Goal: Task Accomplishment & Management: Complete application form

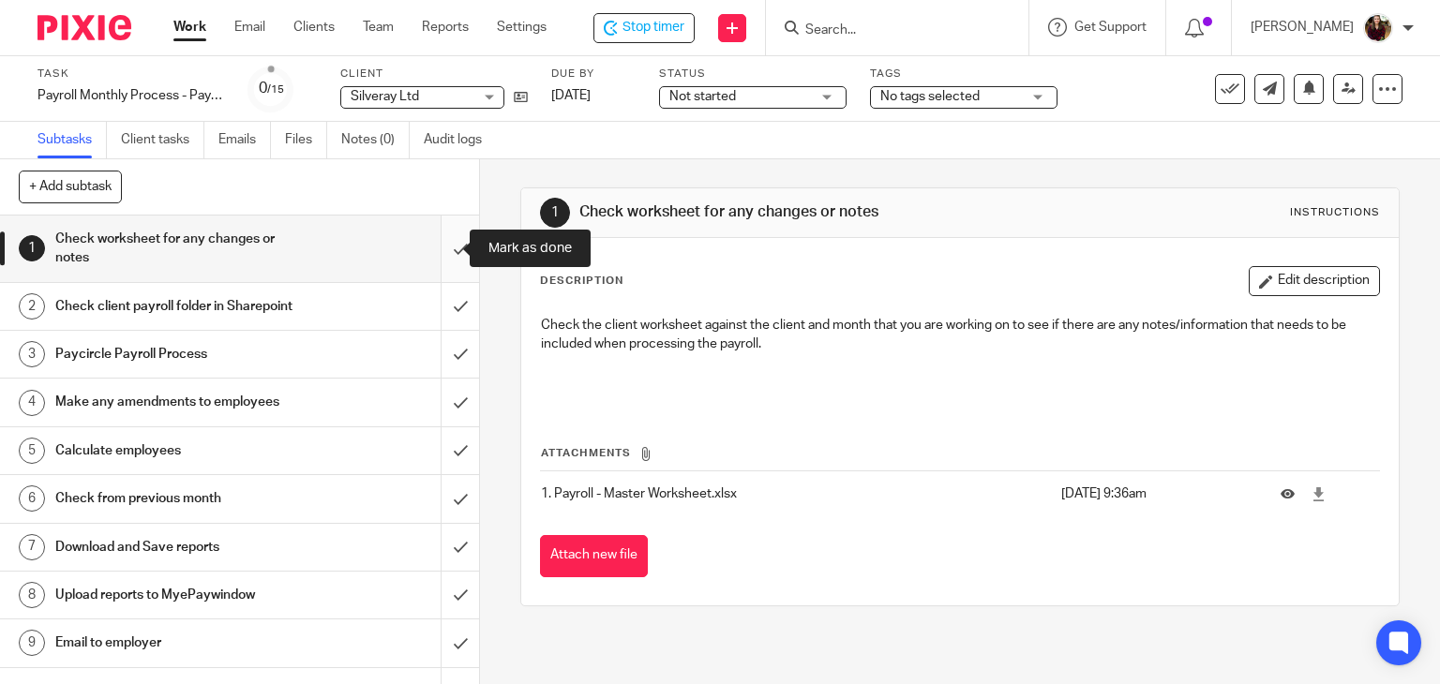
drag, startPoint x: 0, startPoint y: 0, endPoint x: 435, endPoint y: 252, distance: 502.9
click at [436, 252] on input "submit" at bounding box center [239, 249] width 479 height 67
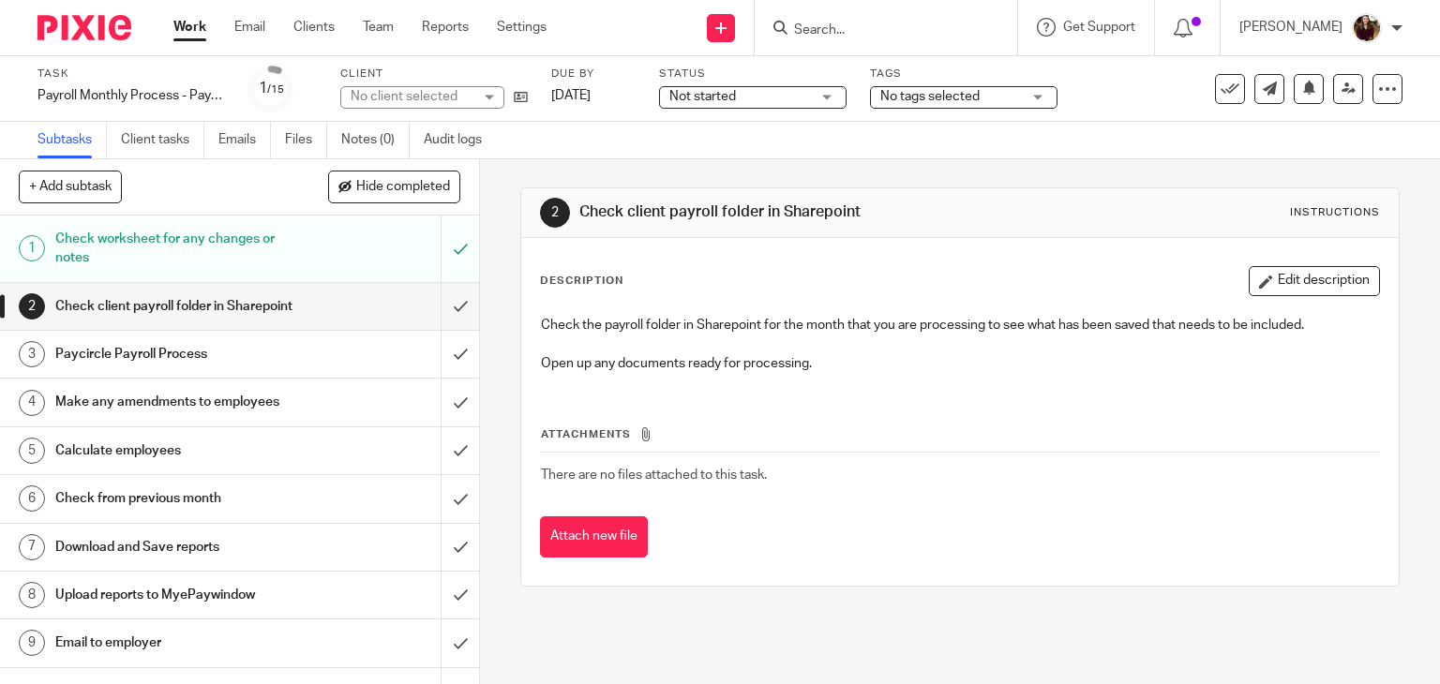
click at [438, 308] on input "submit" at bounding box center [239, 306] width 479 height 47
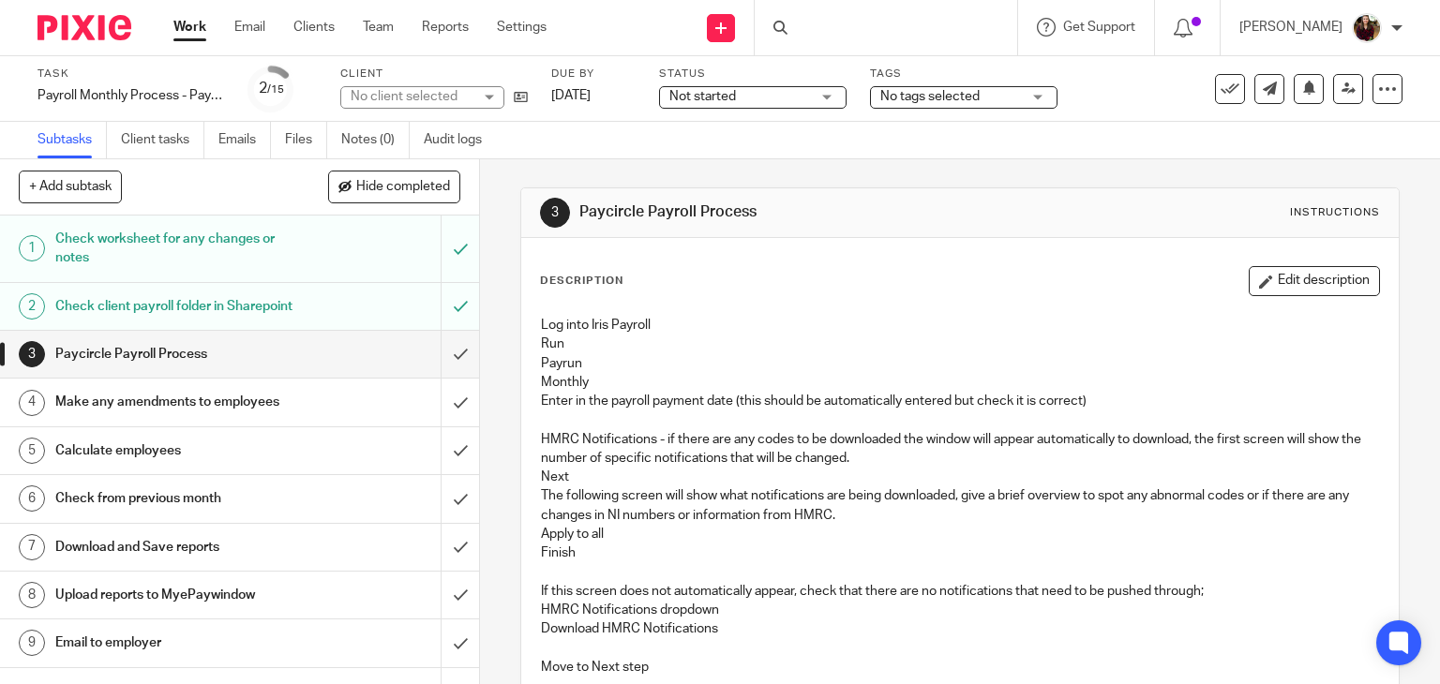
click at [438, 368] on input "submit" at bounding box center [239, 354] width 479 height 47
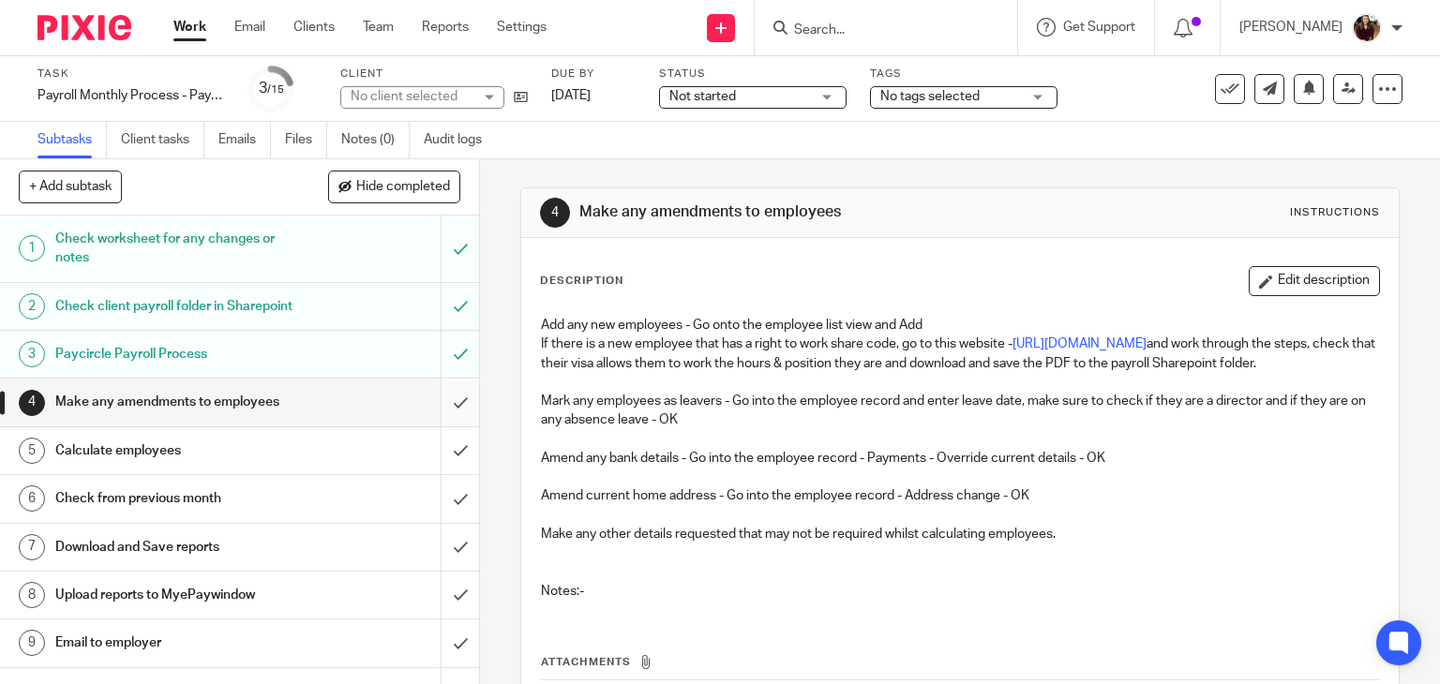
click at [441, 418] on input "submit" at bounding box center [239, 402] width 479 height 47
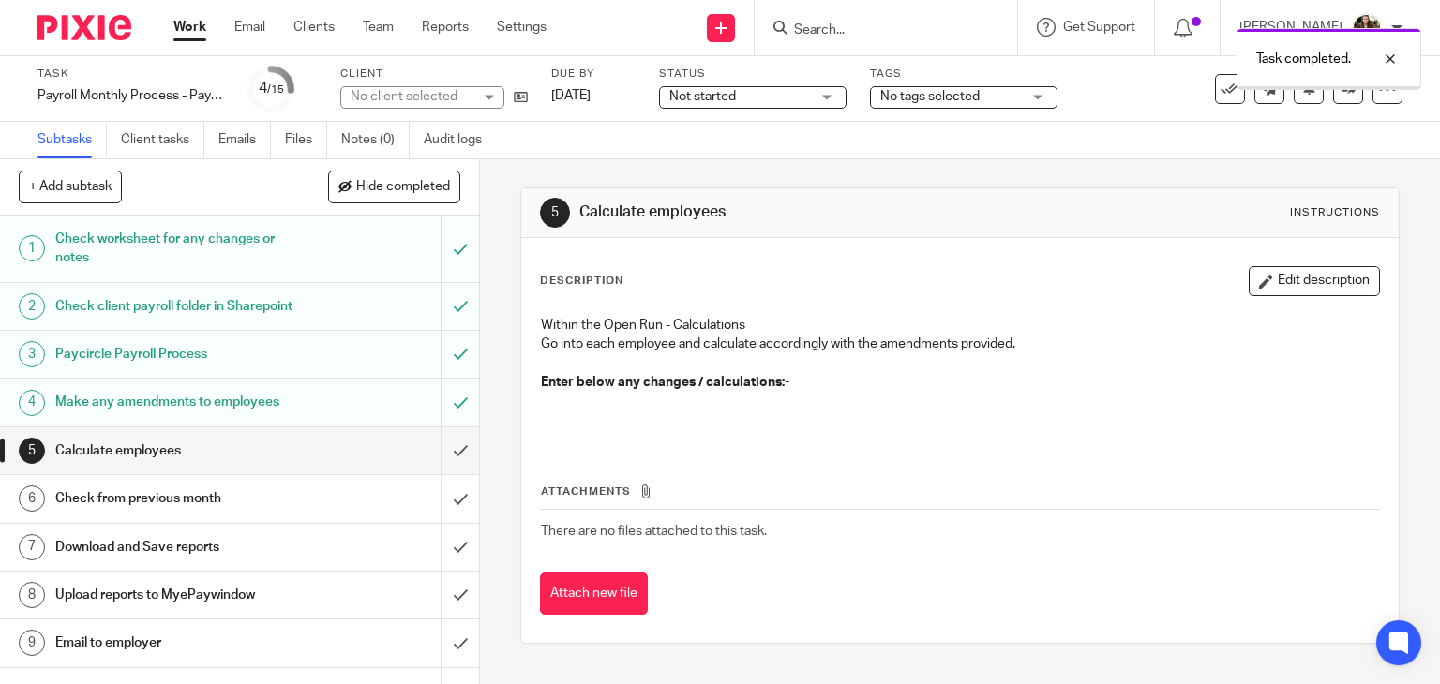
click at [437, 466] on input "submit" at bounding box center [239, 451] width 479 height 47
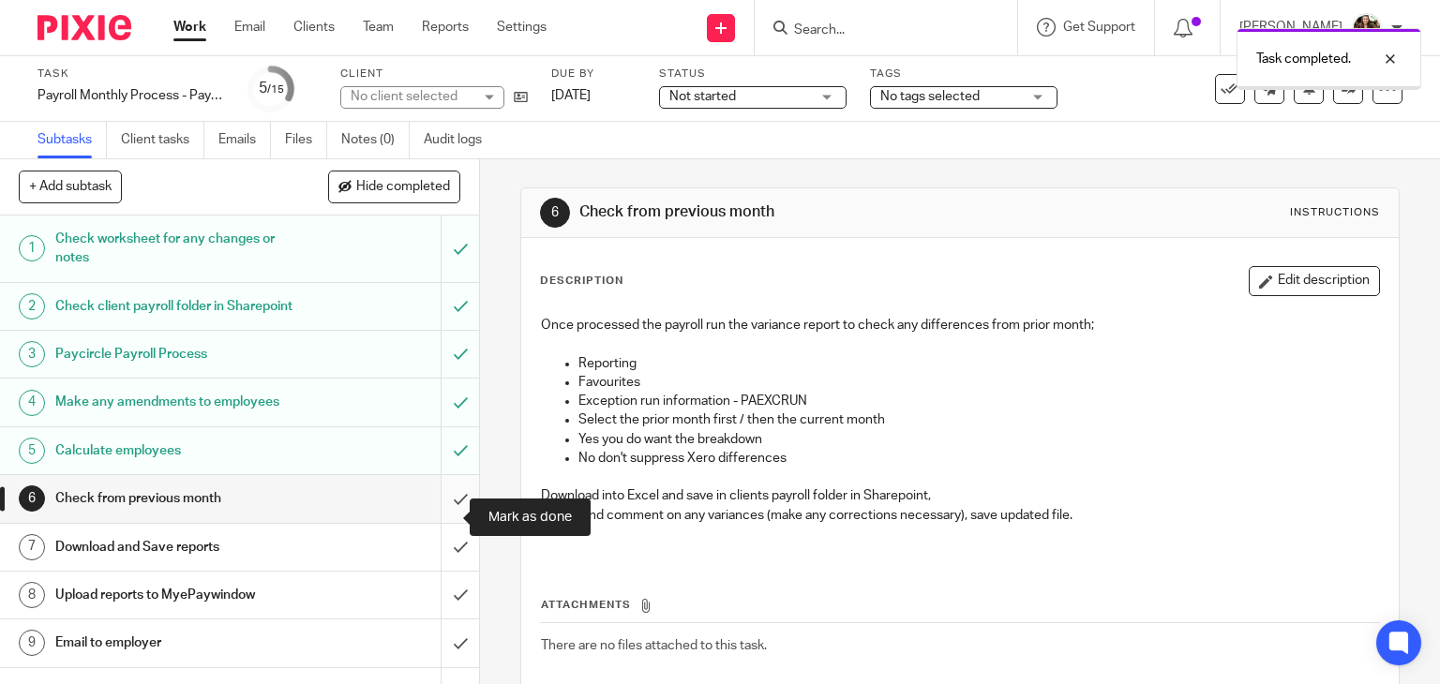
click at [443, 516] on input "submit" at bounding box center [239, 498] width 479 height 47
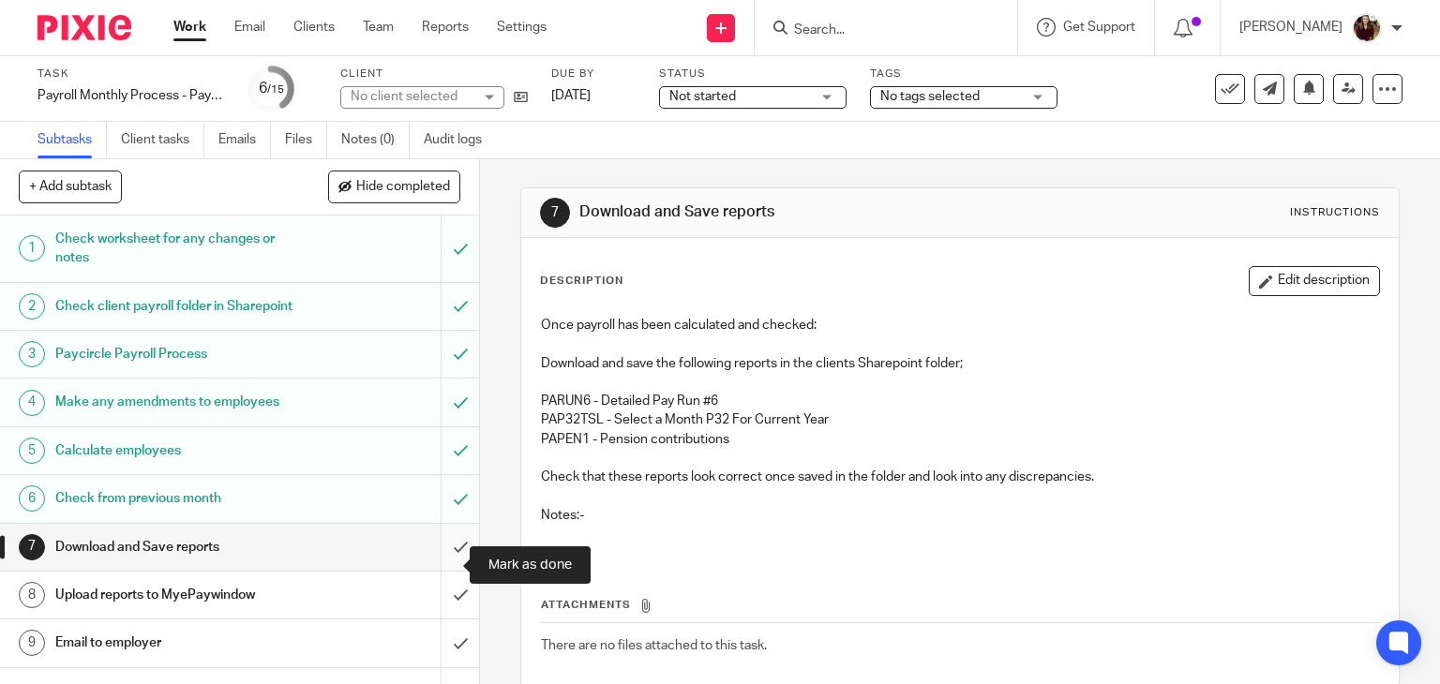
click at [438, 562] on input "submit" at bounding box center [239, 547] width 479 height 47
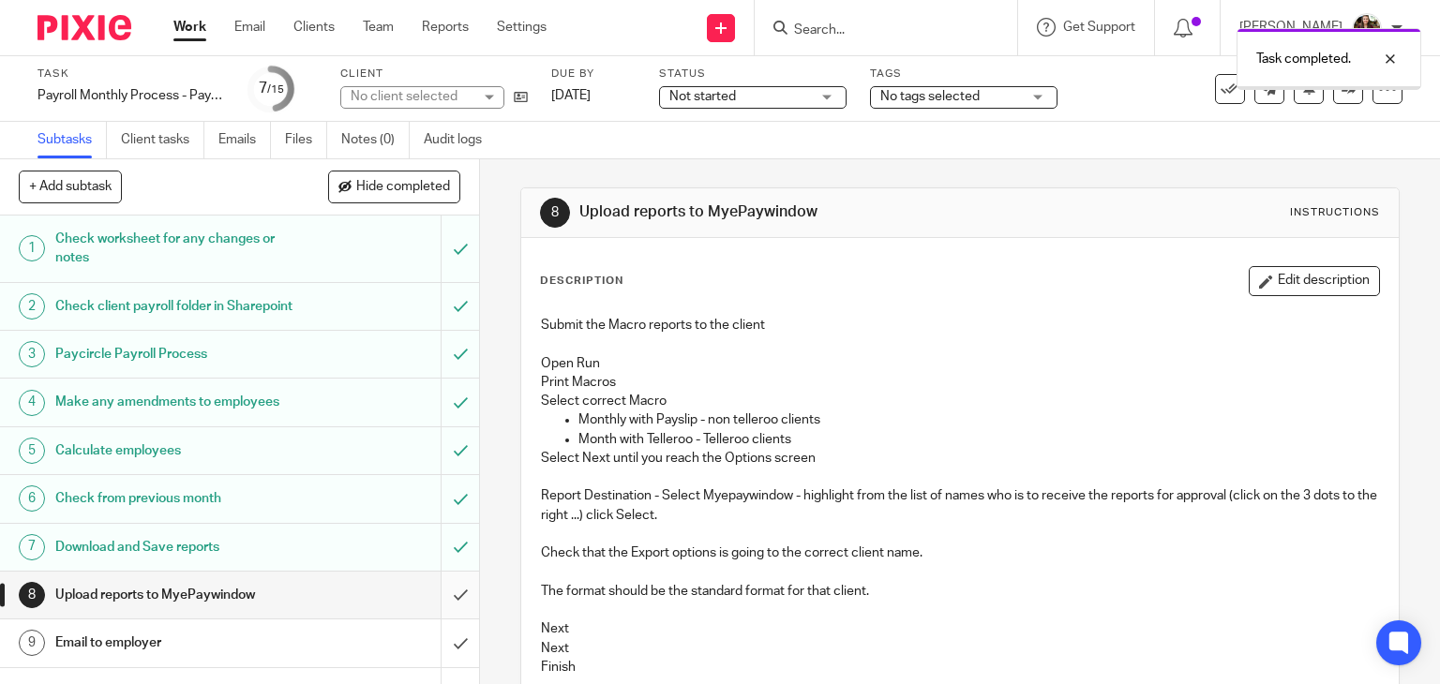
click at [436, 607] on input "submit" at bounding box center [239, 595] width 479 height 47
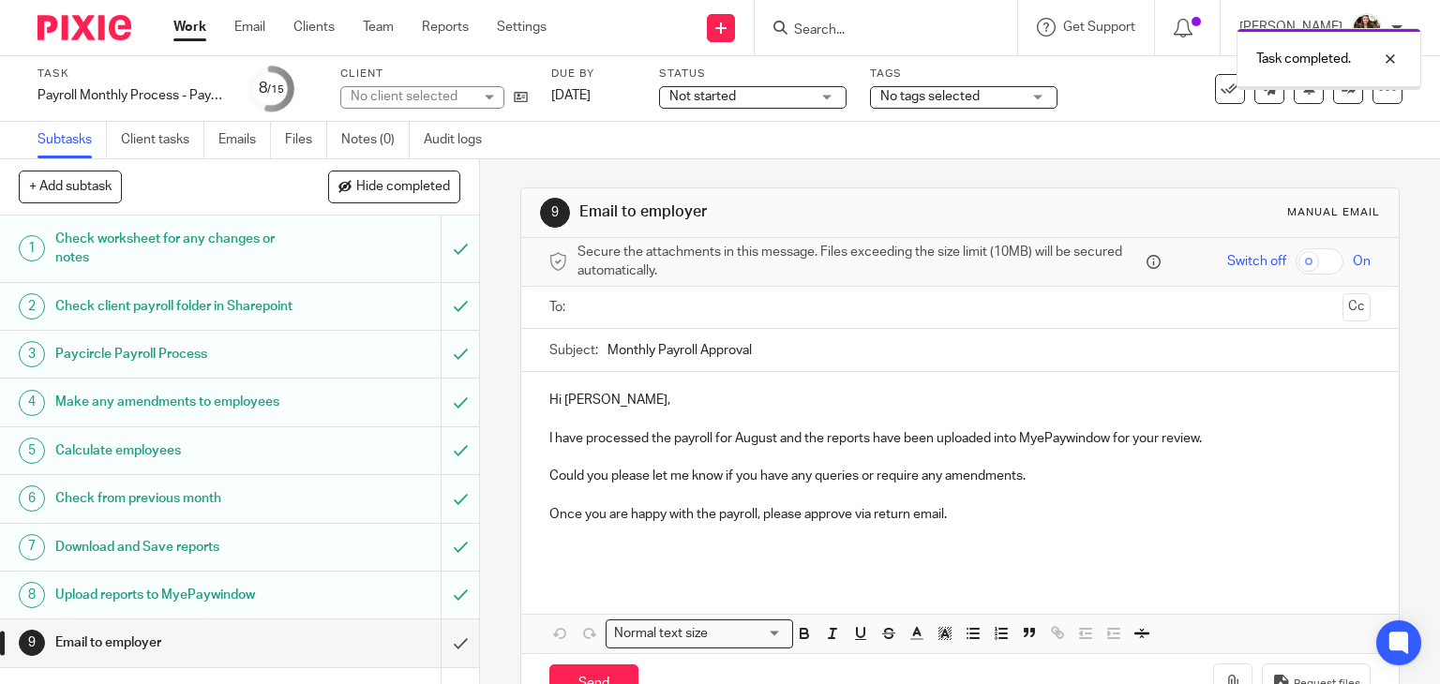
click at [434, 655] on input "submit" at bounding box center [239, 643] width 479 height 47
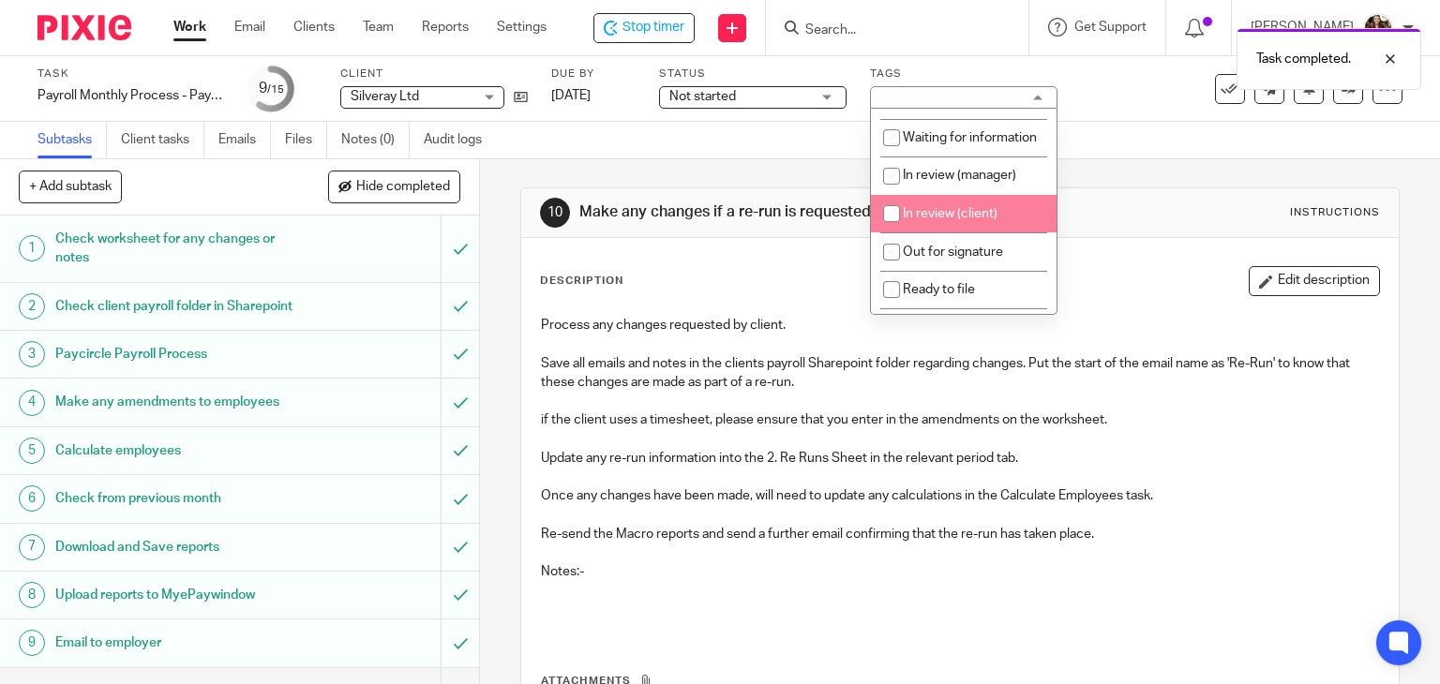
scroll to position [188, 0]
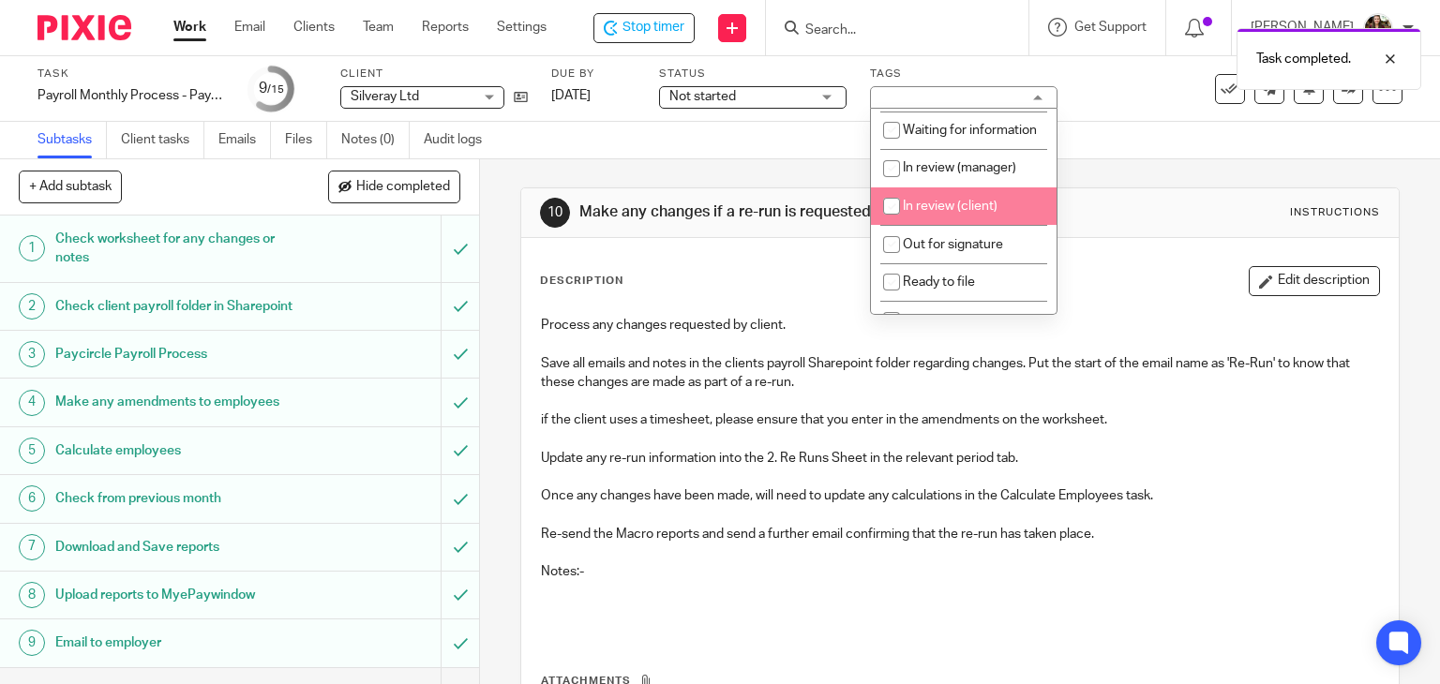
click at [971, 213] on span "In review (client)" at bounding box center [950, 206] width 95 height 13
checkbox input "true"
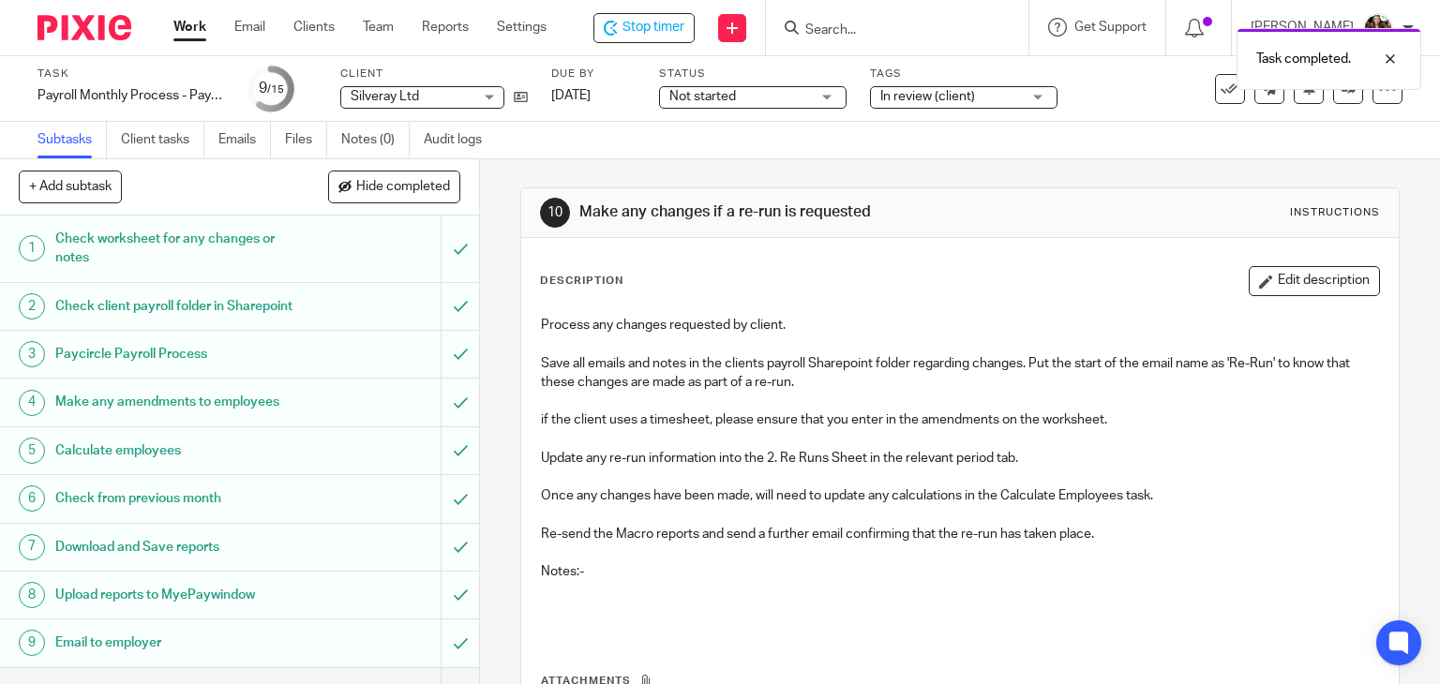
click at [1098, 103] on div "Task Payroll Monthly Process - Paycircle Save Payroll Monthly Process - Paycirc…" at bounding box center [606, 89] width 1137 height 45
click at [660, 20] on span "Stop timer" at bounding box center [654, 28] width 62 height 20
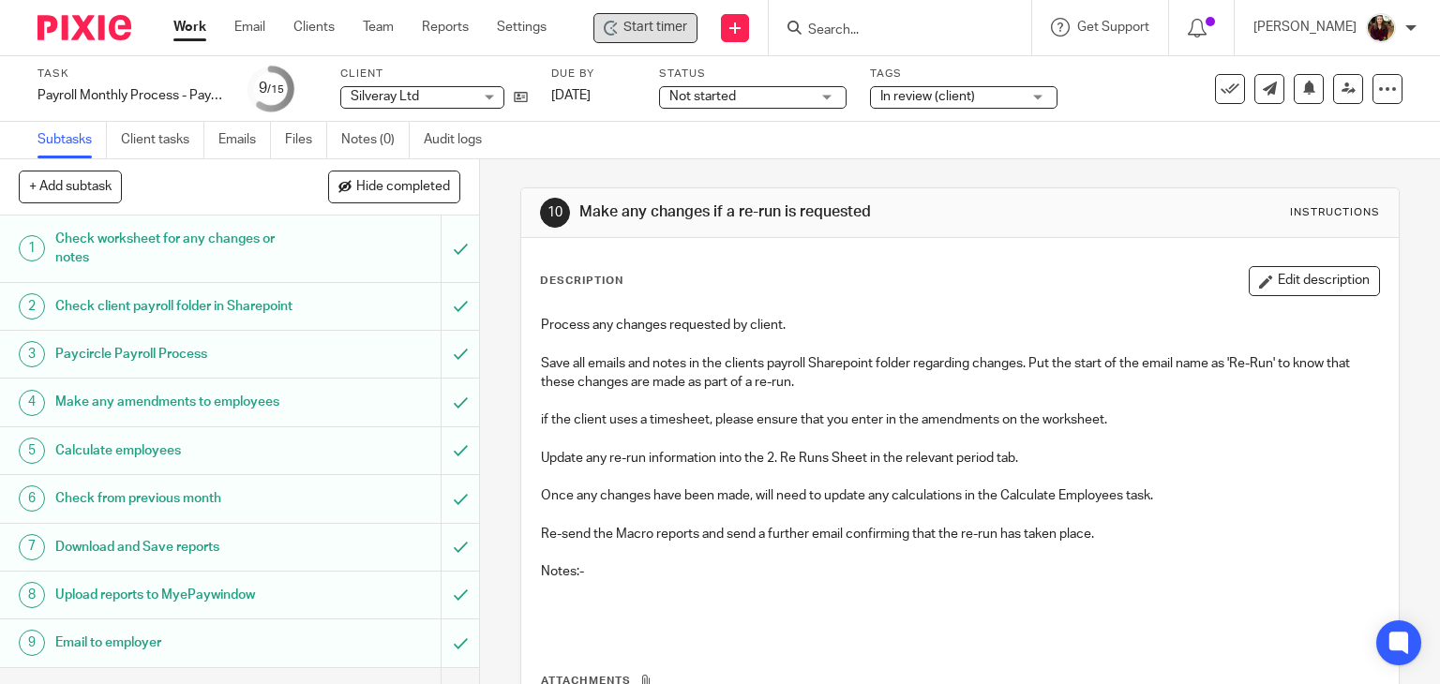
click at [829, 26] on input "Search" at bounding box center [890, 31] width 169 height 17
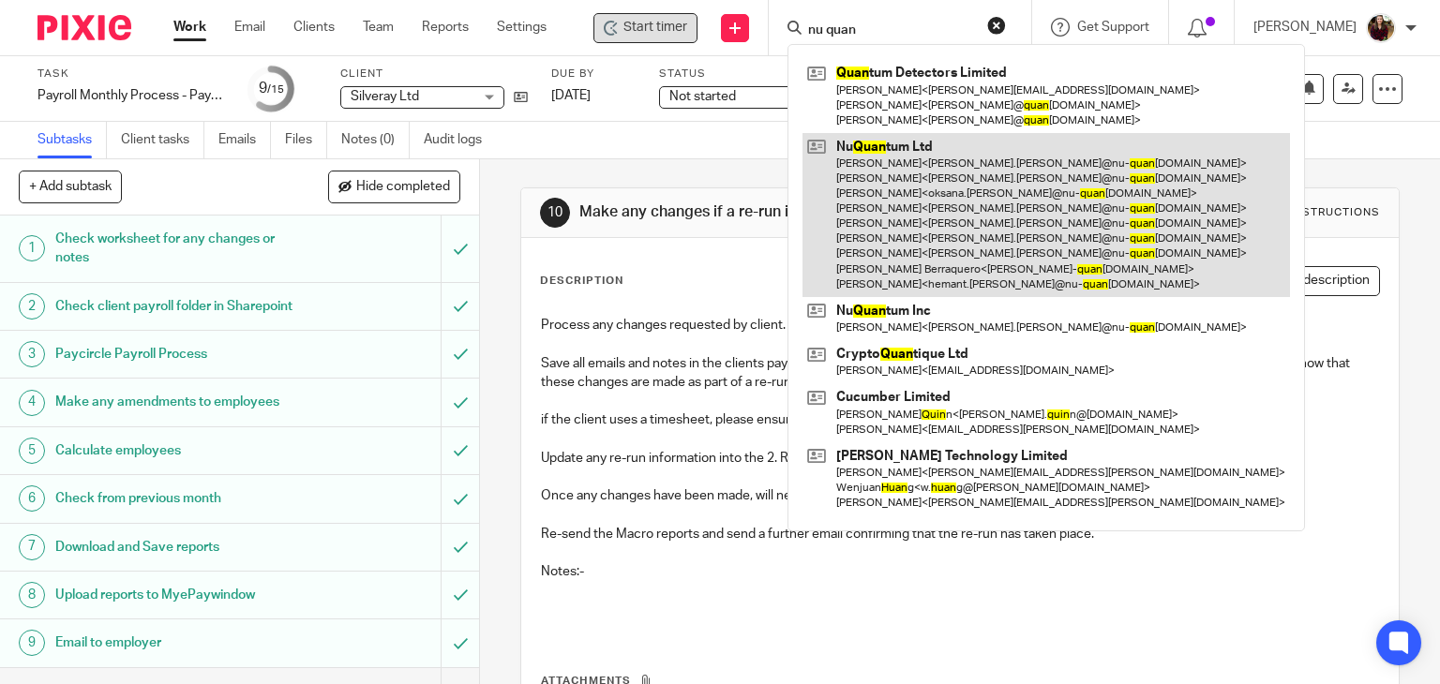
type input "nu quan"
click at [911, 173] on link at bounding box center [1047, 215] width 488 height 164
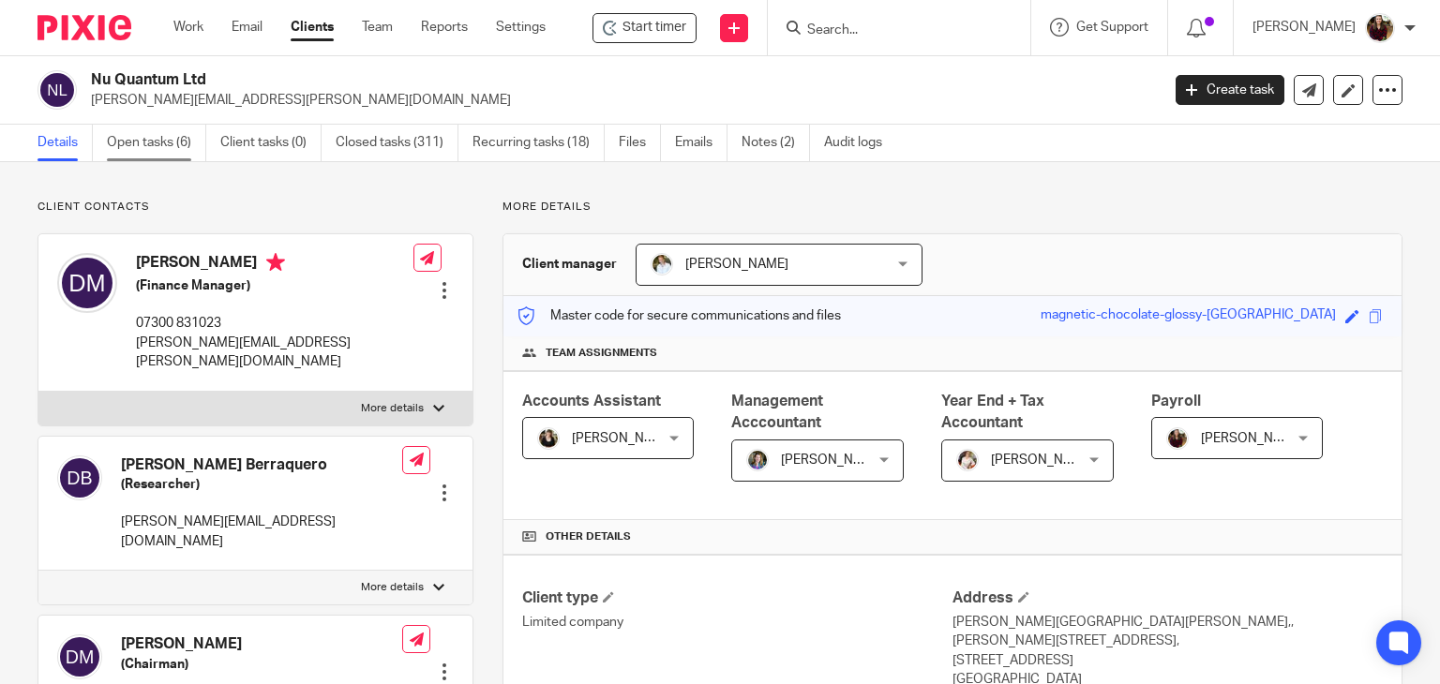
click at [168, 151] on link "Open tasks (6)" at bounding box center [156, 143] width 99 height 37
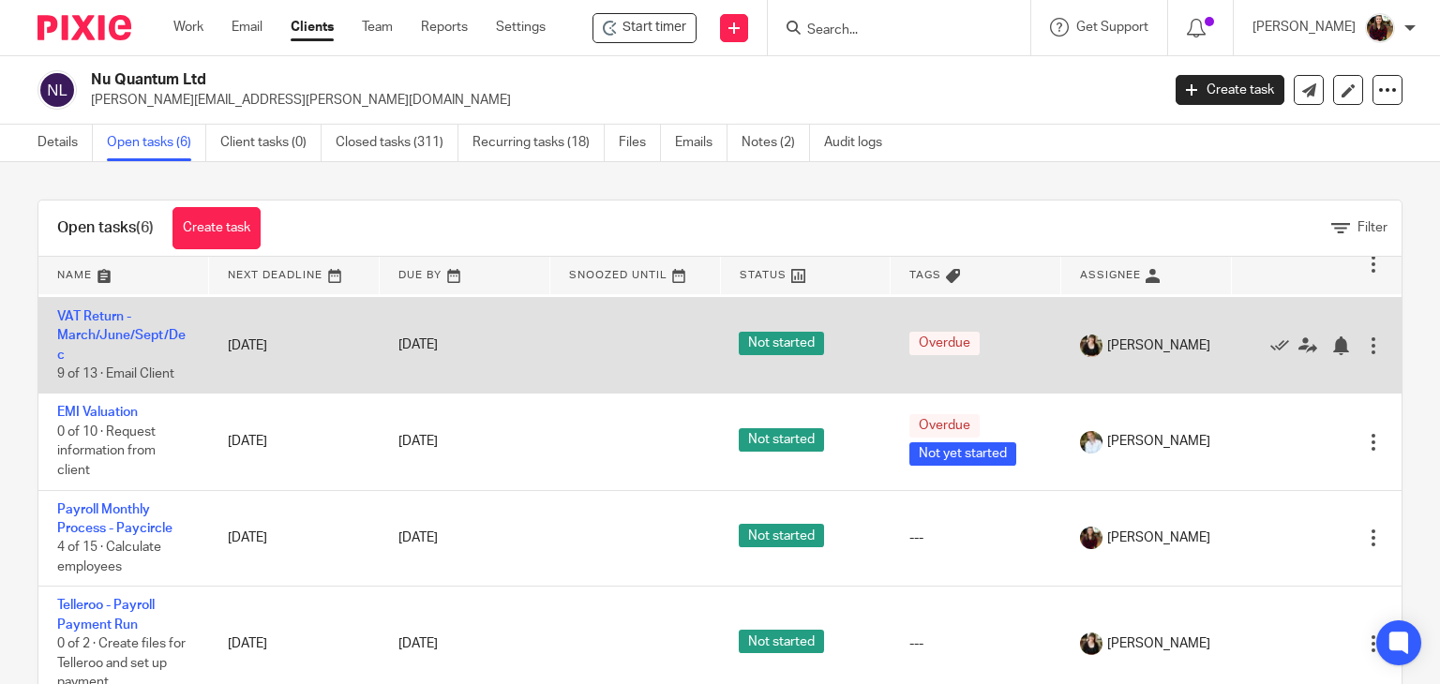
scroll to position [175, 0]
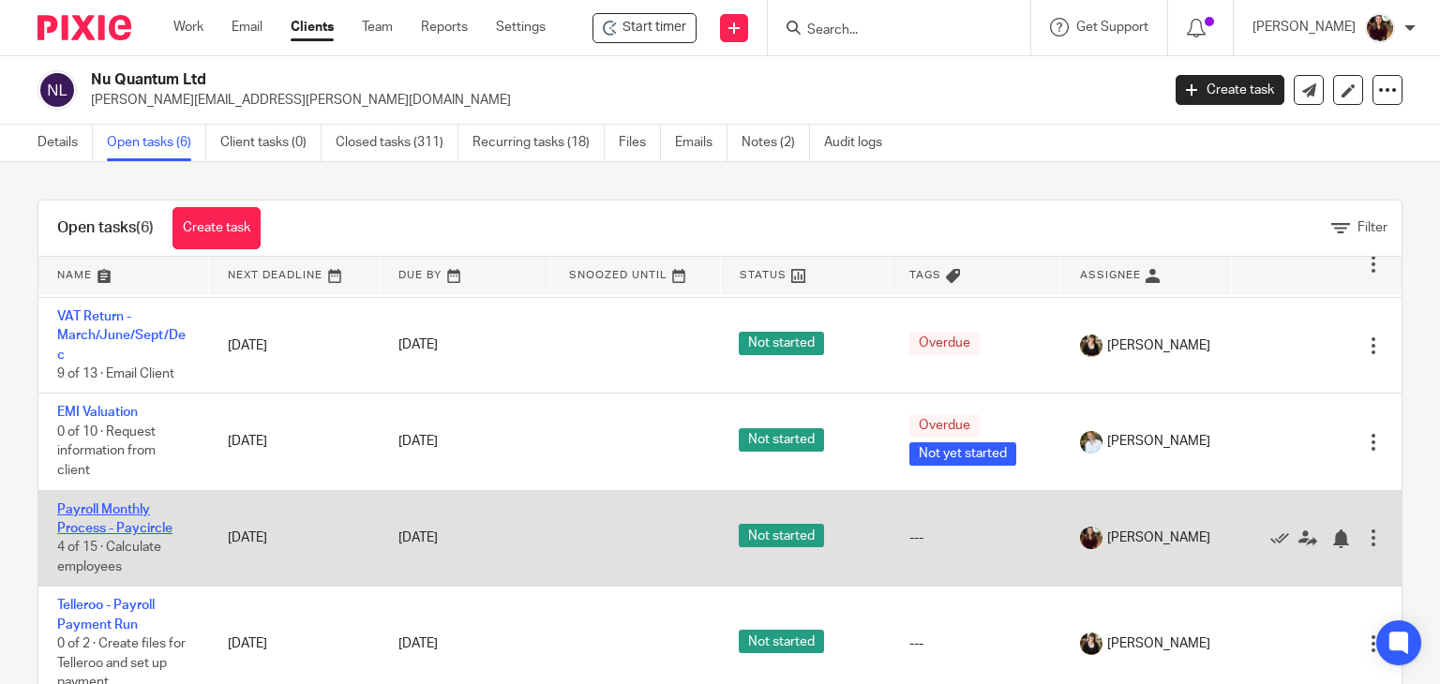
click at [109, 519] on link "Payroll Monthly Process - Paycircle" at bounding box center [114, 519] width 115 height 32
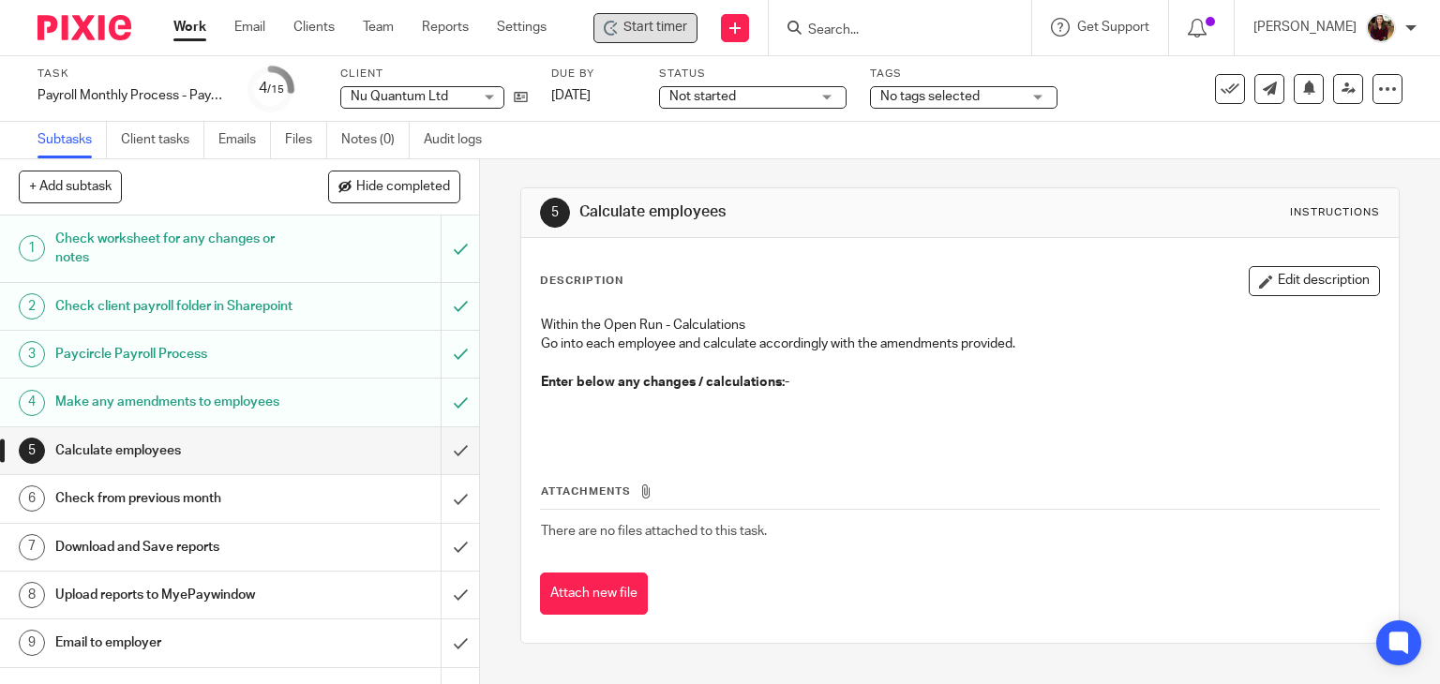
click at [649, 30] on span "Start timer" at bounding box center [656, 28] width 64 height 20
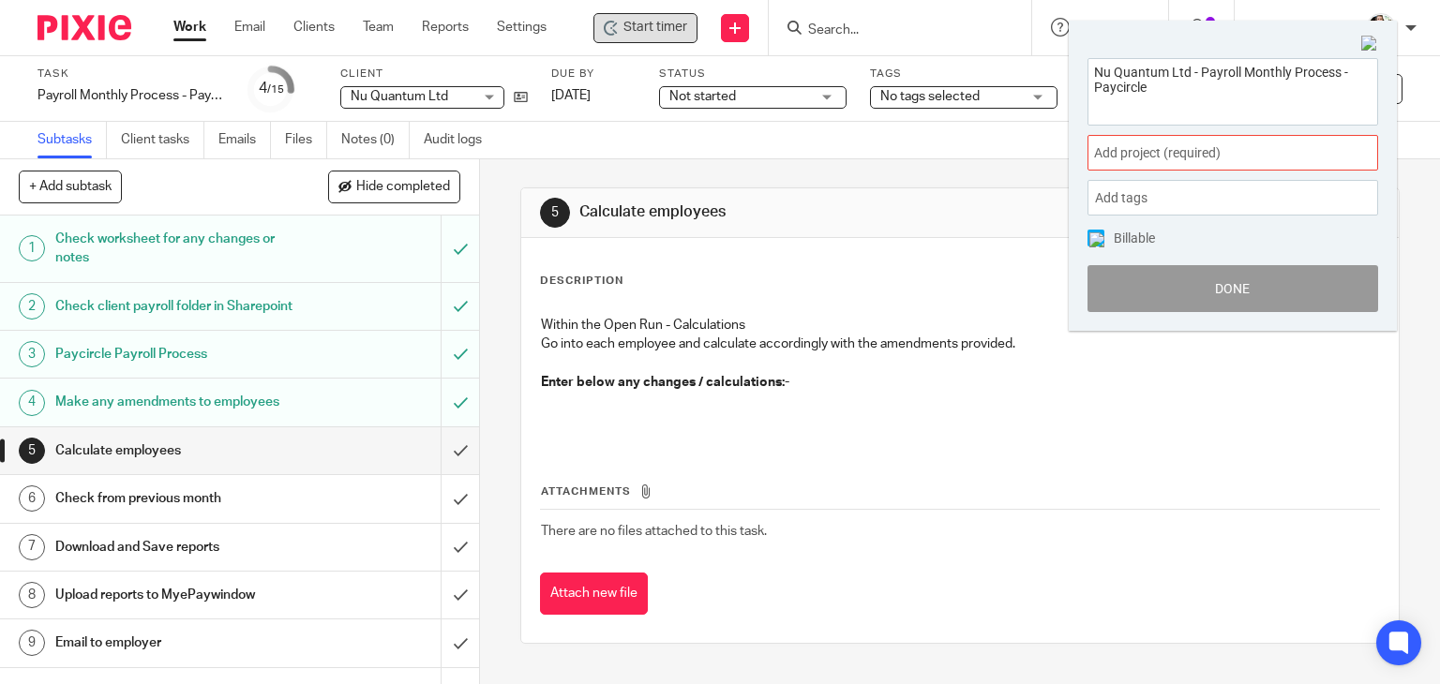
click at [1246, 158] on span "Add project (required) :" at bounding box center [1212, 153] width 236 height 20
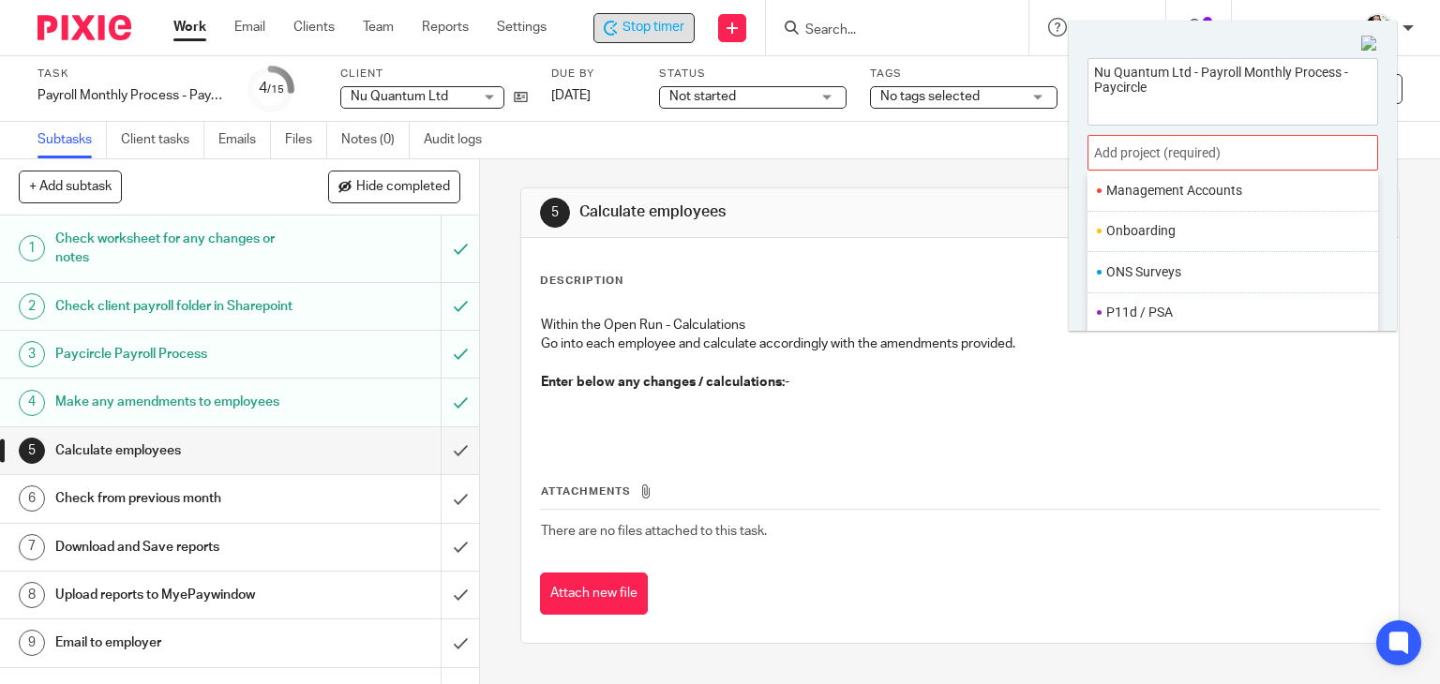
scroll to position [701, 0]
click at [1150, 234] on li "Payroll" at bounding box center [1228, 243] width 245 height 20
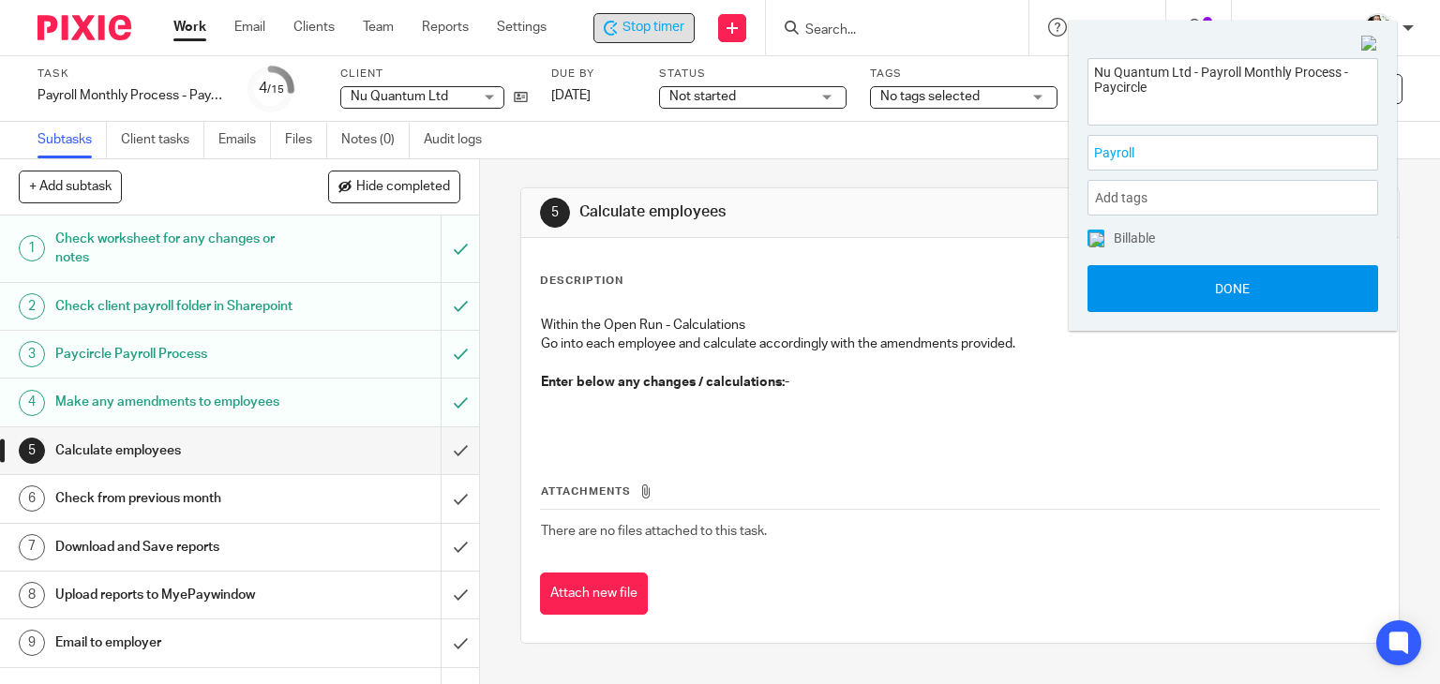
click at [1165, 289] on button "Done" at bounding box center [1233, 288] width 291 height 47
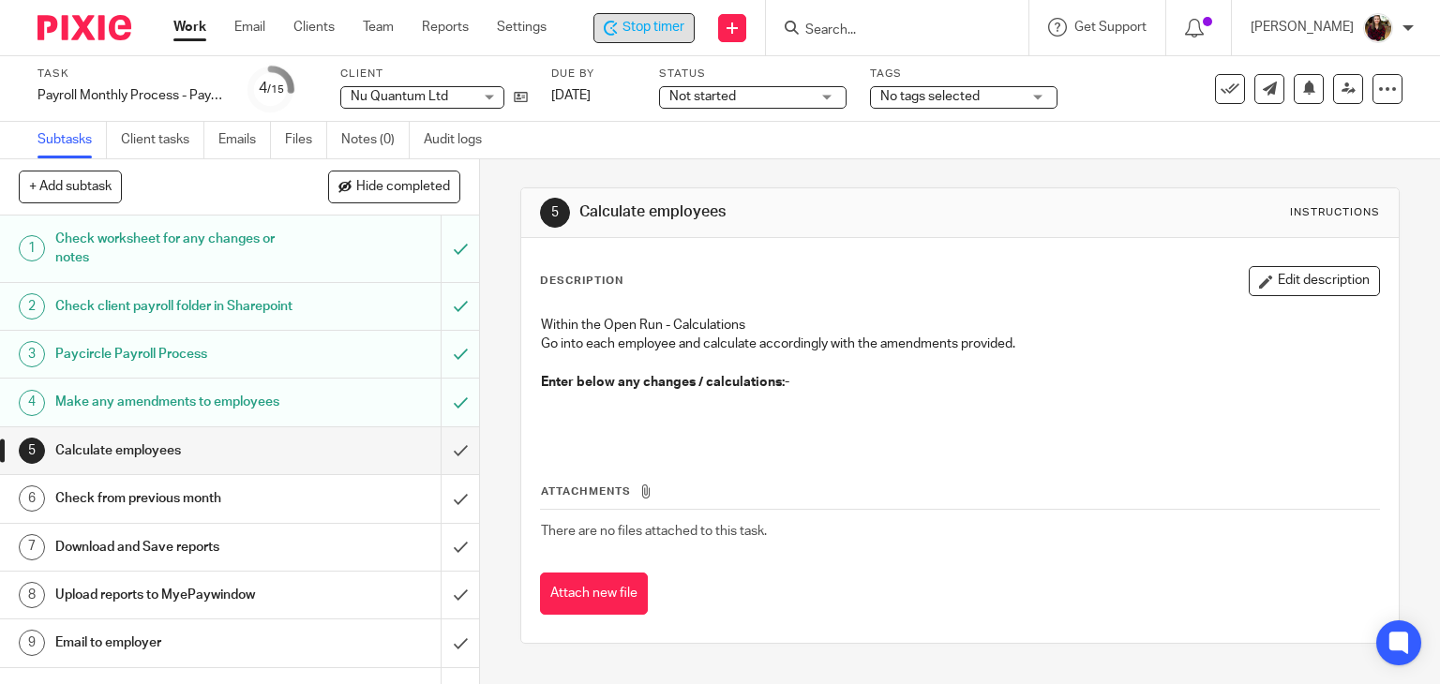
click at [660, 28] on span "Stop timer" at bounding box center [654, 28] width 62 height 20
click at [870, 35] on input "Search" at bounding box center [890, 31] width 169 height 17
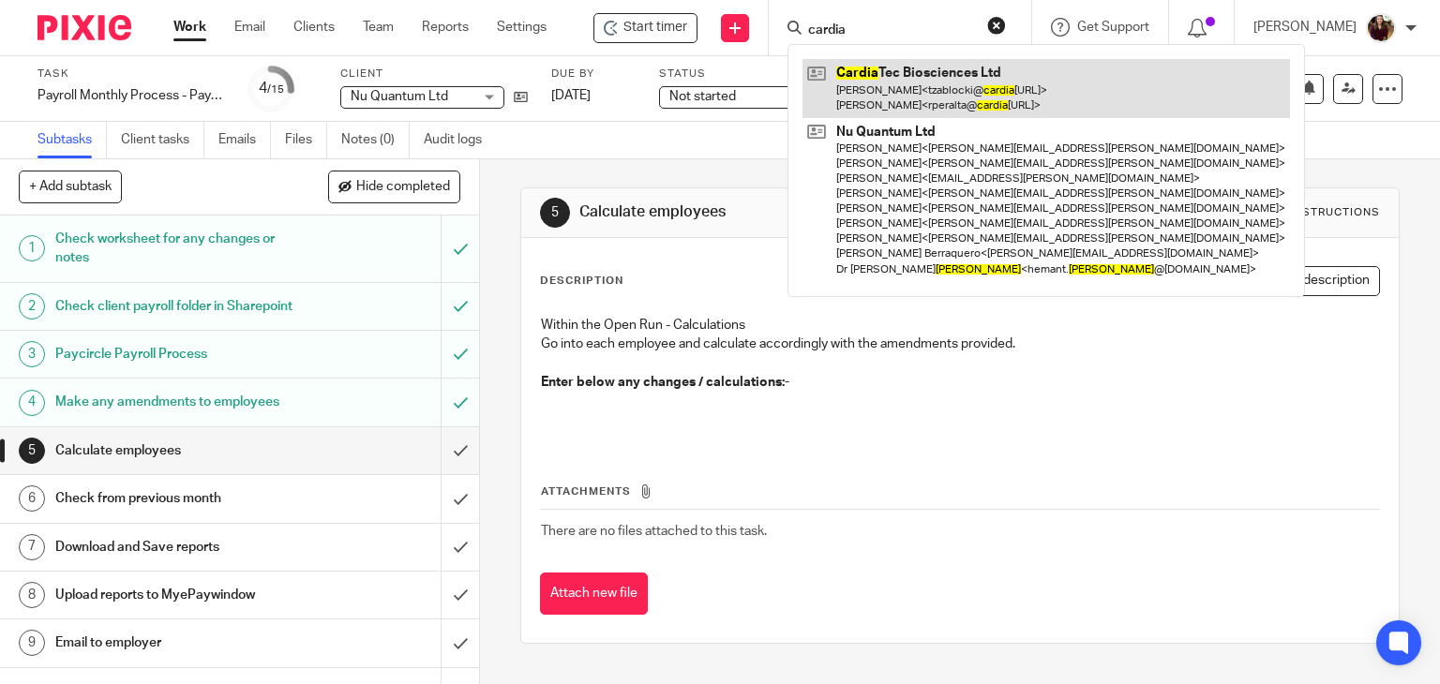
type input "cardia"
click at [900, 91] on link at bounding box center [1047, 88] width 488 height 58
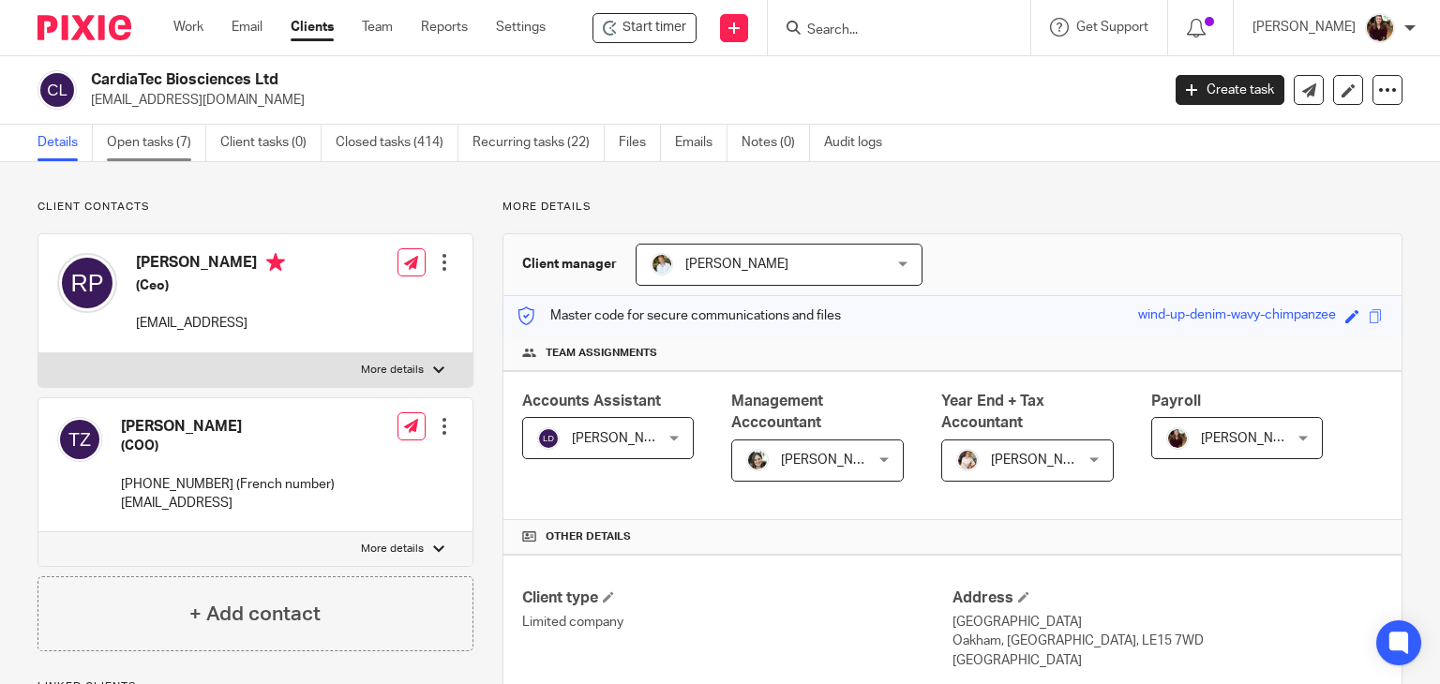
click at [133, 136] on link "Open tasks (7)" at bounding box center [156, 143] width 99 height 37
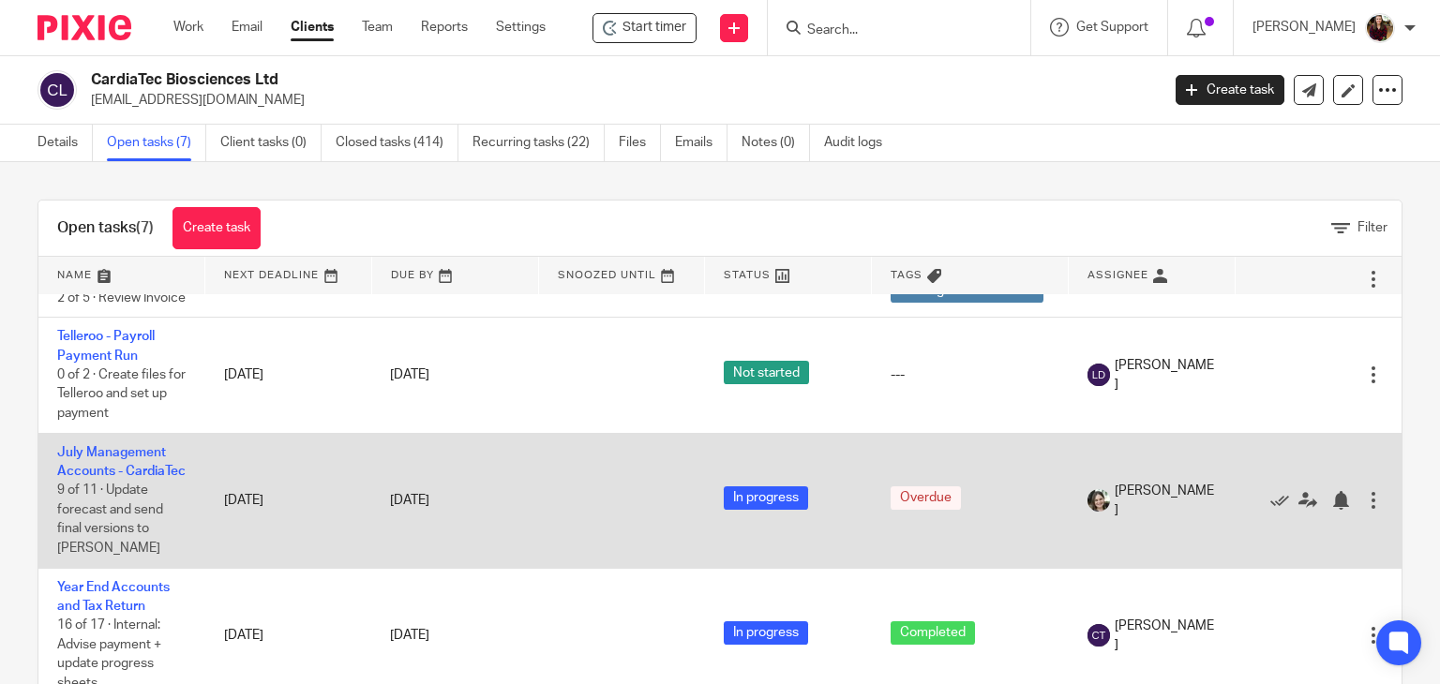
scroll to position [390, 0]
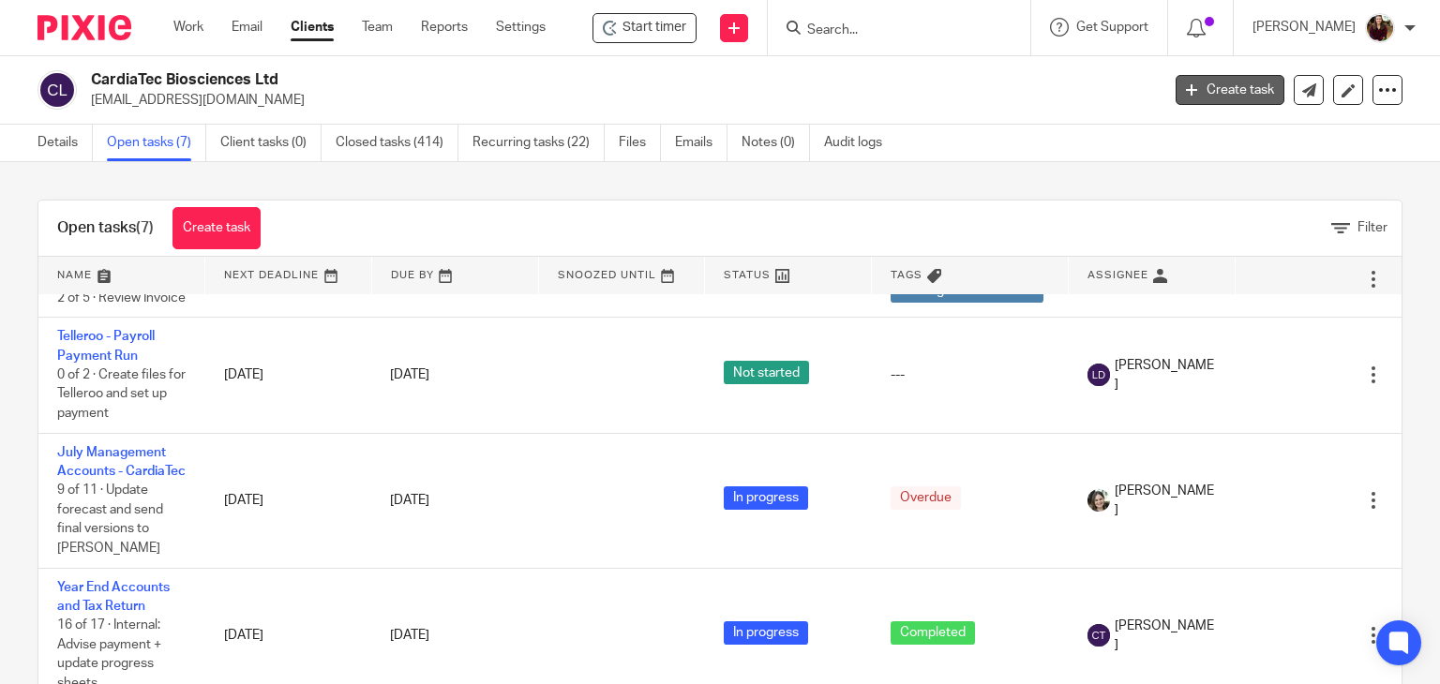
click at [1200, 77] on link "Create task" at bounding box center [1230, 90] width 109 height 30
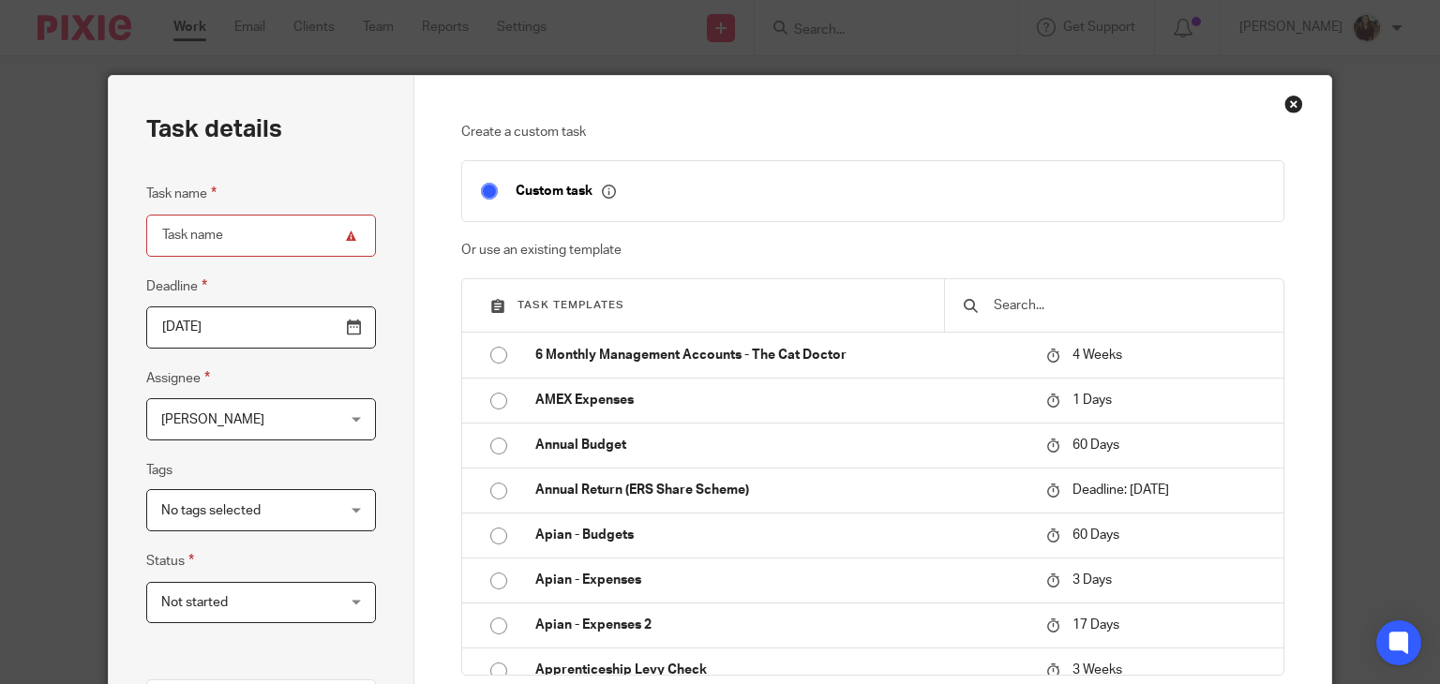
click at [1056, 310] on input "text" at bounding box center [1128, 305] width 273 height 21
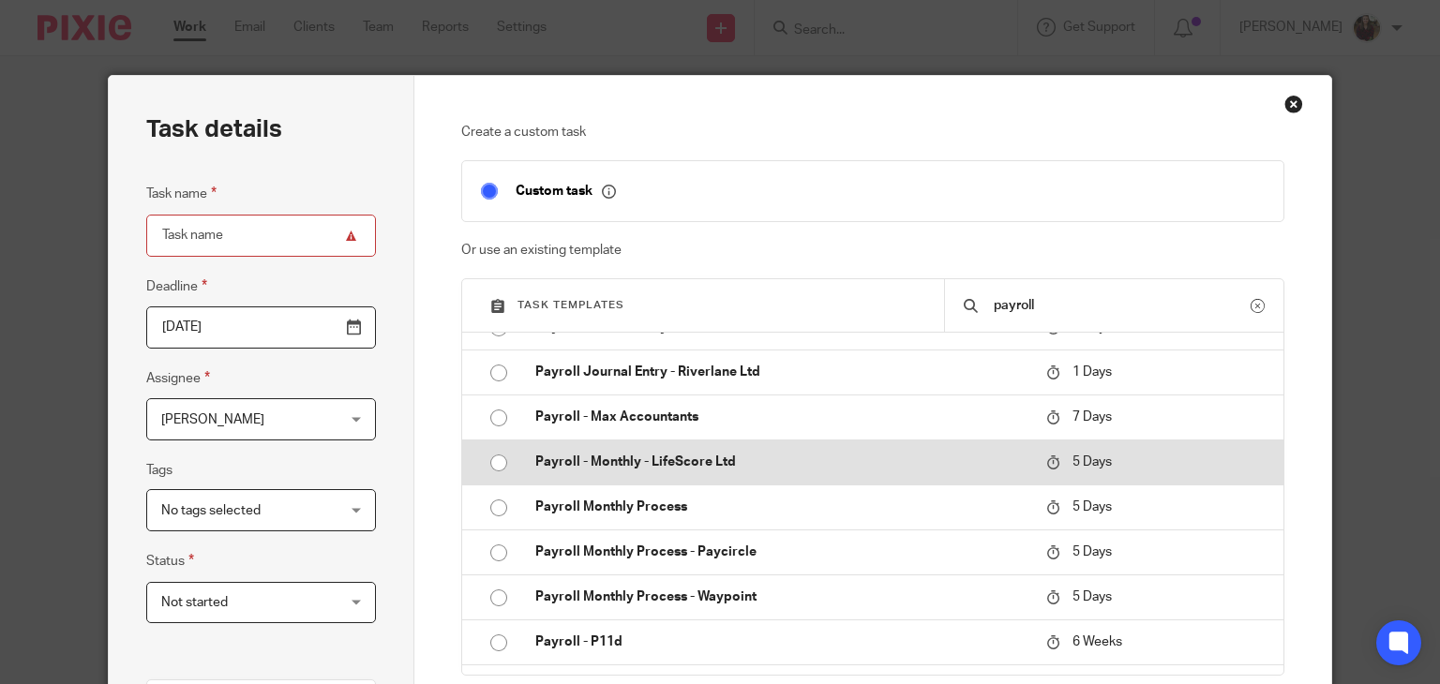
scroll to position [750, 0]
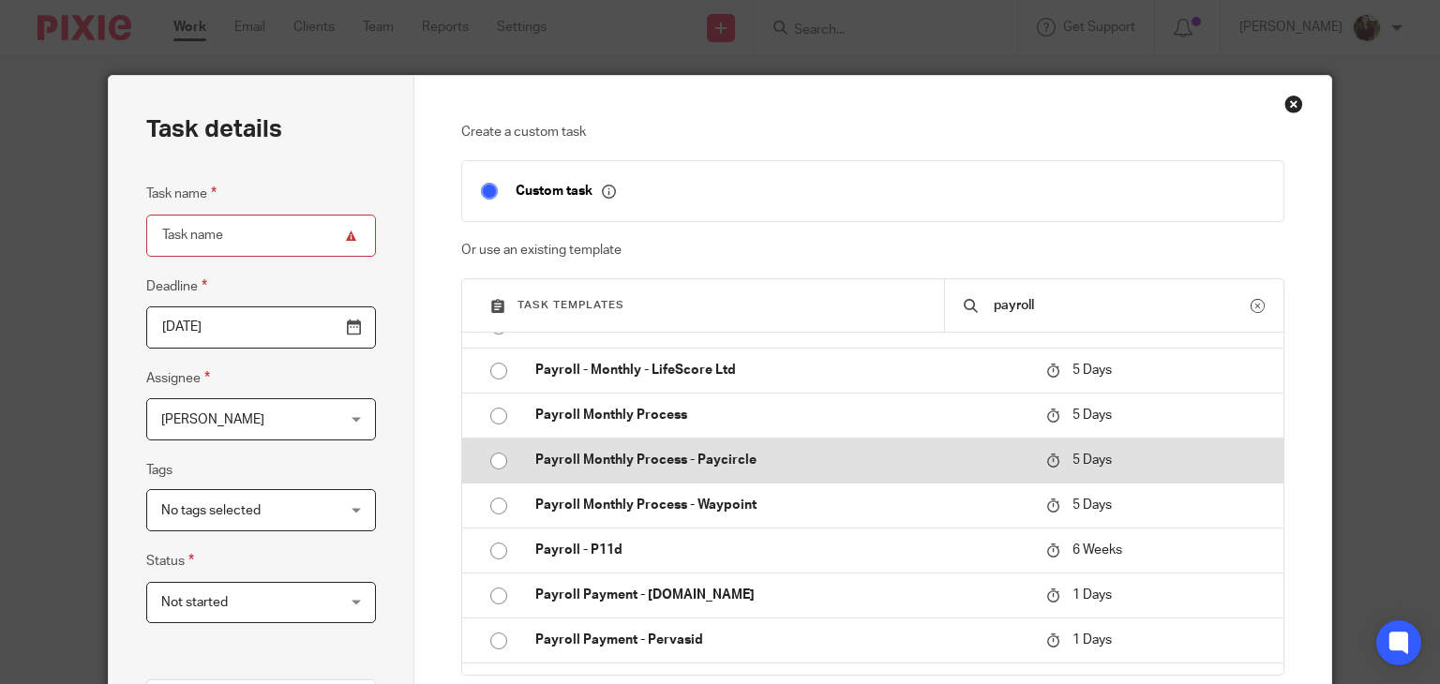
type input "payroll"
click at [704, 475] on td "Payroll Monthly Process - Paycircle" at bounding box center [777, 460] width 520 height 45
type input "2025-08-26"
type input "Payroll Monthly Process - Paycircle"
checkbox input "false"
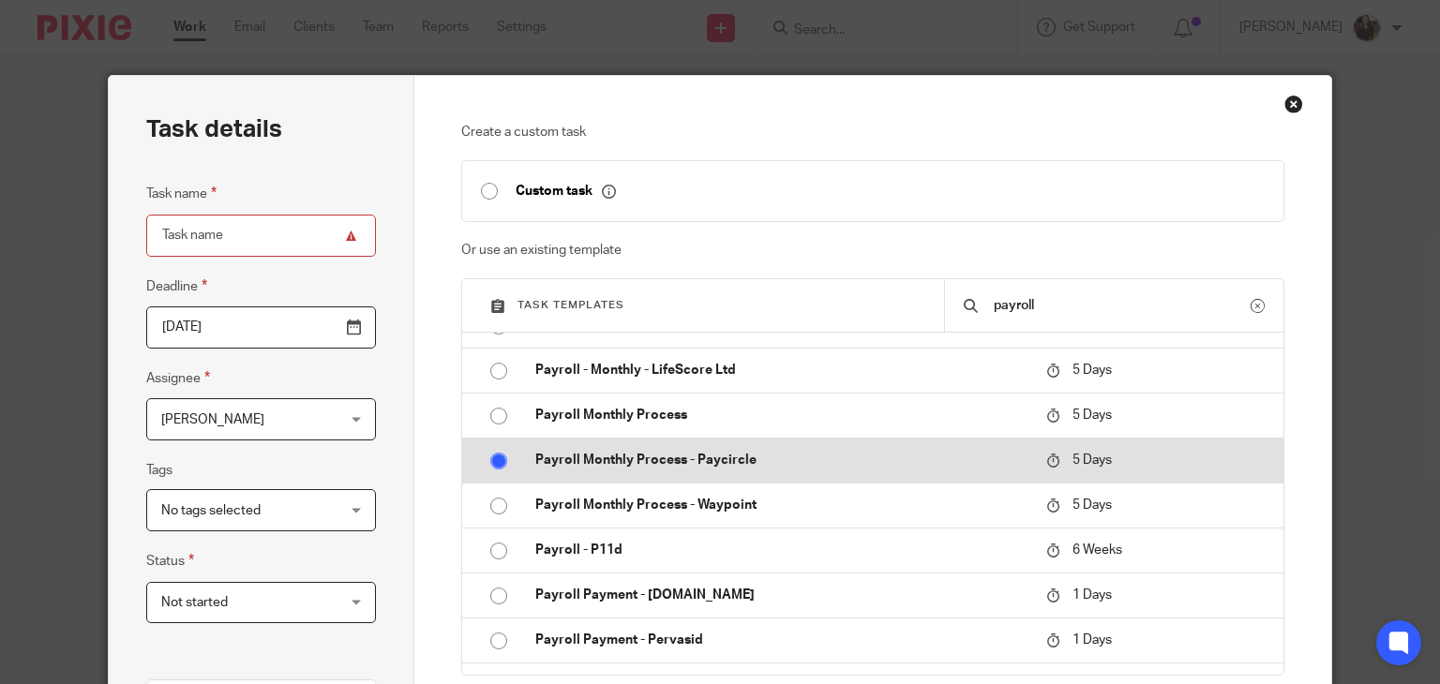
radio input "true"
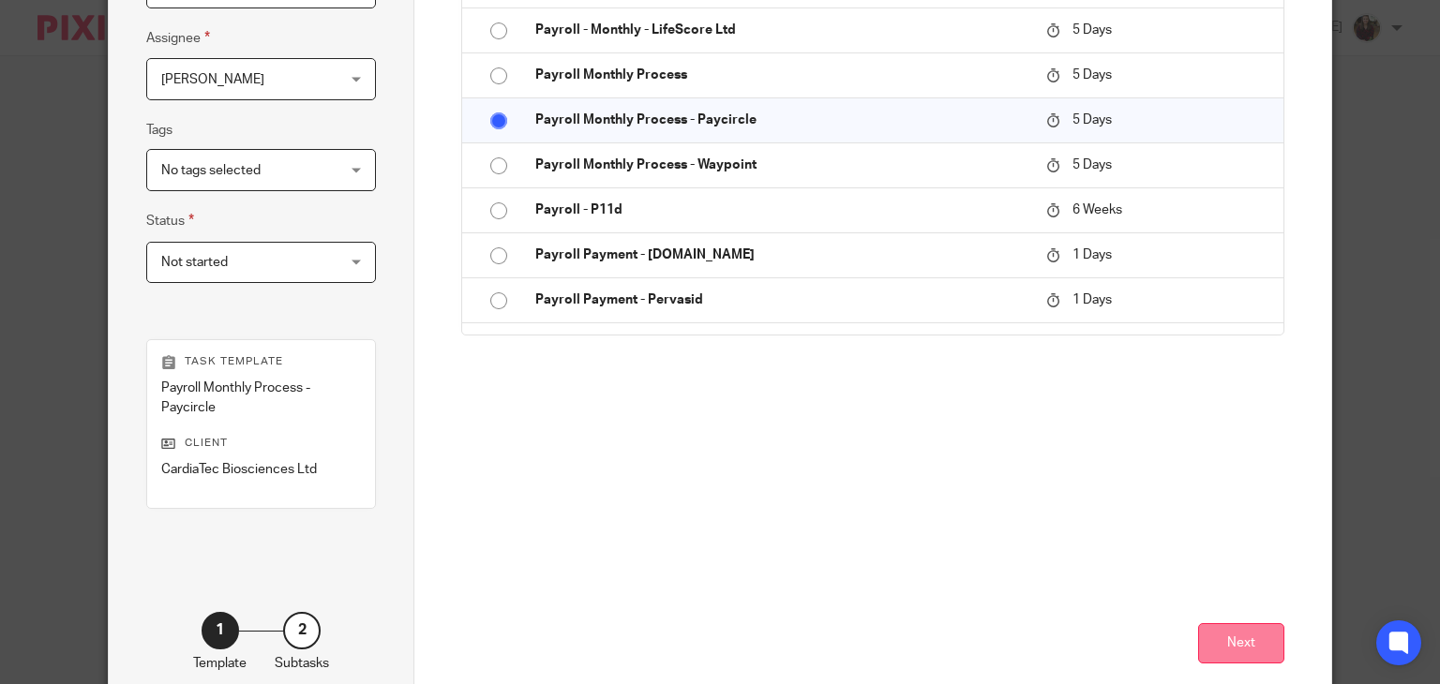
scroll to position [442, 0]
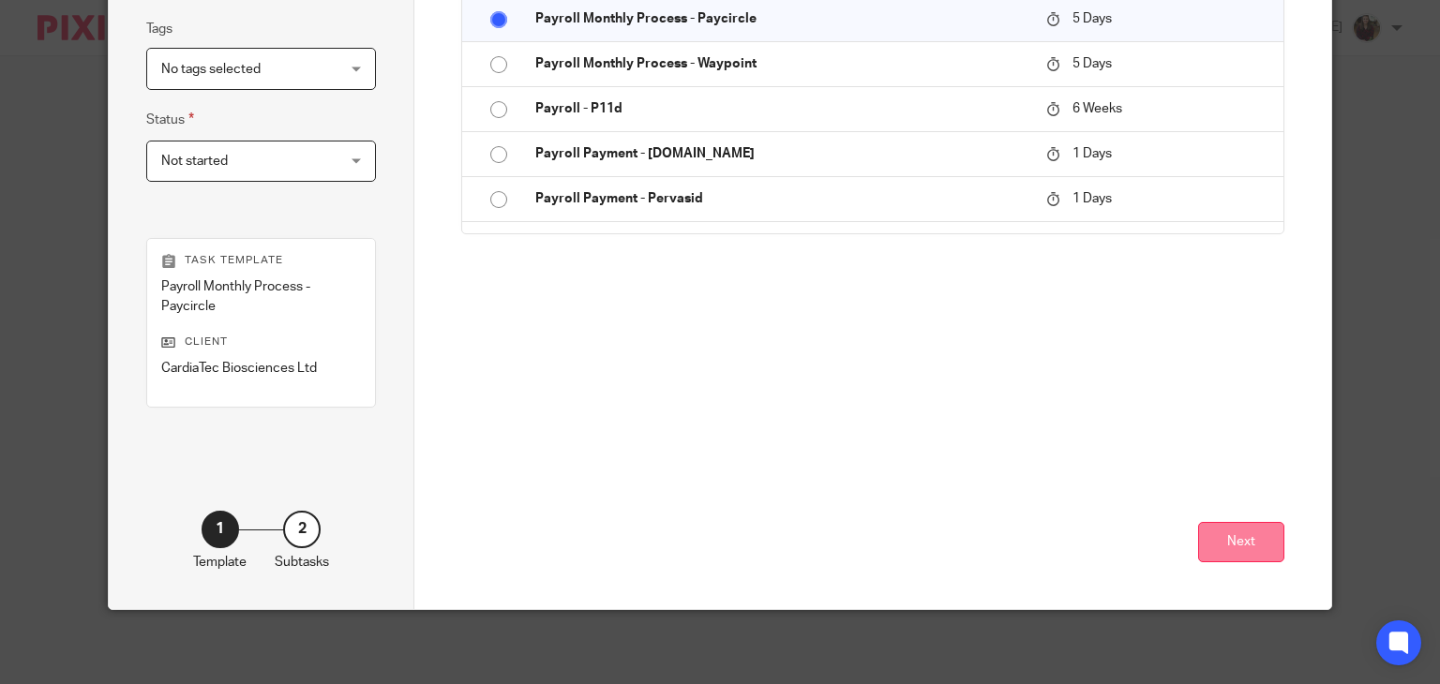
click at [1243, 524] on button "Next" at bounding box center [1241, 542] width 86 height 40
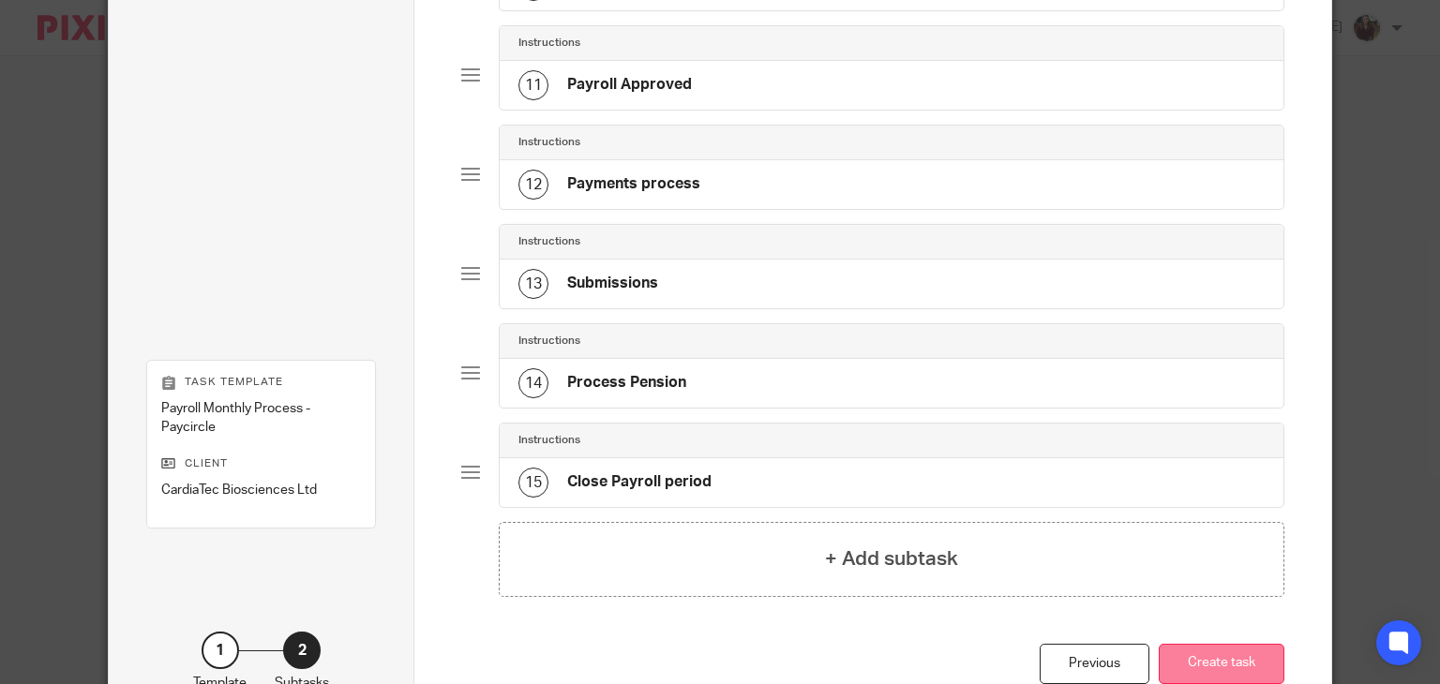
scroll to position [1255, 0]
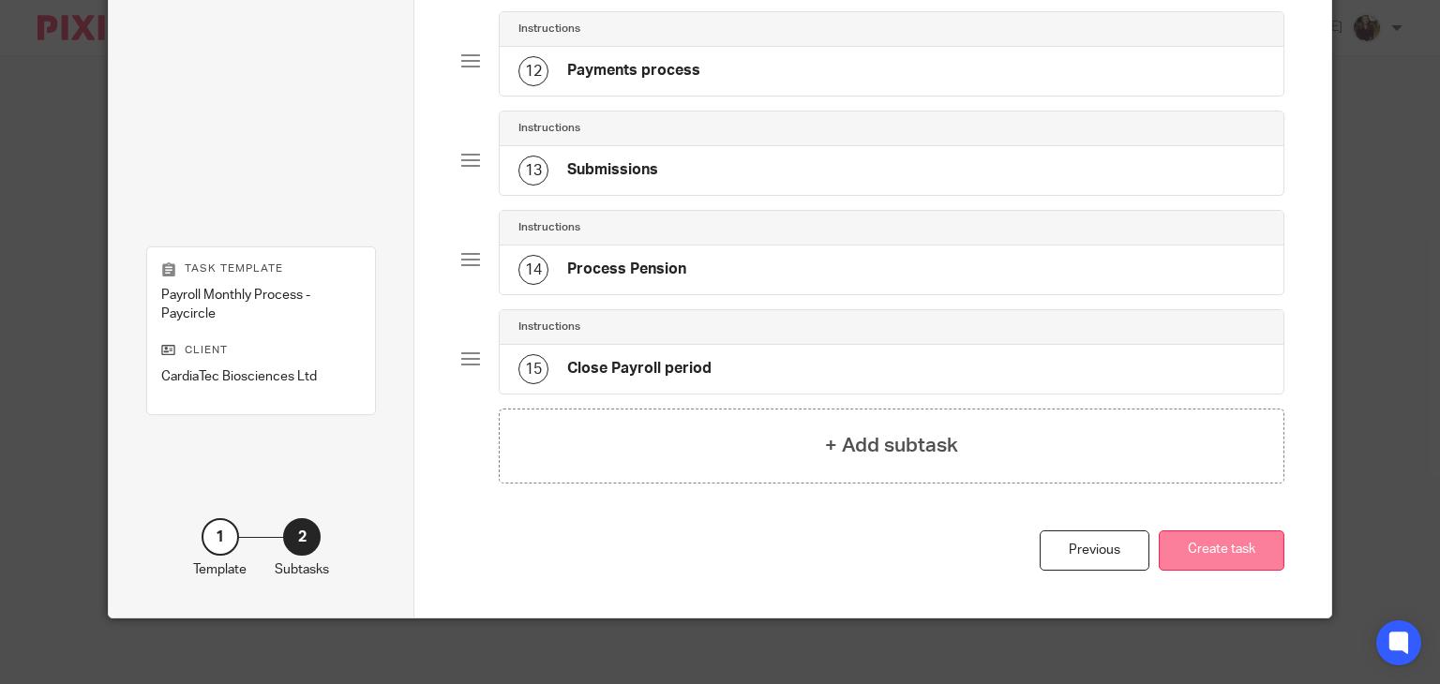
click at [1253, 550] on button "Create task" at bounding box center [1222, 551] width 126 height 40
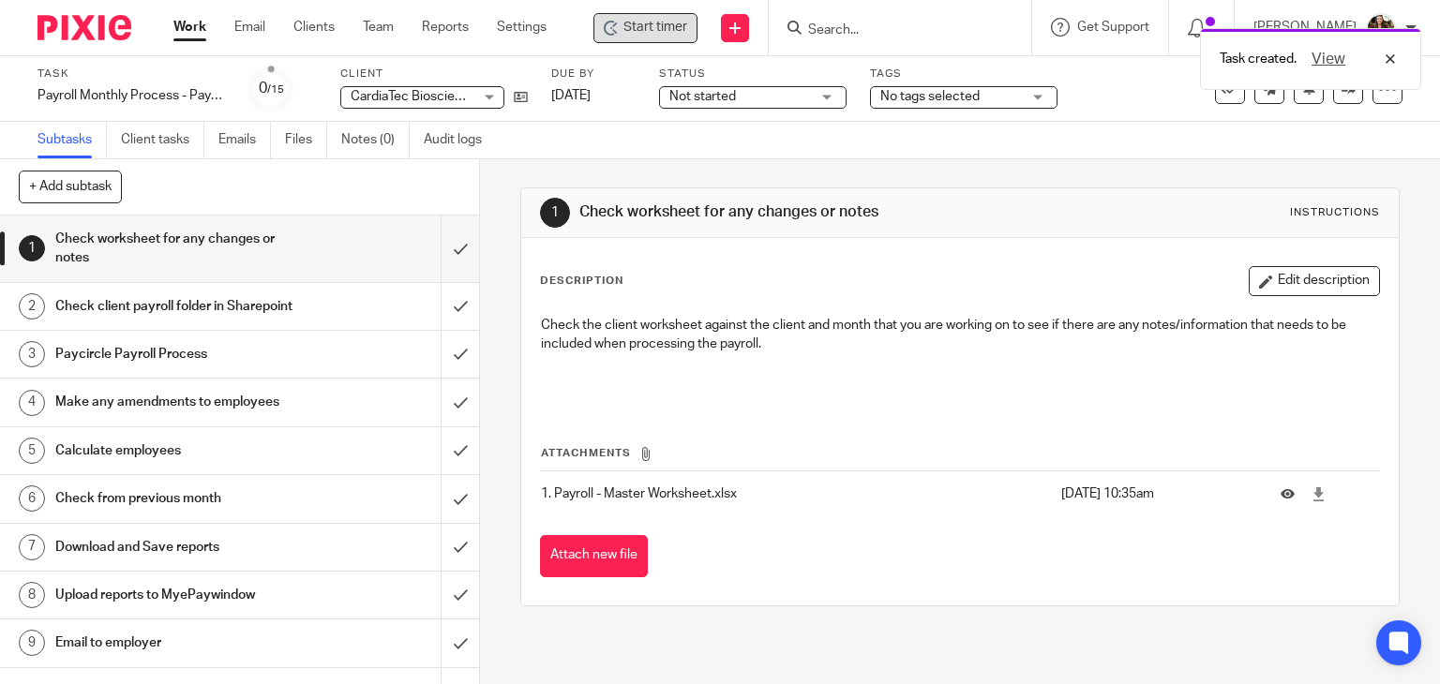
click at [658, 33] on span "Start timer" at bounding box center [656, 28] width 64 height 20
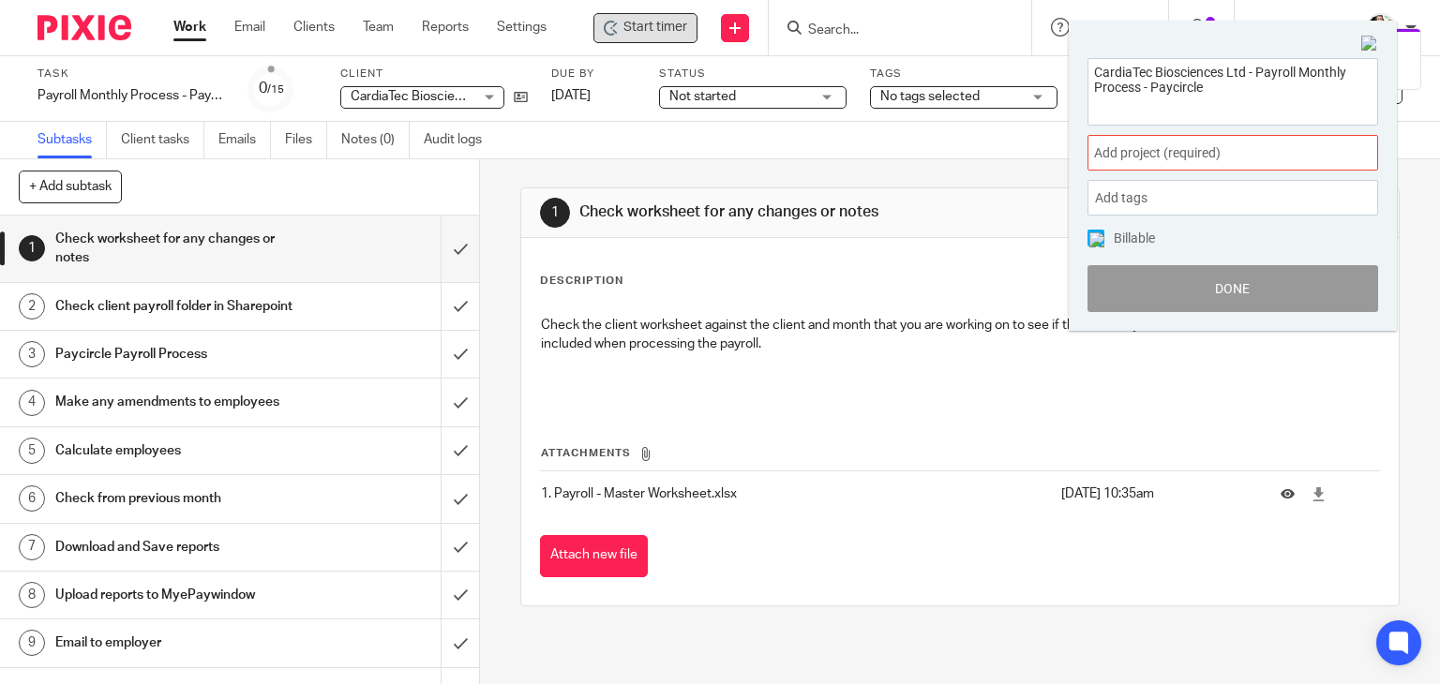
click at [1273, 162] on span "Add project (required) :" at bounding box center [1212, 153] width 236 height 20
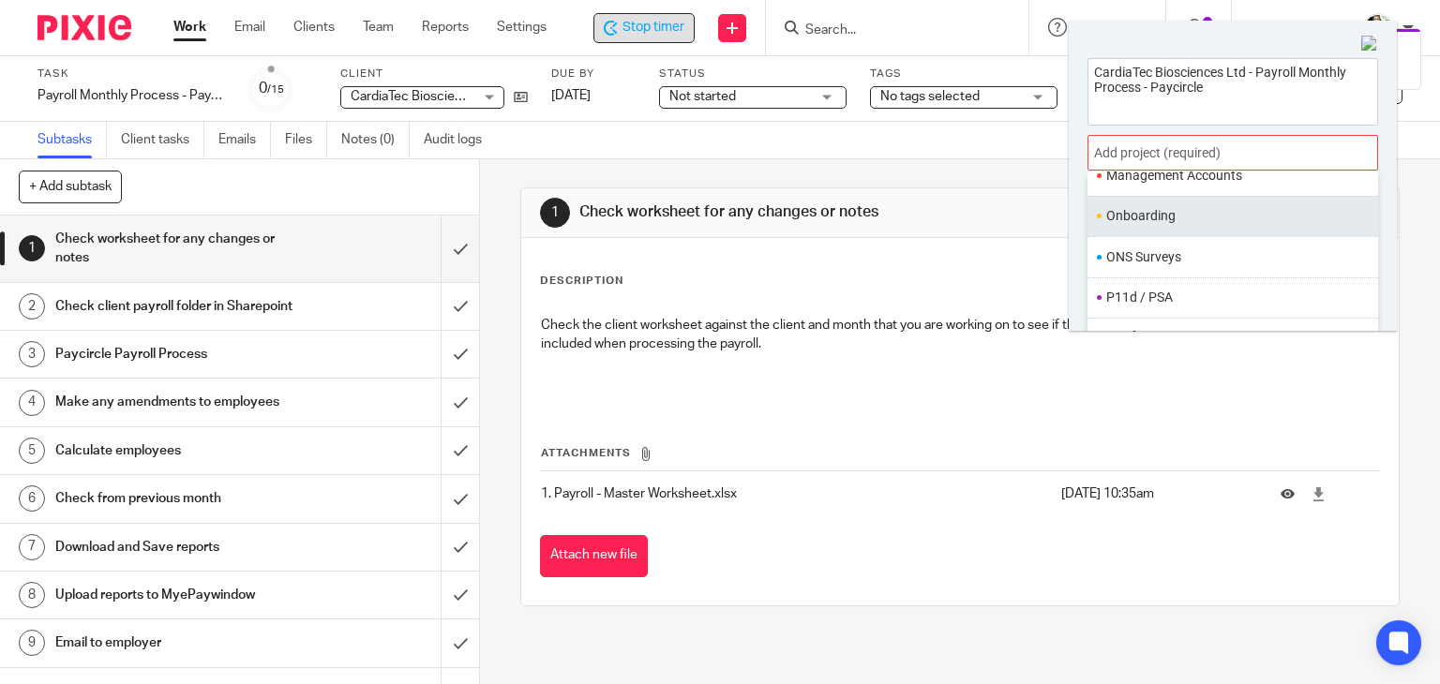
scroll to position [701, 0]
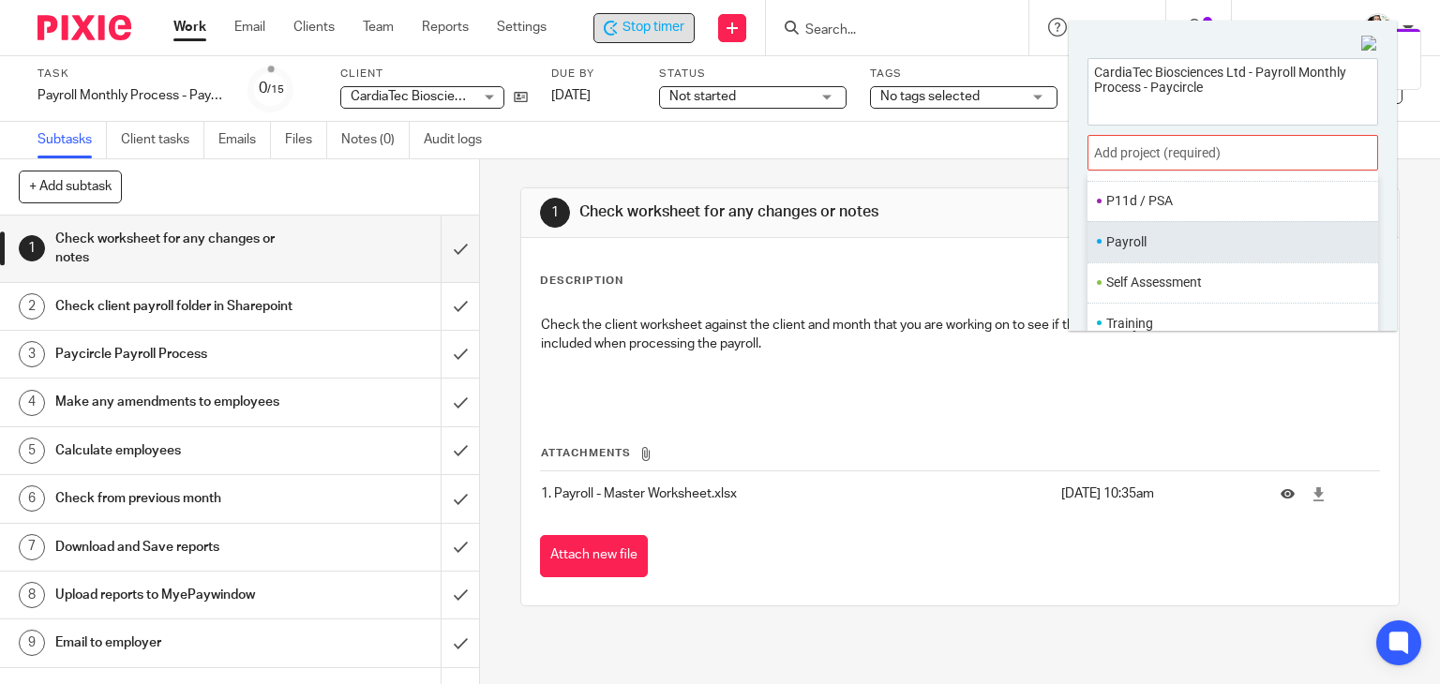
click at [1150, 246] on li "Payroll" at bounding box center [1228, 243] width 245 height 20
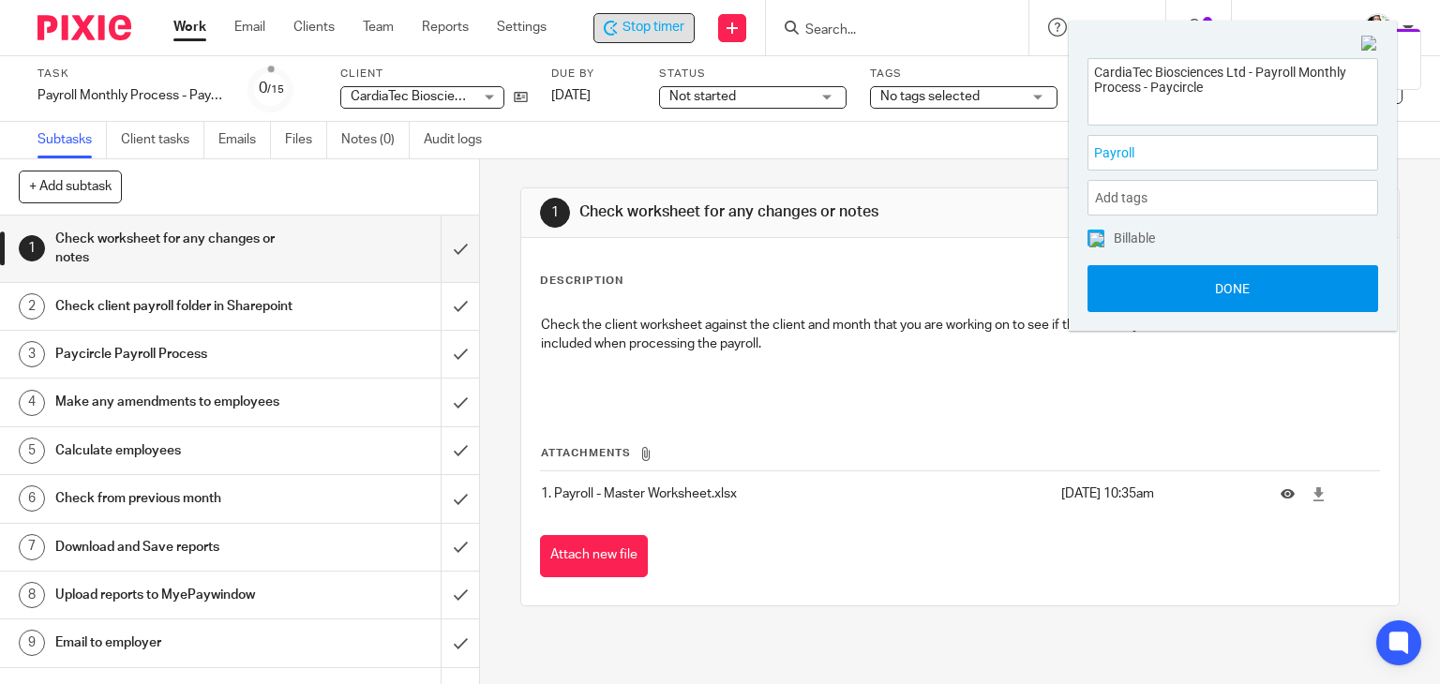
click at [1191, 290] on button "Done" at bounding box center [1233, 288] width 291 height 47
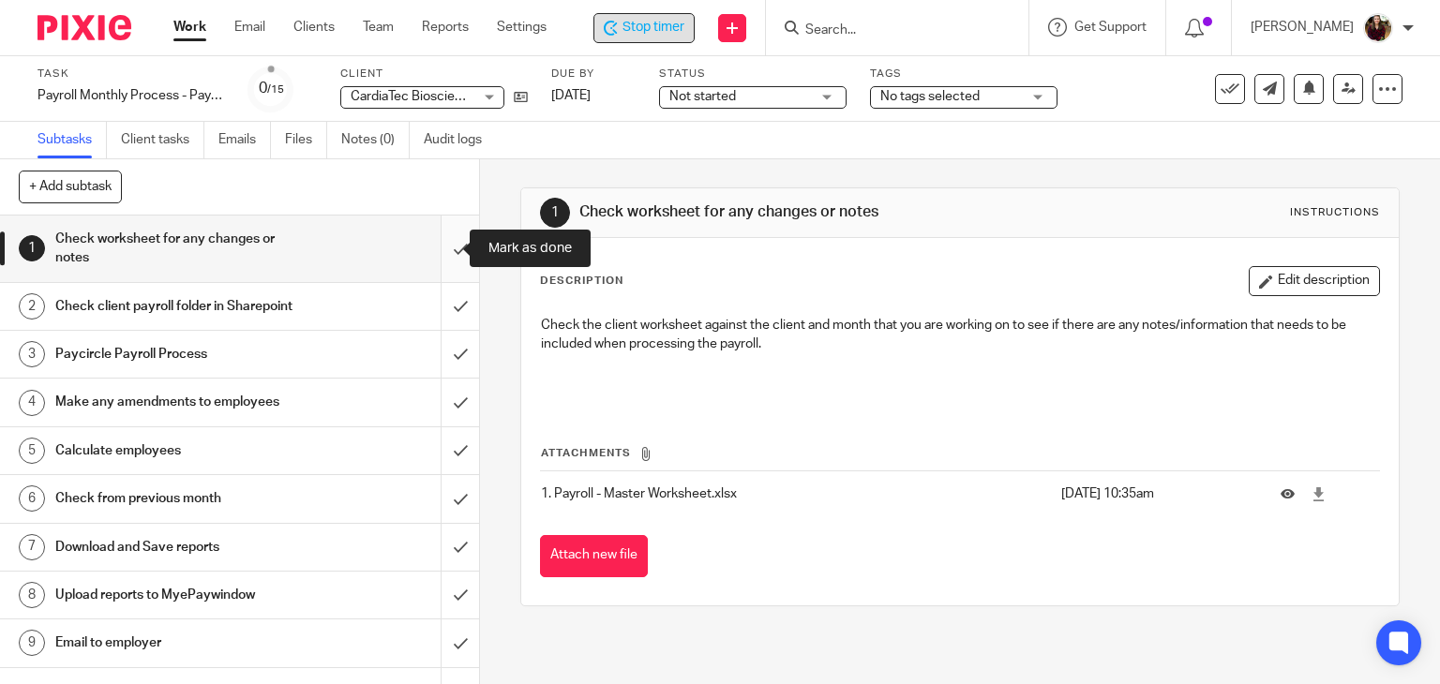
click at [442, 240] on input "submit" at bounding box center [239, 249] width 479 height 67
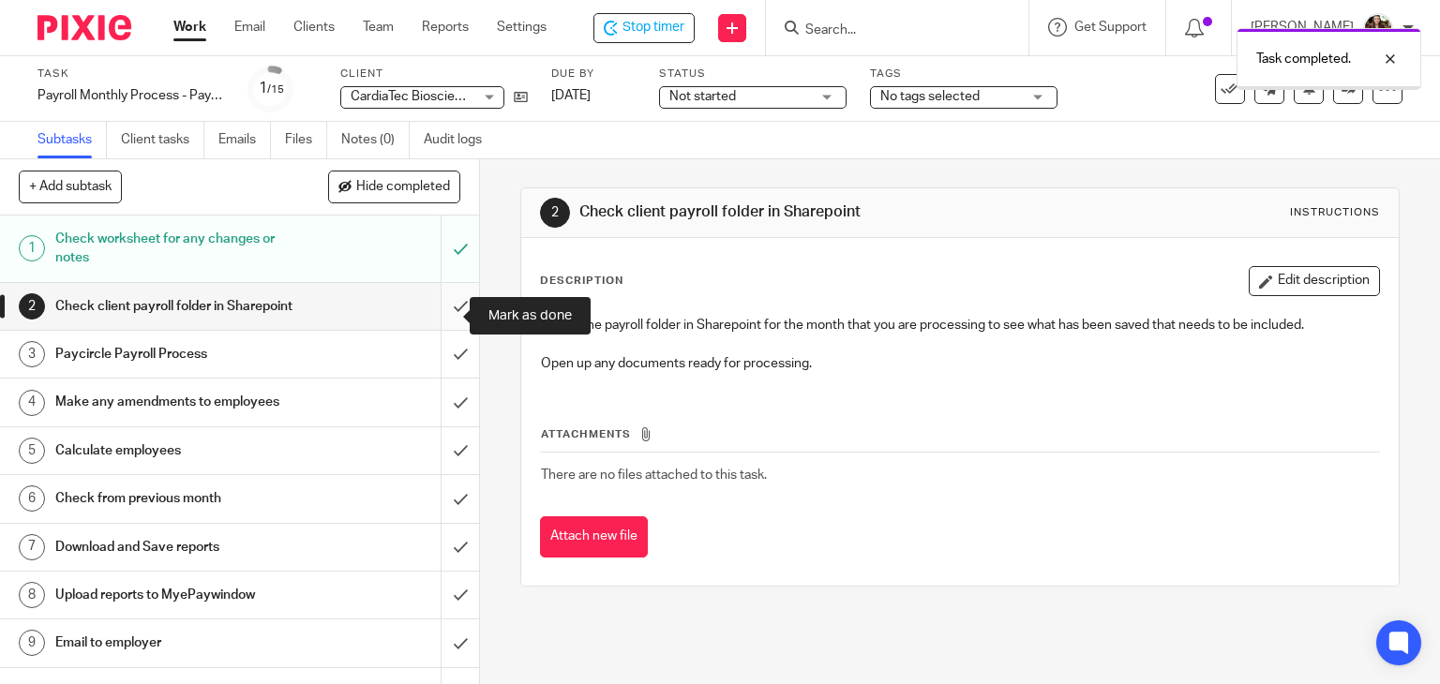
click at [439, 310] on input "submit" at bounding box center [239, 306] width 479 height 47
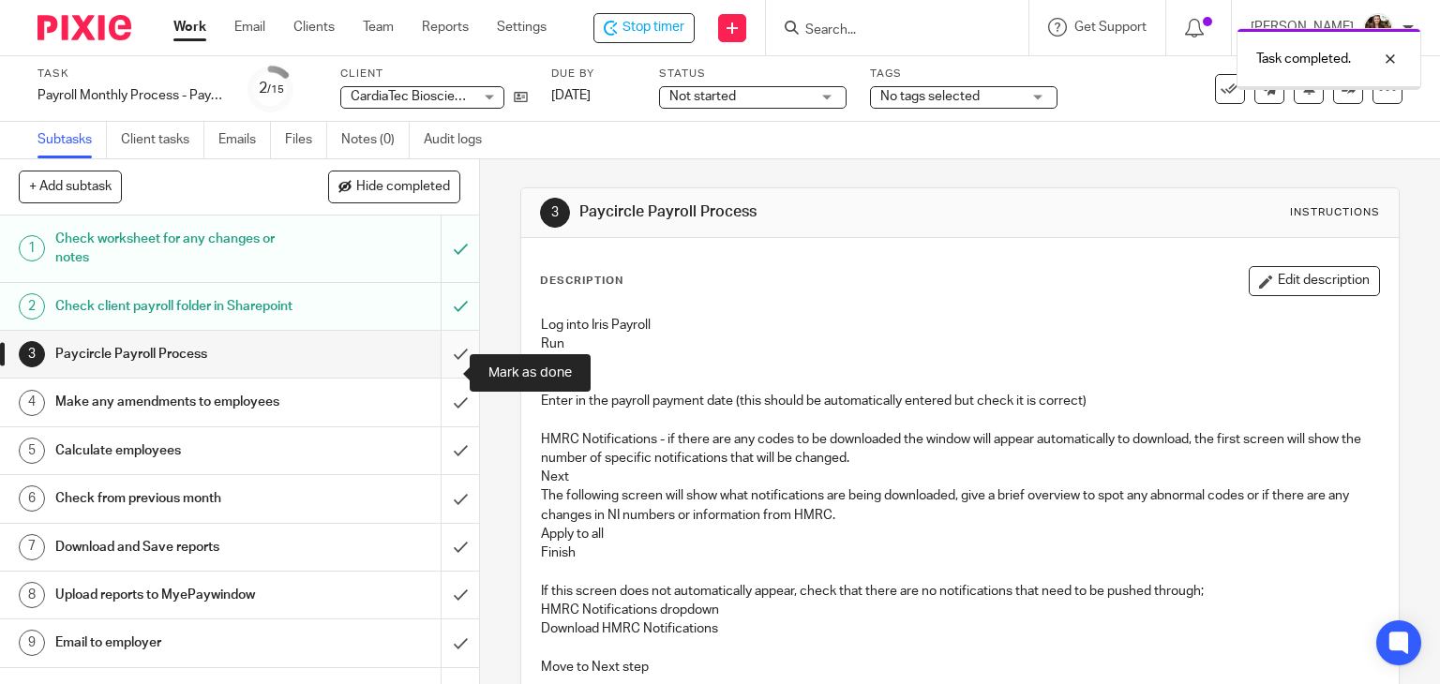
click at [439, 372] on input "submit" at bounding box center [239, 354] width 479 height 47
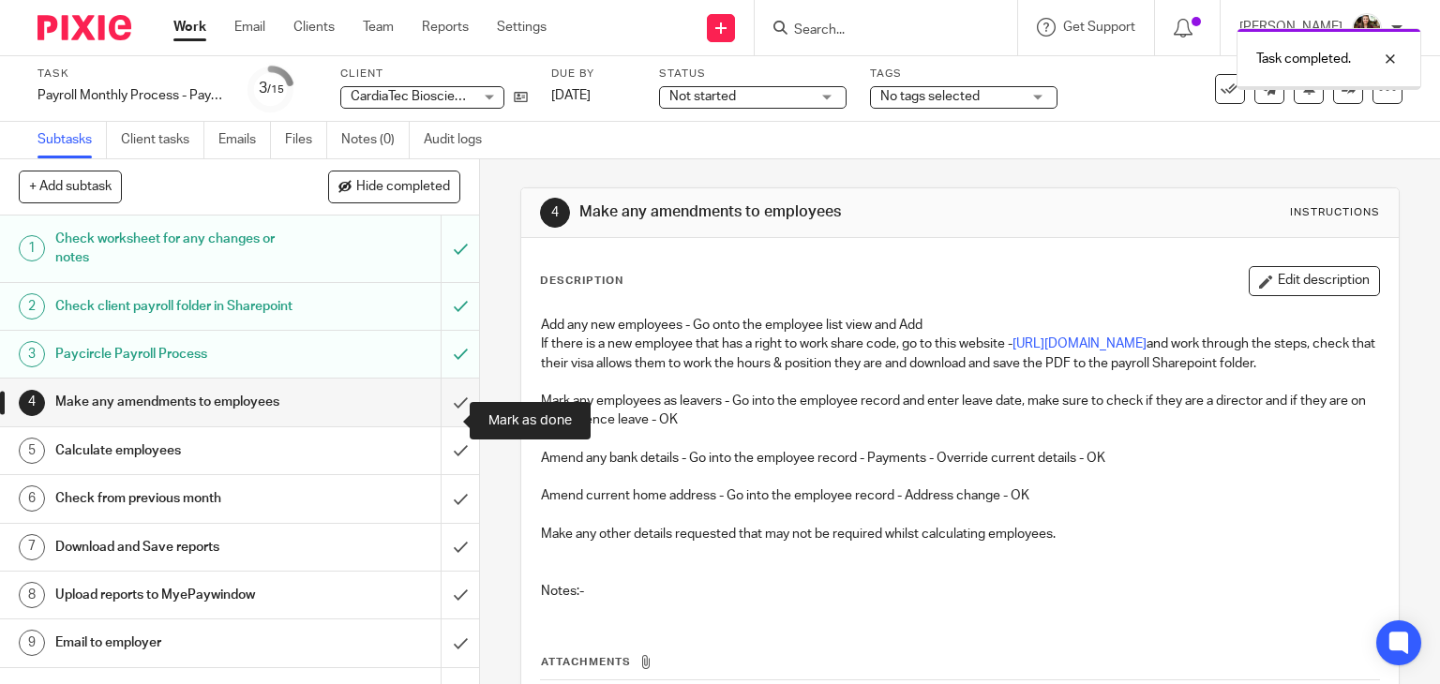
click at [444, 417] on input "submit" at bounding box center [239, 402] width 479 height 47
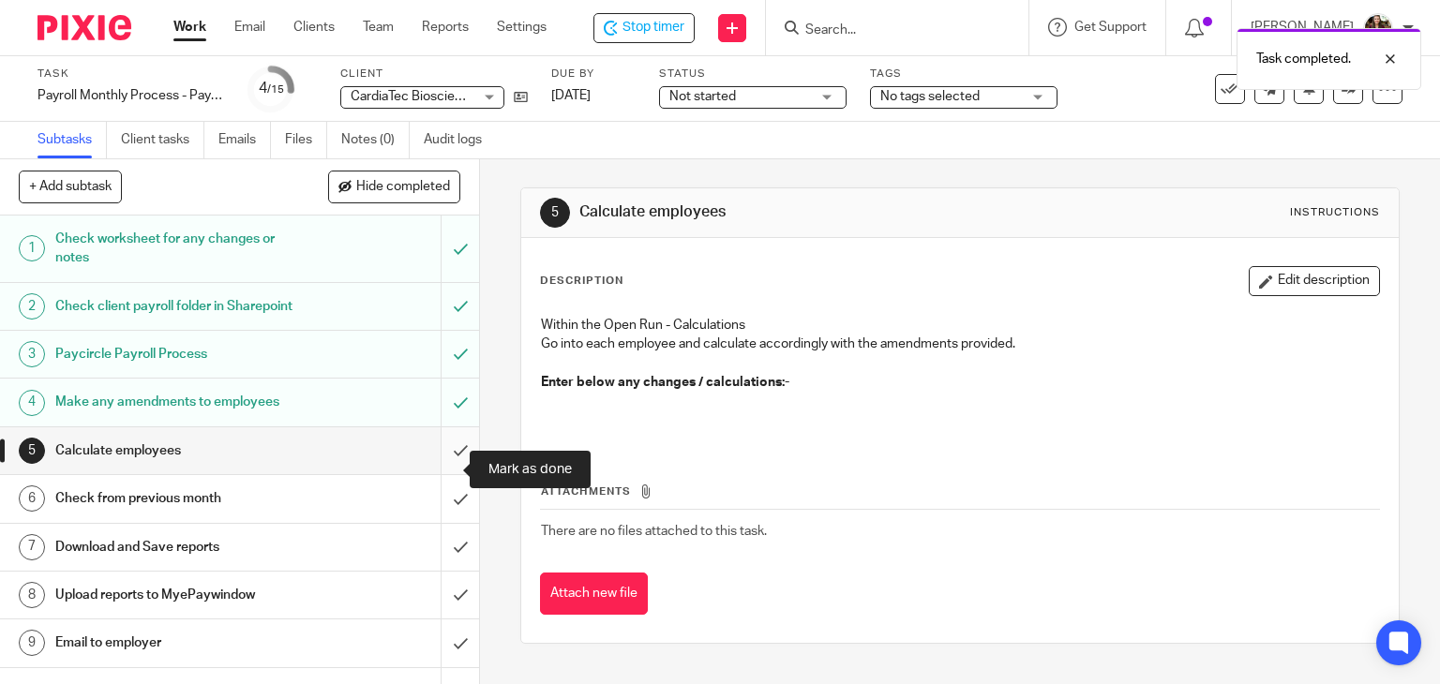
click at [432, 466] on input "submit" at bounding box center [239, 451] width 479 height 47
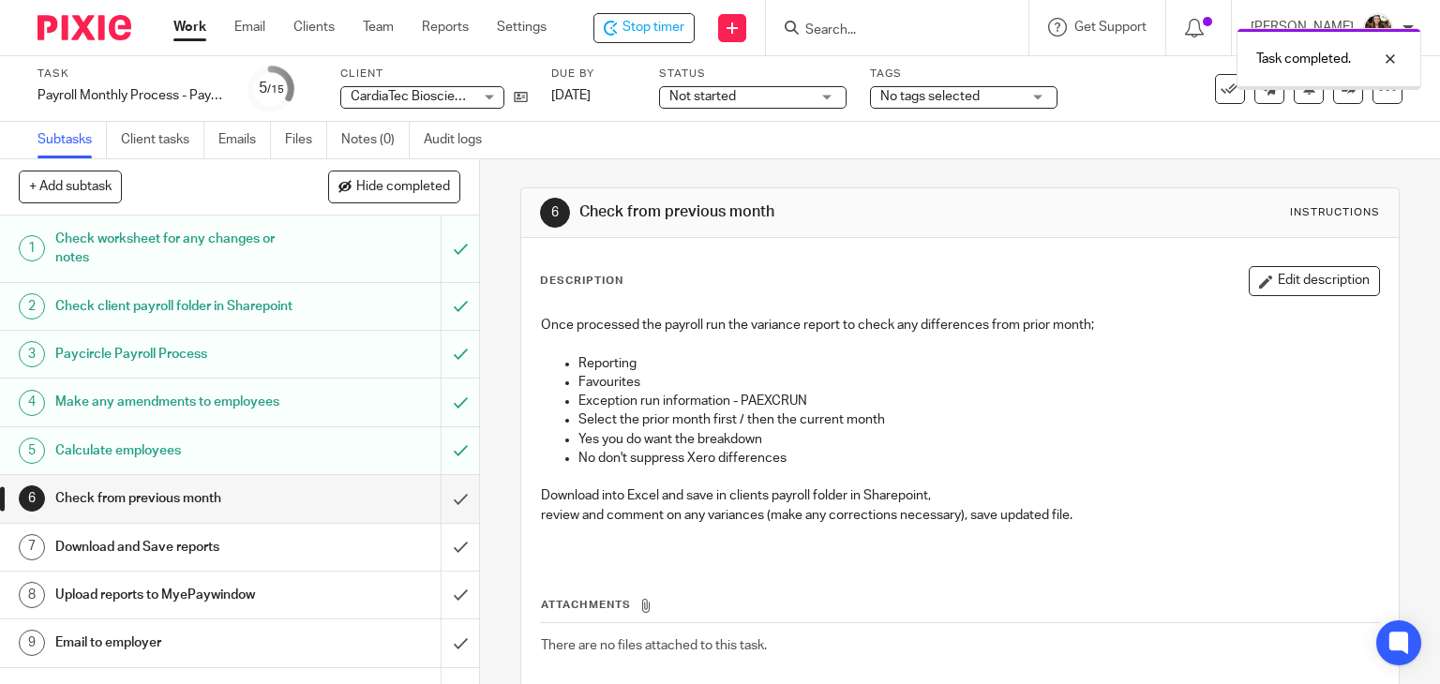
click at [443, 511] on input "submit" at bounding box center [239, 498] width 479 height 47
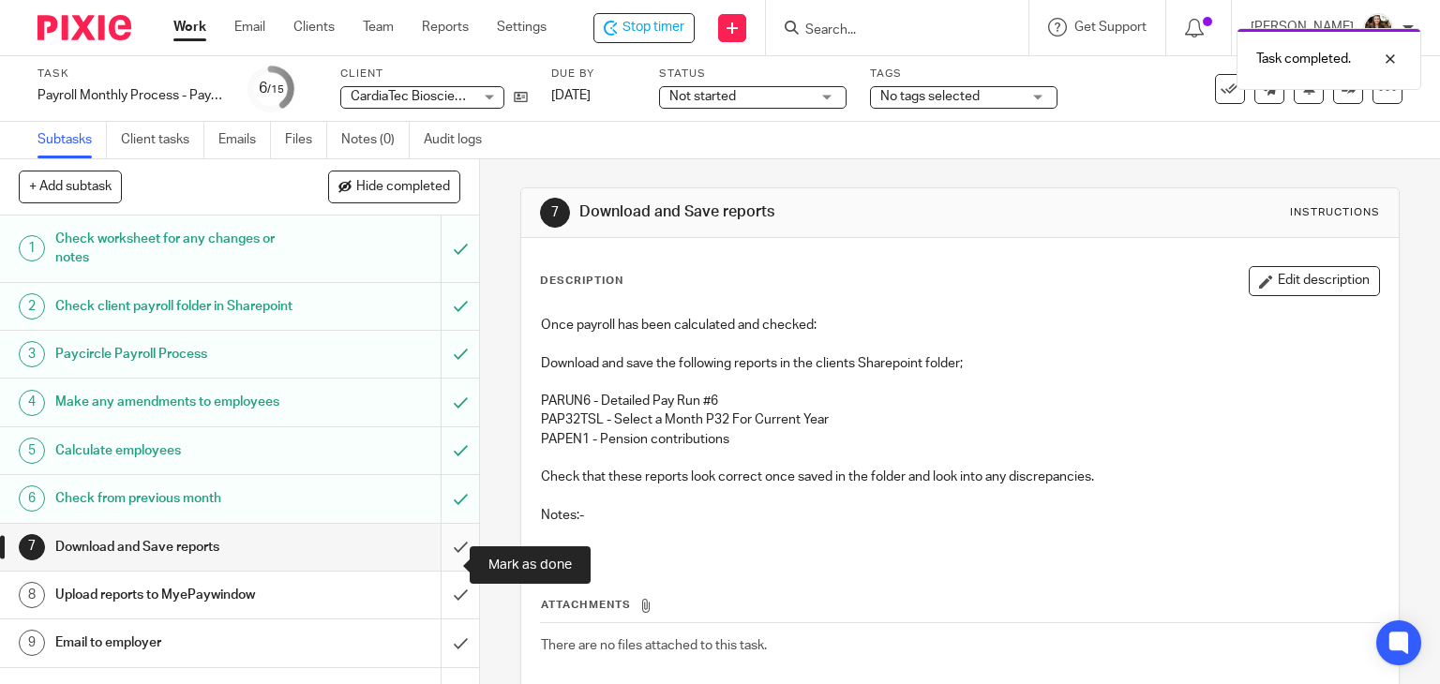
click at [443, 569] on input "submit" at bounding box center [239, 547] width 479 height 47
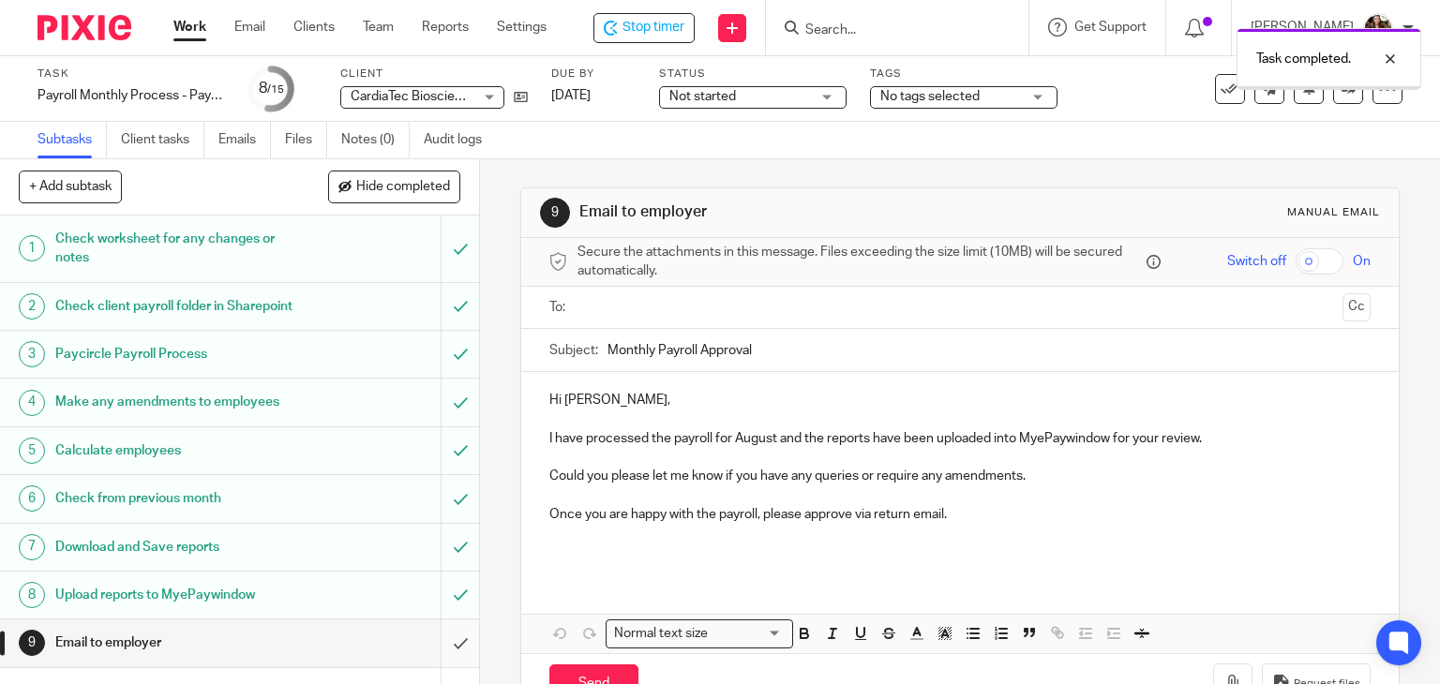
click at [435, 661] on input "submit" at bounding box center [239, 643] width 479 height 47
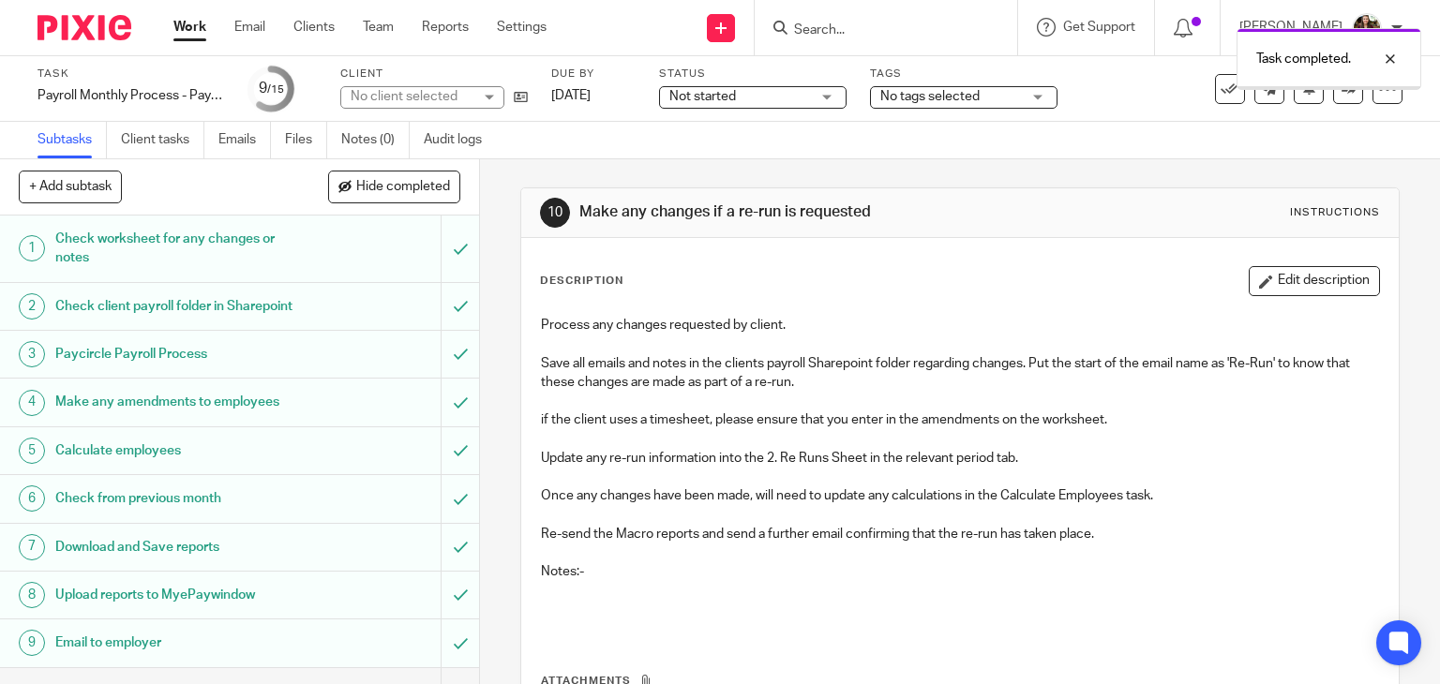
click at [1036, 97] on div "No tags selected" at bounding box center [964, 97] width 188 height 23
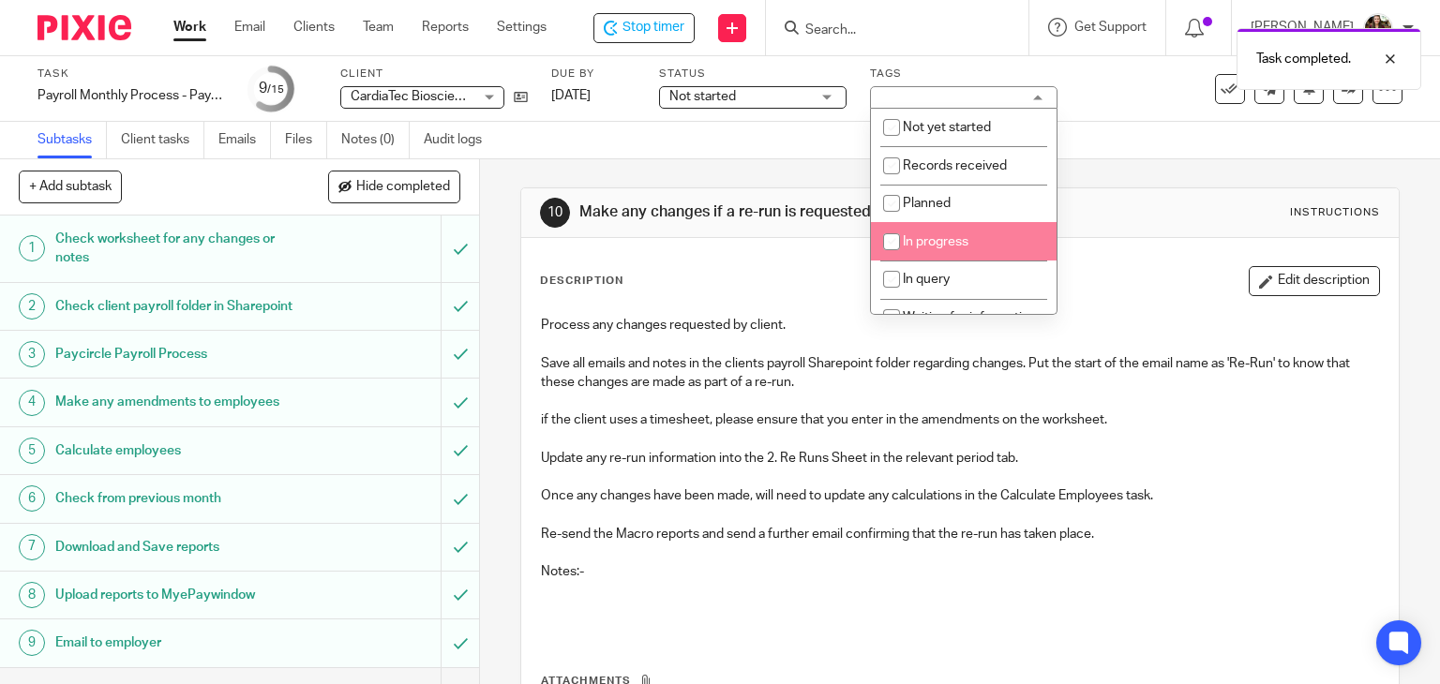
click at [966, 244] on span "In progress" at bounding box center [936, 241] width 66 height 13
click at [970, 237] on li "In progress" at bounding box center [964, 241] width 186 height 38
checkbox input "false"
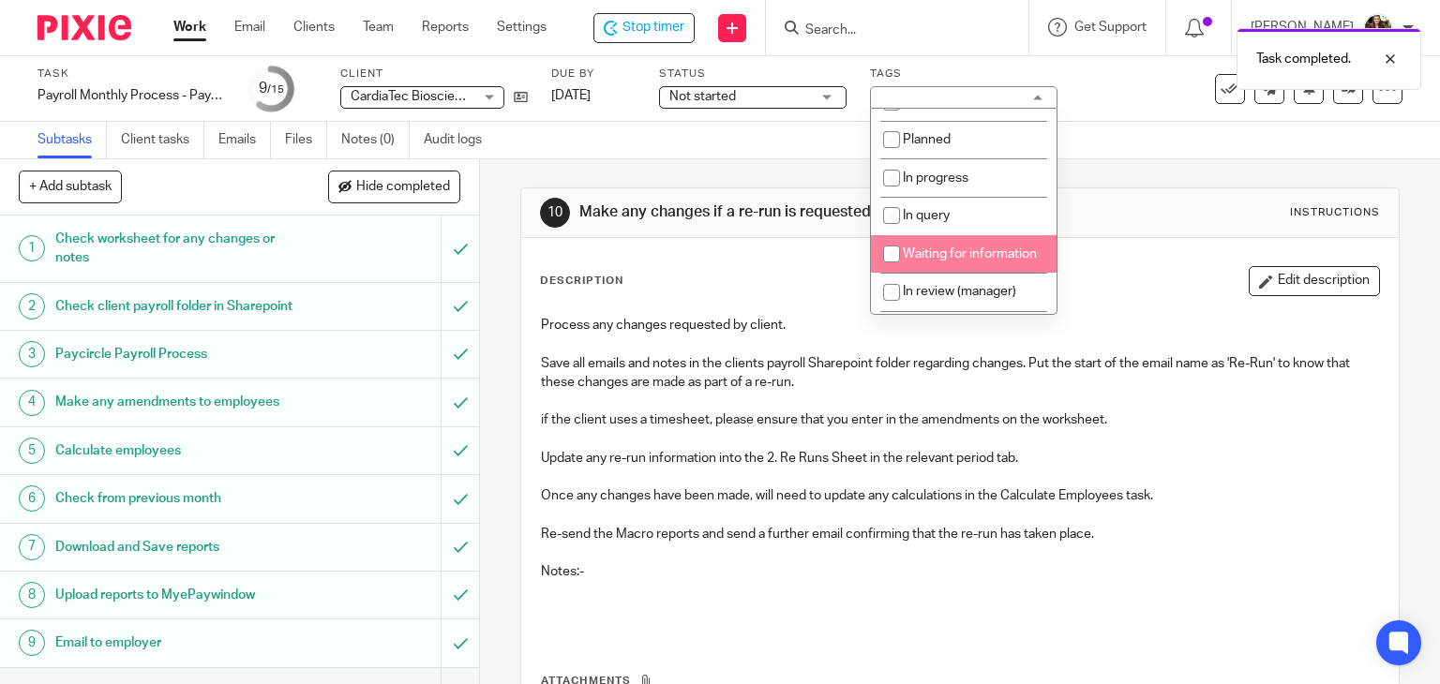
scroll to position [188, 0]
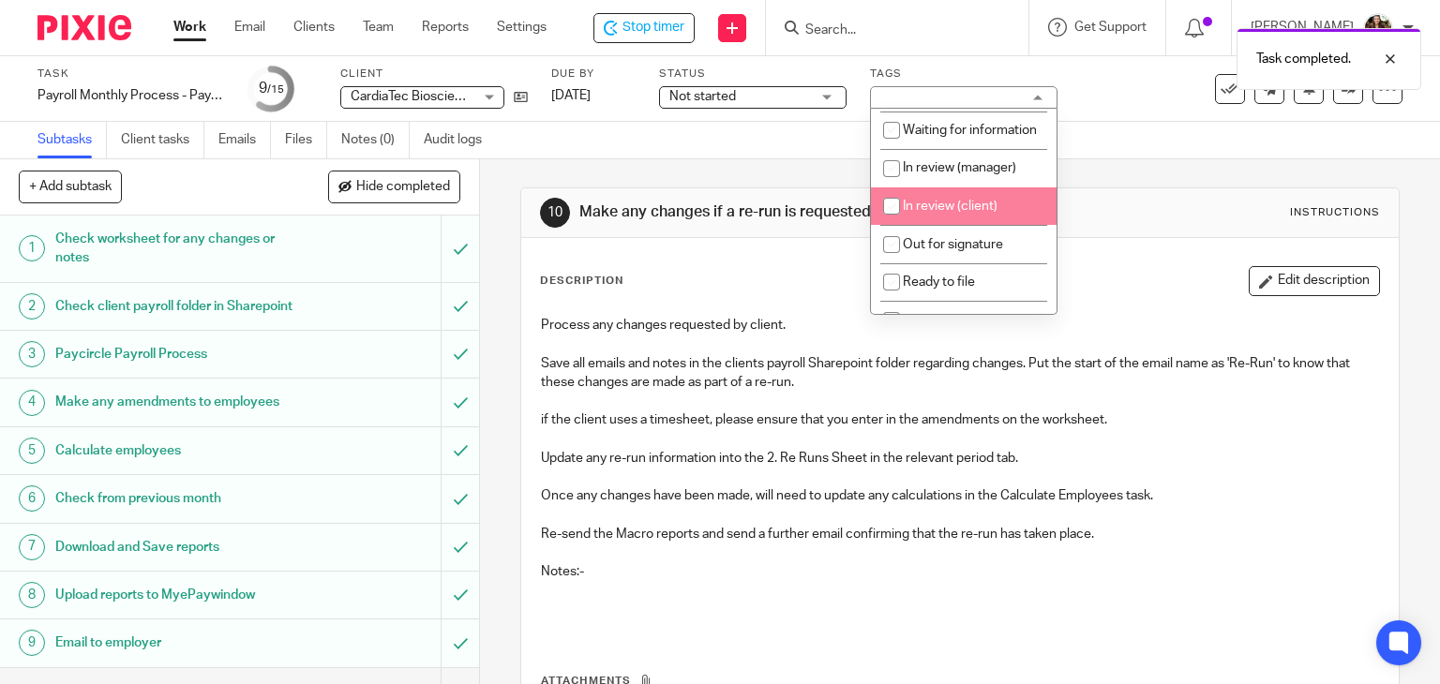
click at [968, 219] on li "In review (client)" at bounding box center [964, 207] width 186 height 38
checkbox input "true"
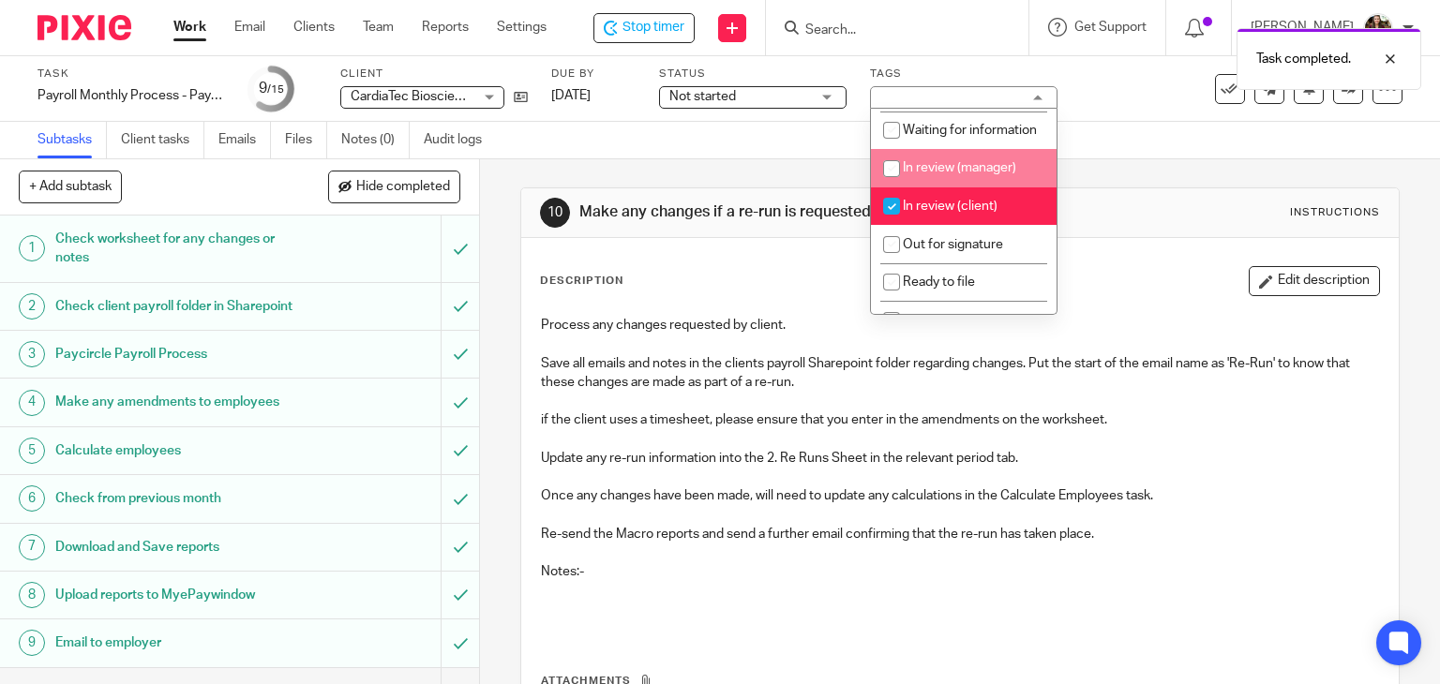
click at [1080, 129] on div "Subtasks Client tasks Emails Files Notes (0) Audit logs" at bounding box center [720, 141] width 1440 height 38
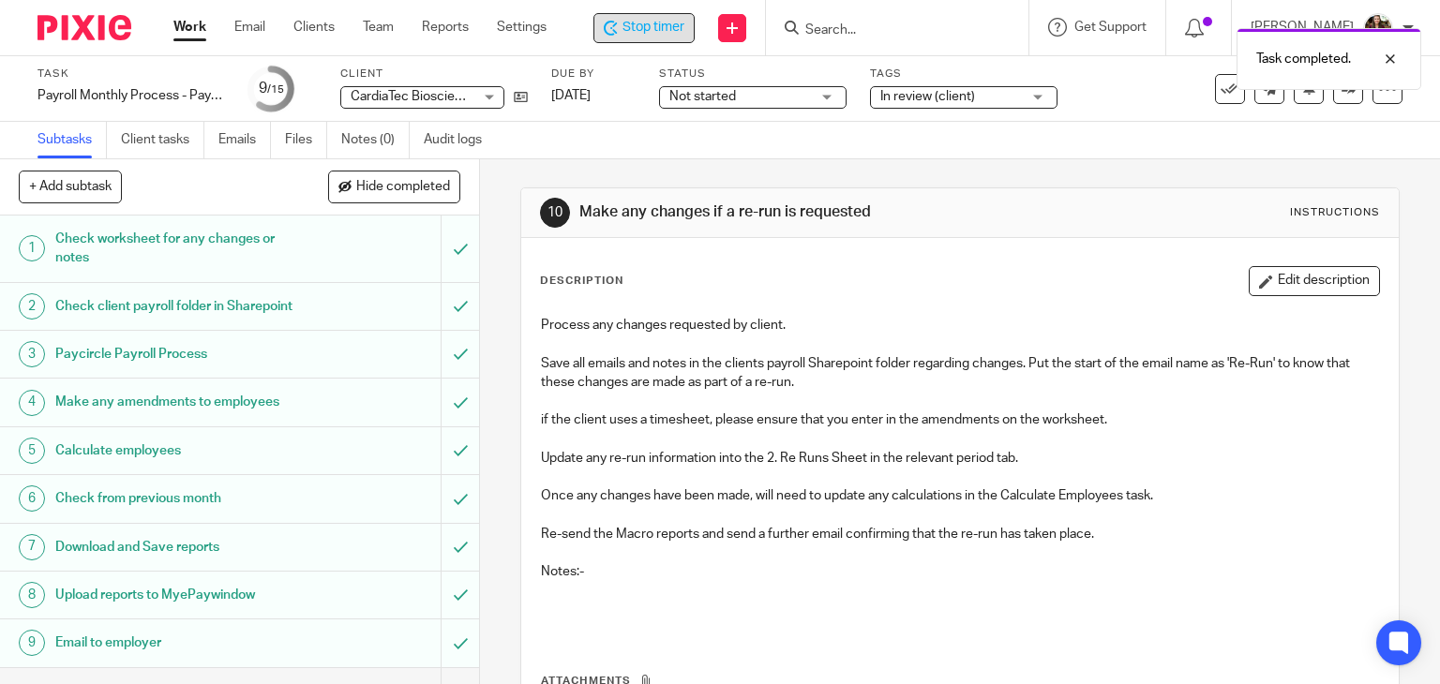
click at [653, 25] on span "Stop timer" at bounding box center [654, 28] width 62 height 20
click at [875, 32] on div "Task completed." at bounding box center [1070, 54] width 701 height 71
click at [845, 38] on div "Task completed." at bounding box center [1070, 54] width 701 height 71
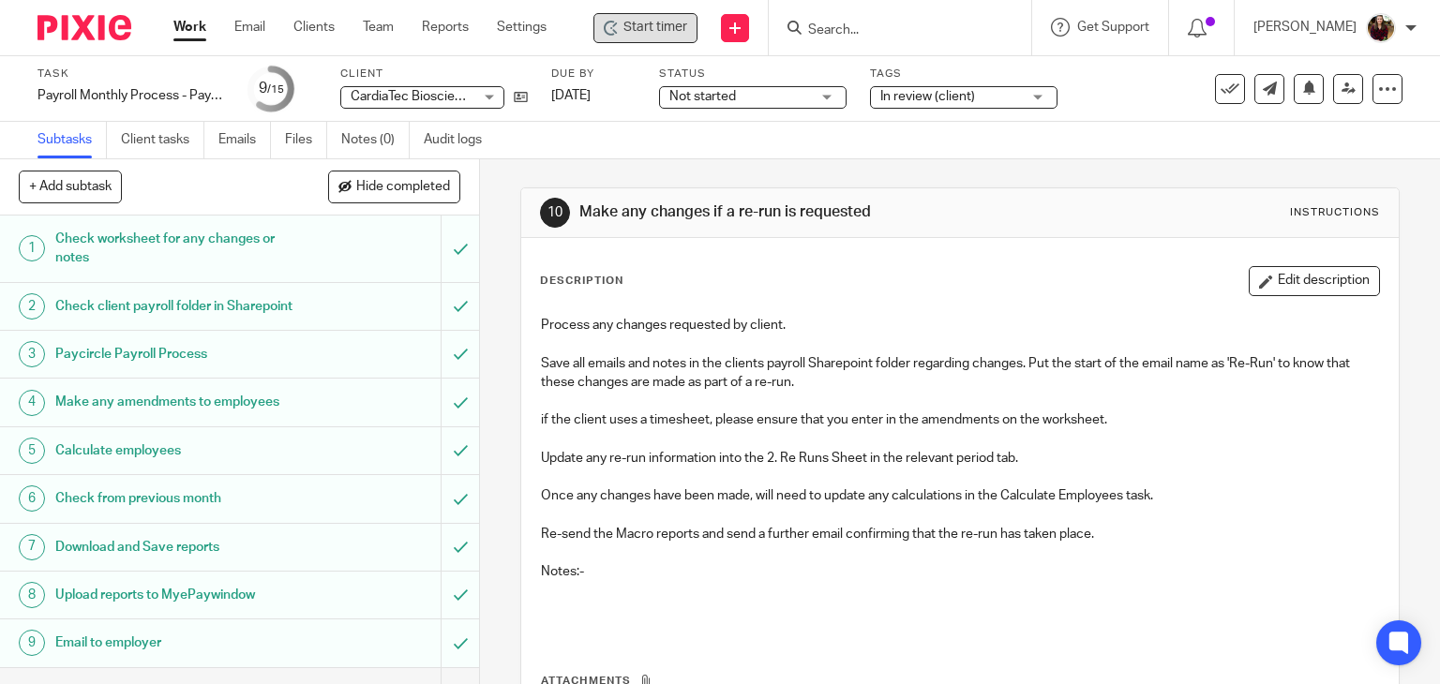
click at [870, 32] on input "Search" at bounding box center [890, 31] width 169 height 17
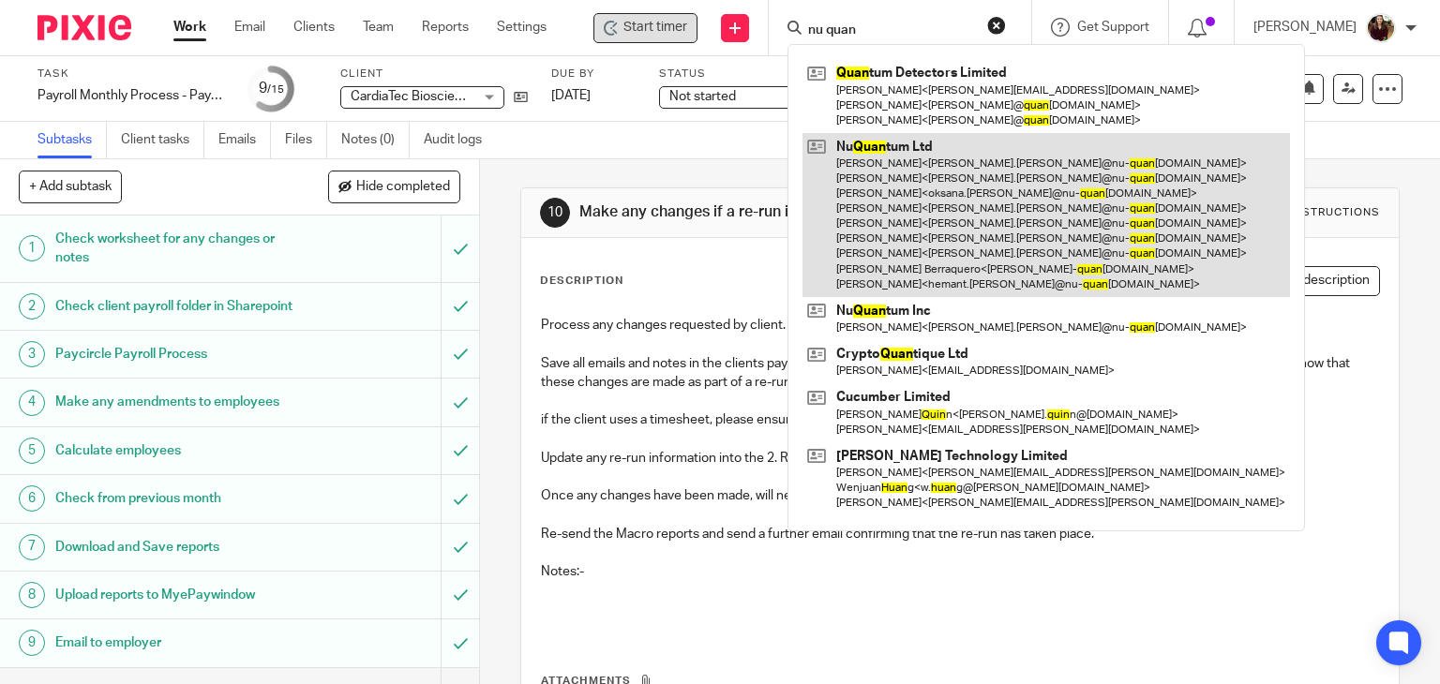
type input "nu quan"
click at [916, 168] on link at bounding box center [1047, 215] width 488 height 164
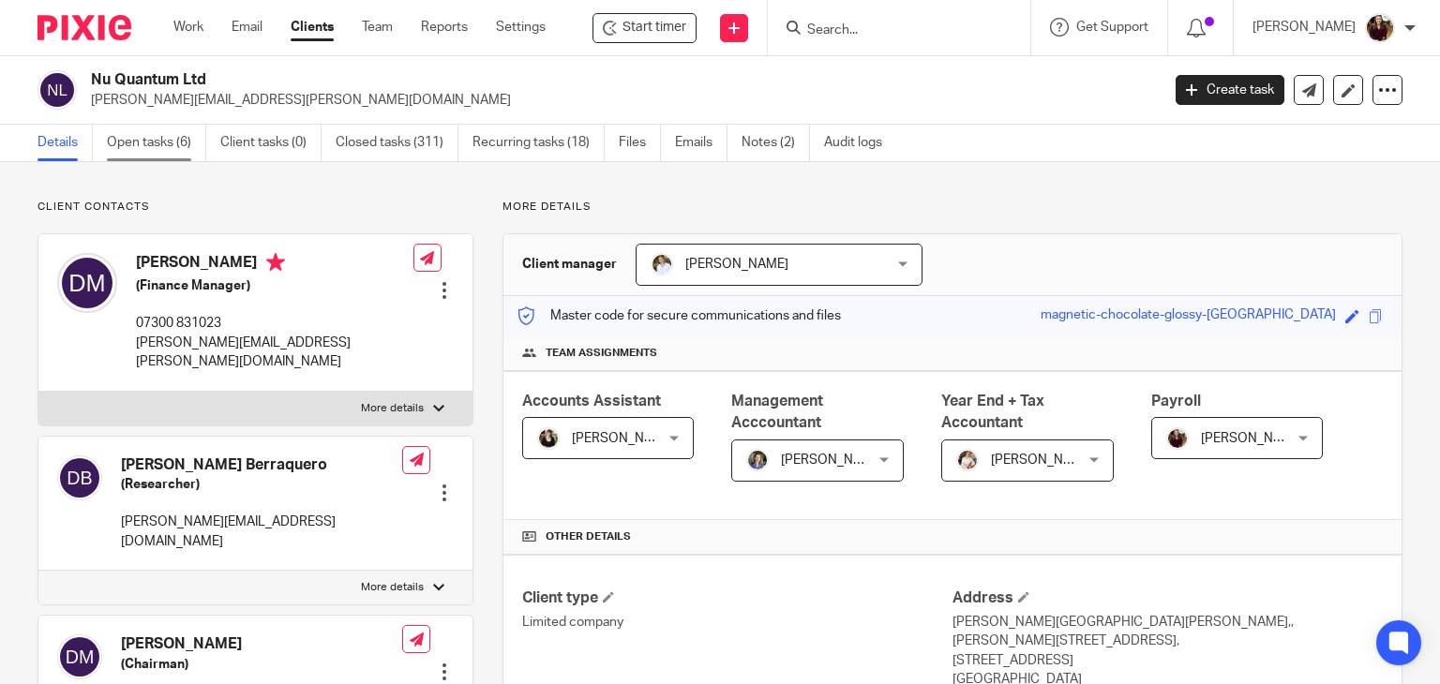
click at [154, 137] on link "Open tasks (6)" at bounding box center [156, 143] width 99 height 37
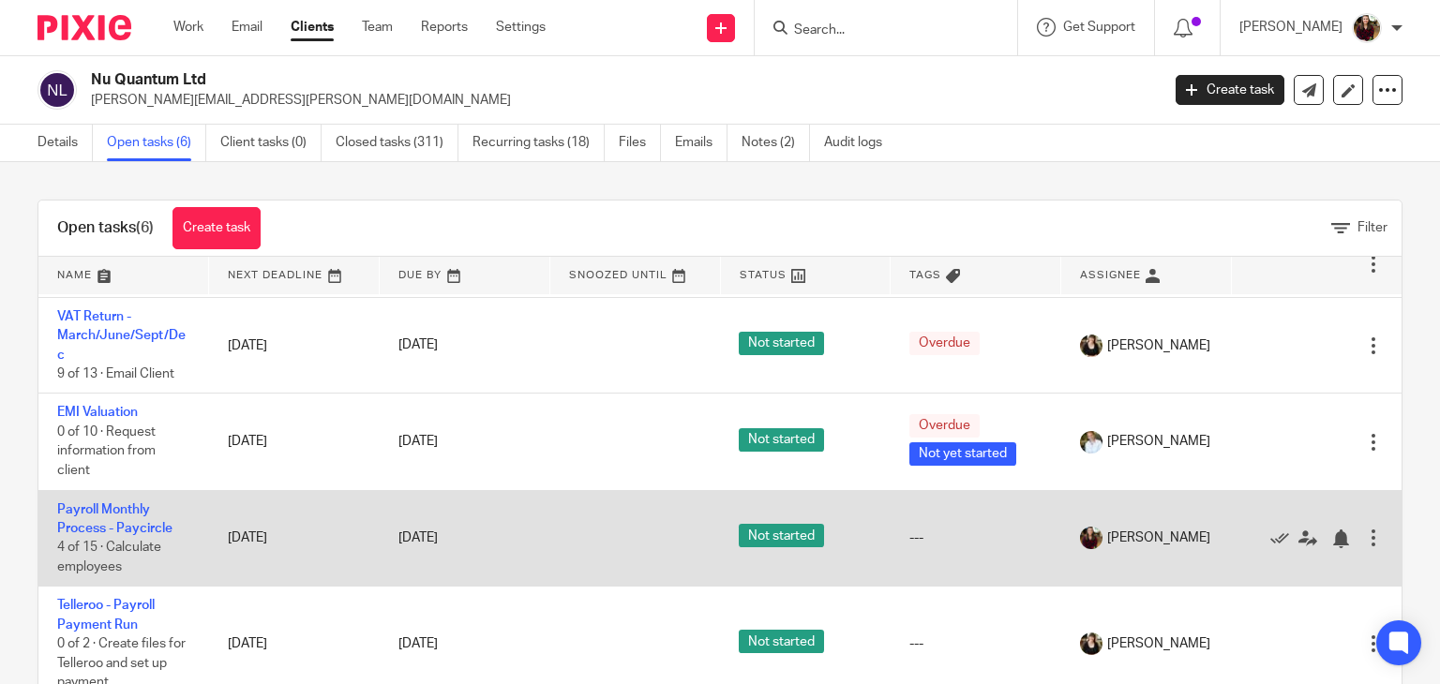
scroll to position [55, 0]
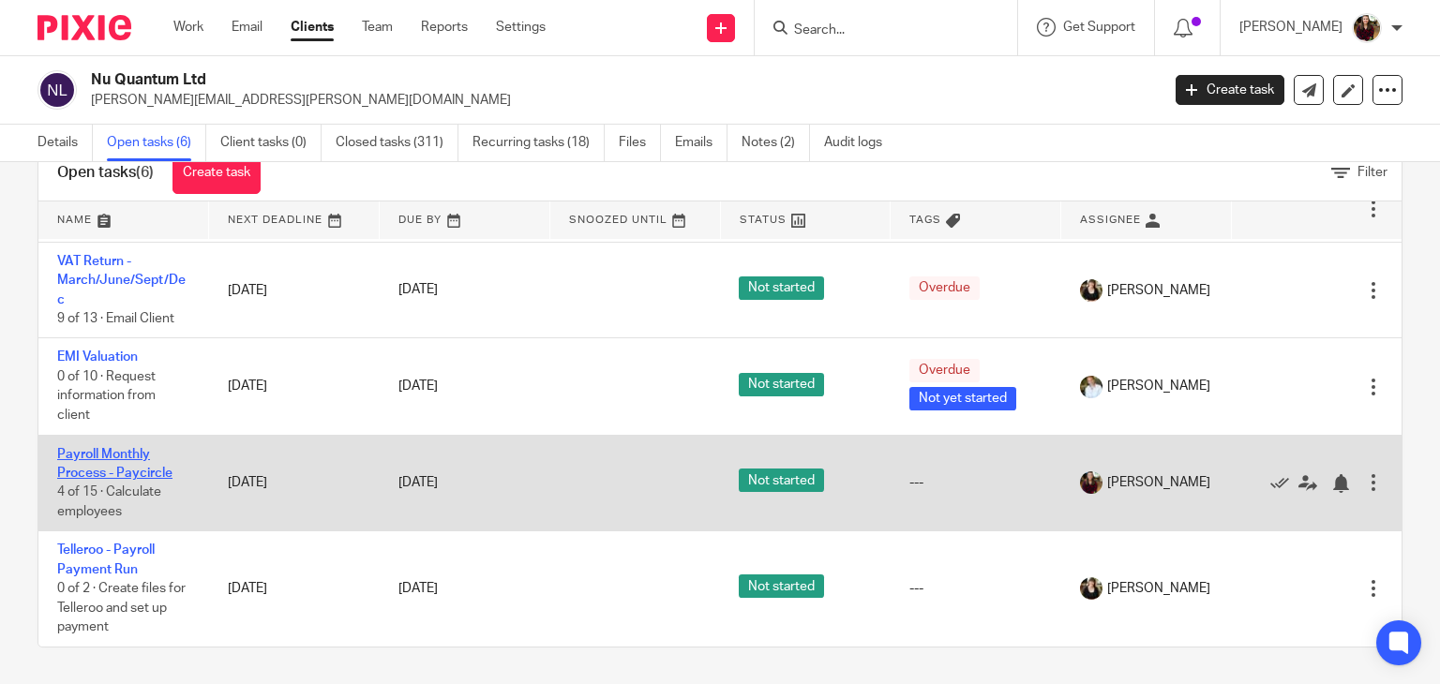
click at [94, 448] on link "Payroll Monthly Process - Paycircle" at bounding box center [114, 464] width 115 height 32
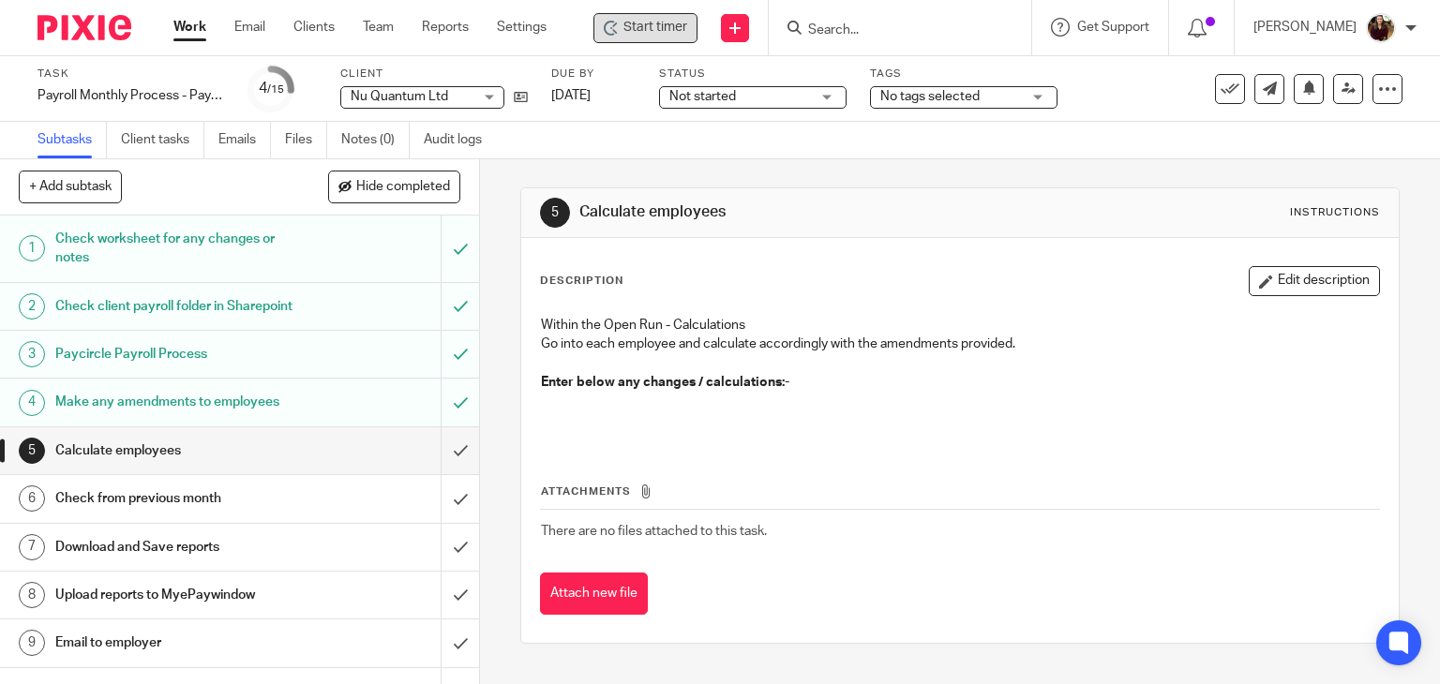
click at [669, 34] on span "Start timer" at bounding box center [656, 28] width 64 height 20
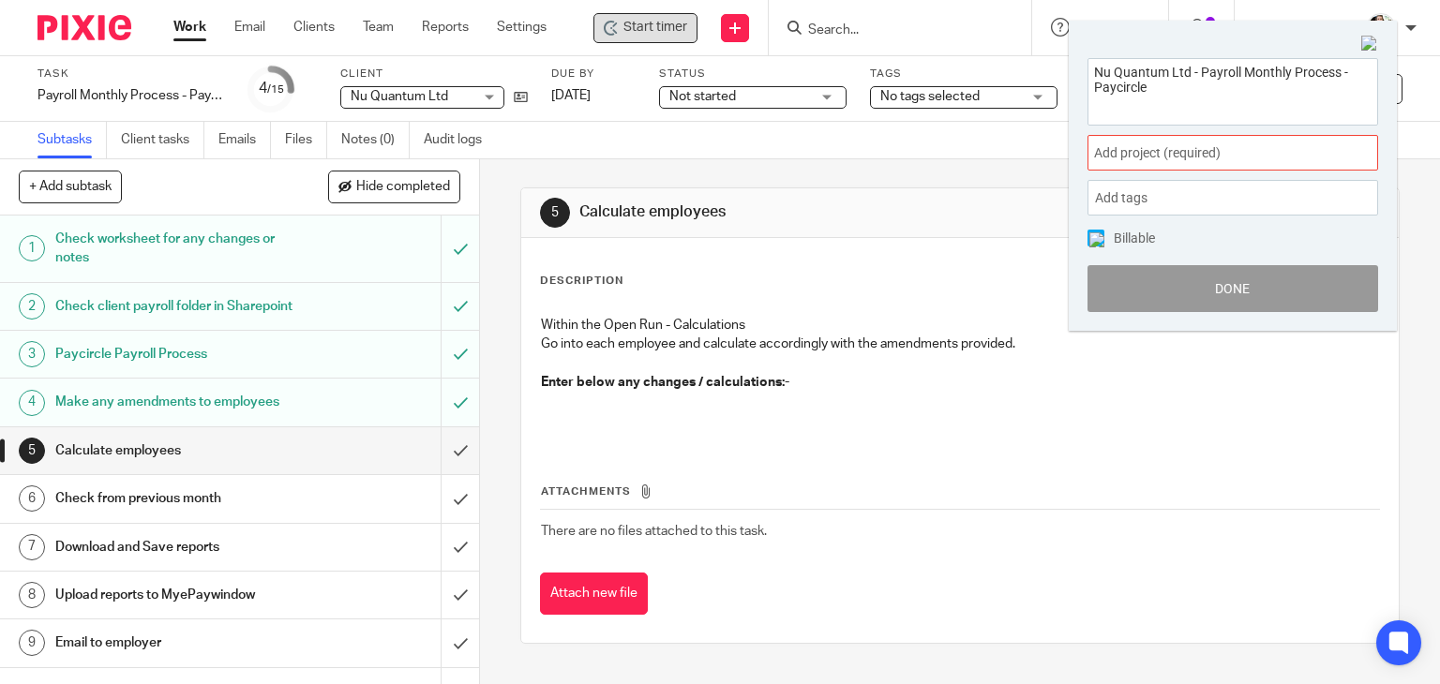
click at [1270, 154] on span "Add project (required) :" at bounding box center [1212, 153] width 236 height 20
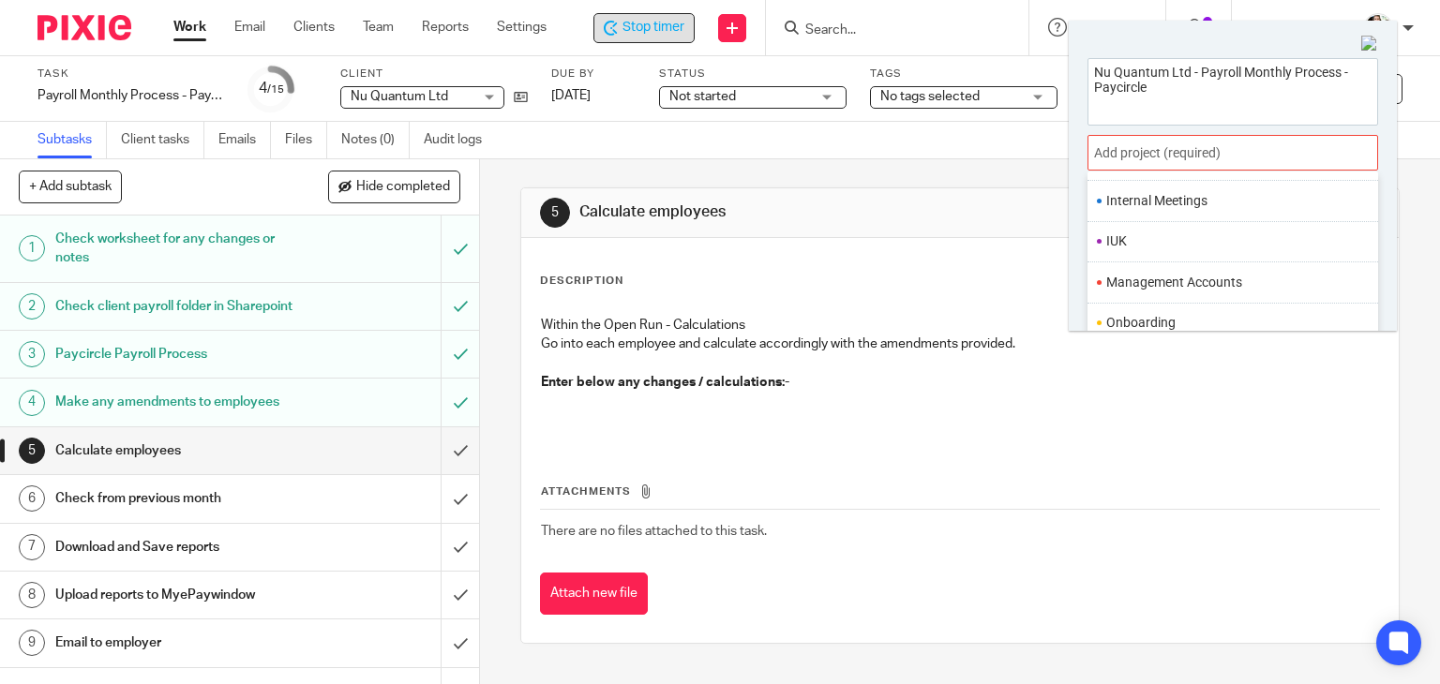
scroll to position [656, 0]
drag, startPoint x: 1154, startPoint y: 290, endPoint x: 1169, endPoint y: 295, distance: 16.0
click at [1153, 291] on li "Payroll" at bounding box center [1228, 288] width 245 height 20
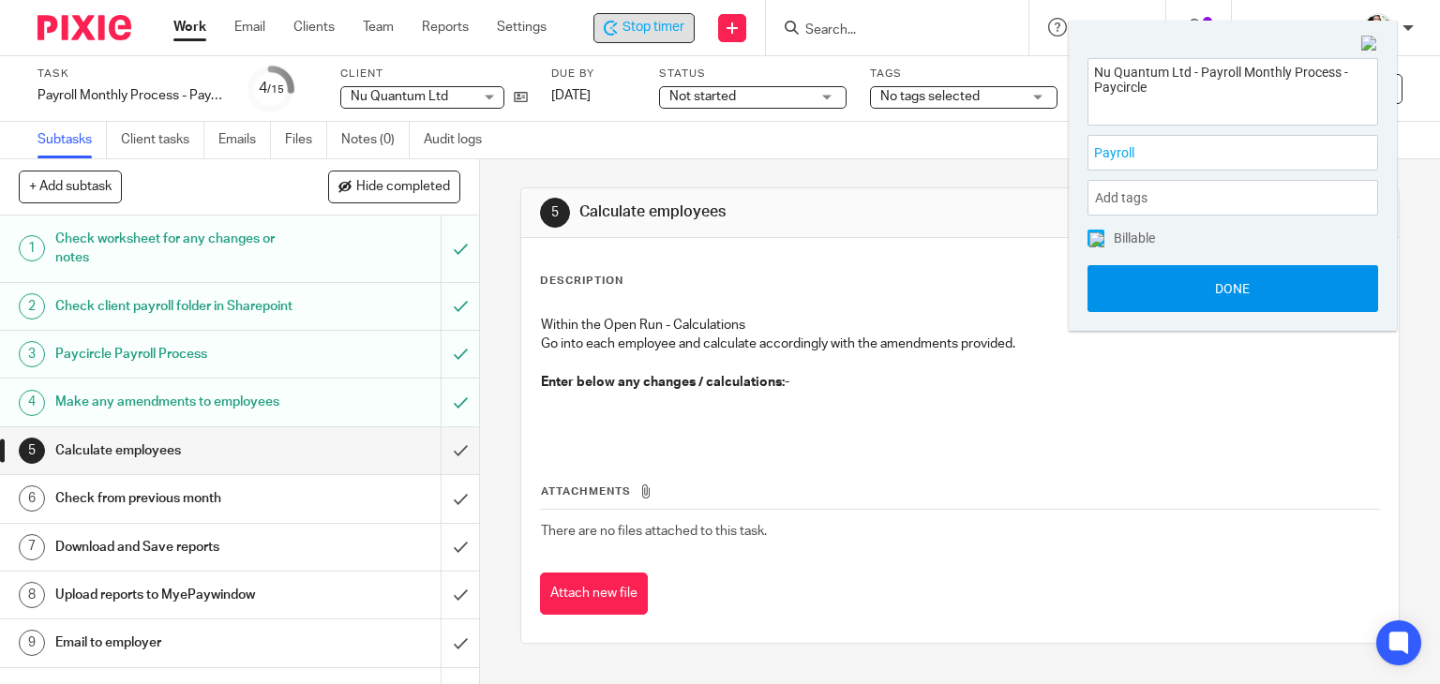
click at [1197, 299] on button "Done" at bounding box center [1233, 288] width 291 height 47
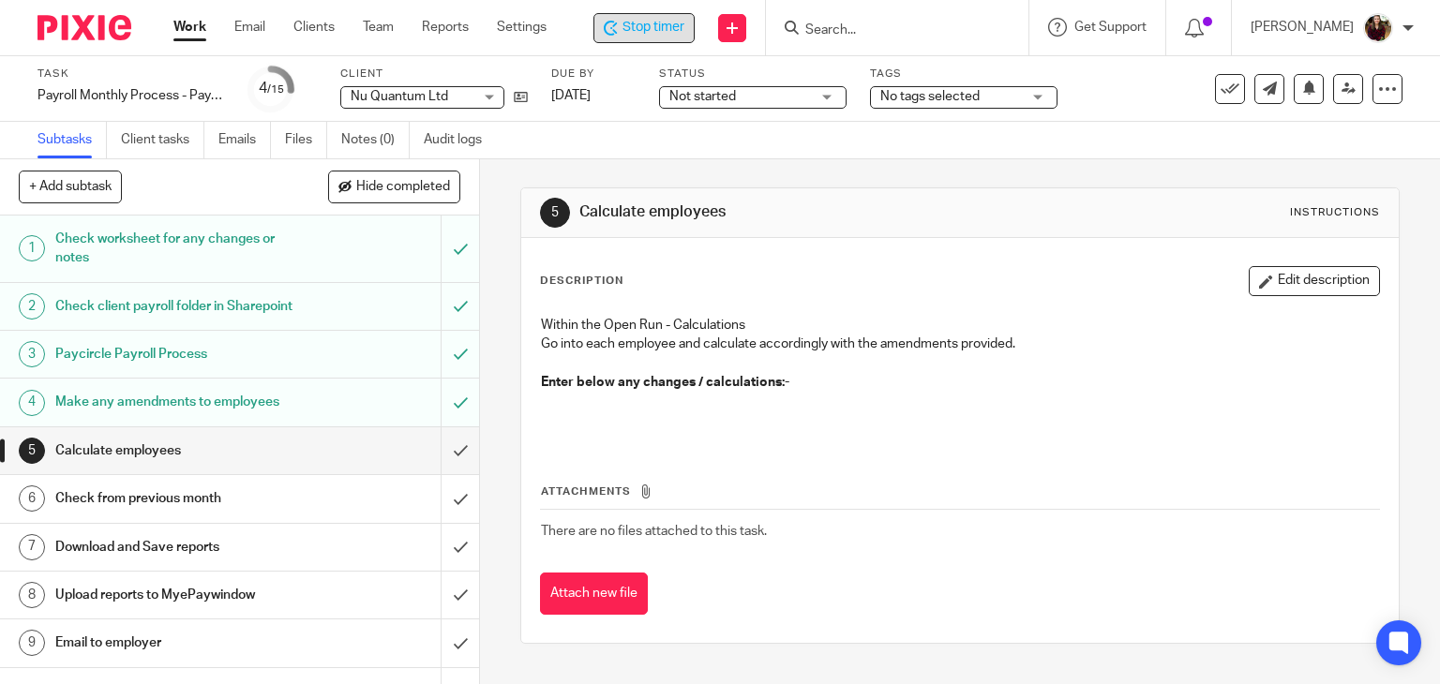
click at [641, 33] on span "Stop timer" at bounding box center [654, 28] width 62 height 20
click at [911, 32] on input "Search" at bounding box center [890, 31] width 169 height 17
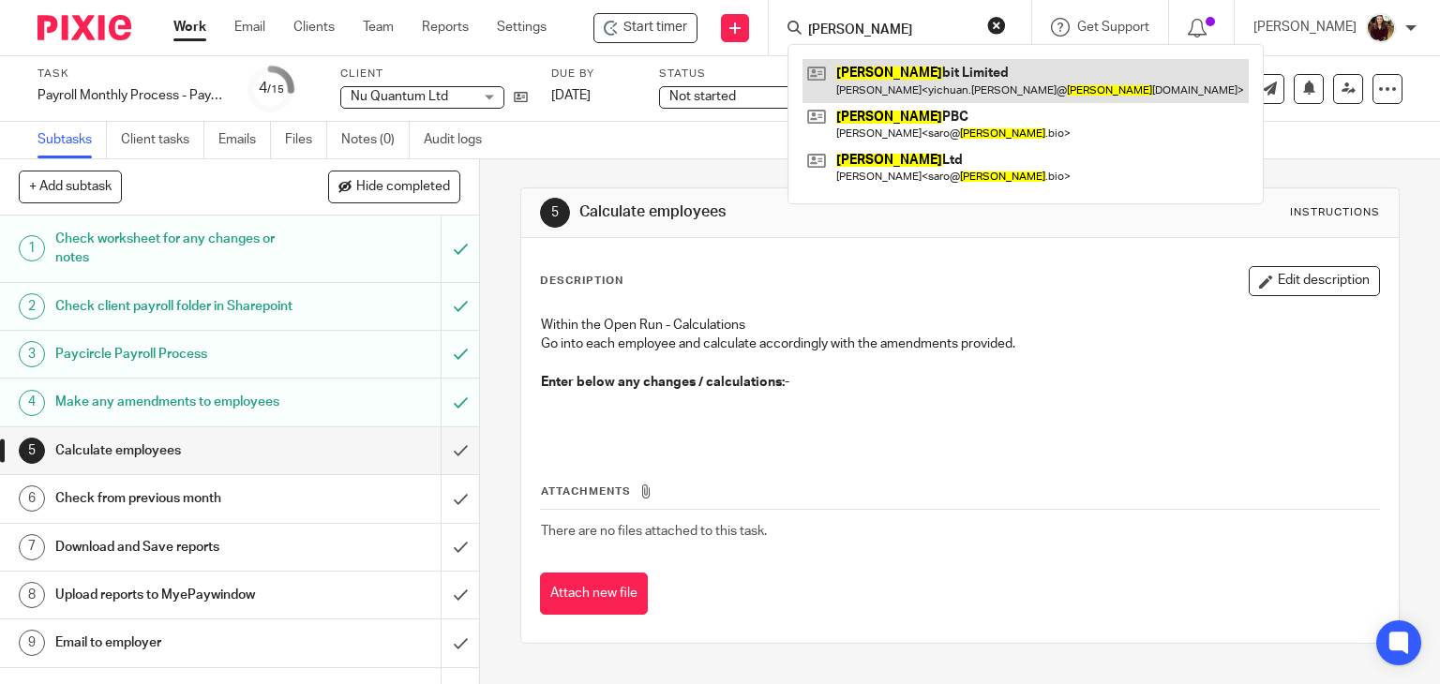
type input "boltz"
click at [881, 73] on link at bounding box center [1026, 80] width 446 height 43
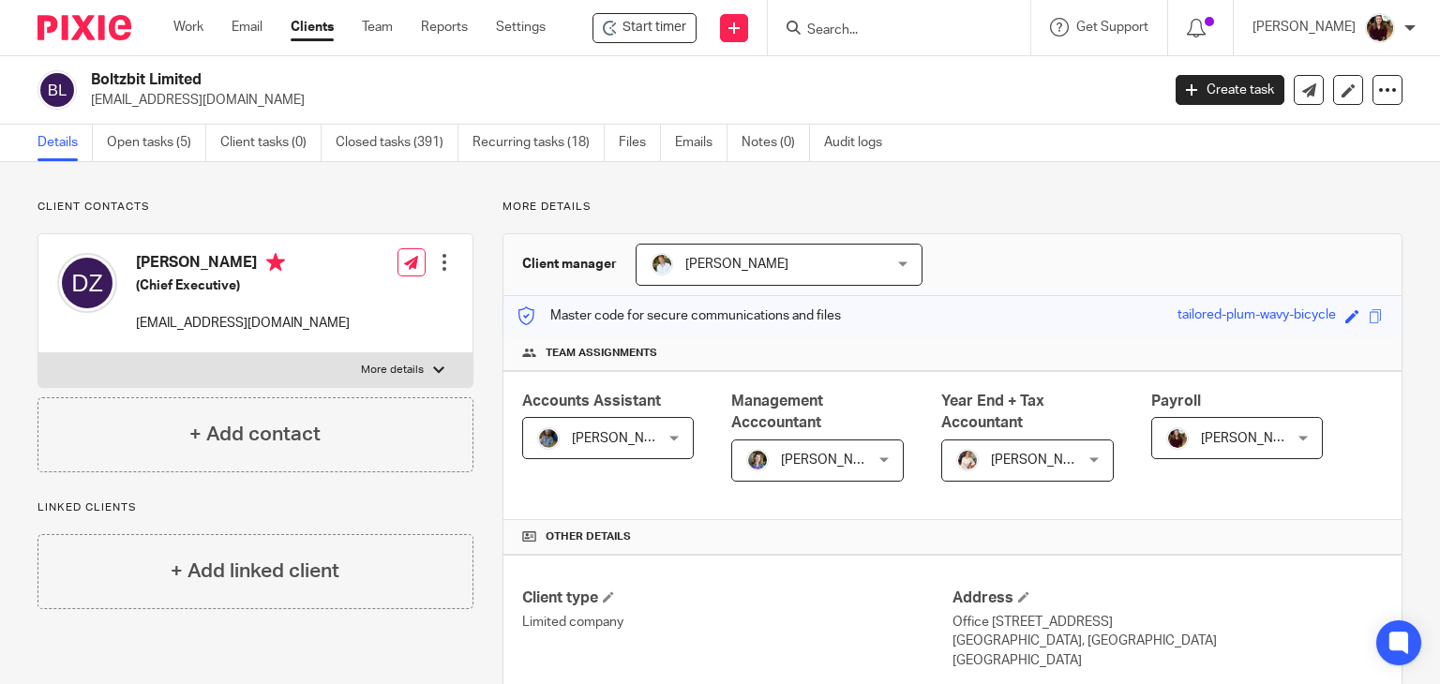
click at [883, 31] on input "Search" at bounding box center [889, 31] width 169 height 17
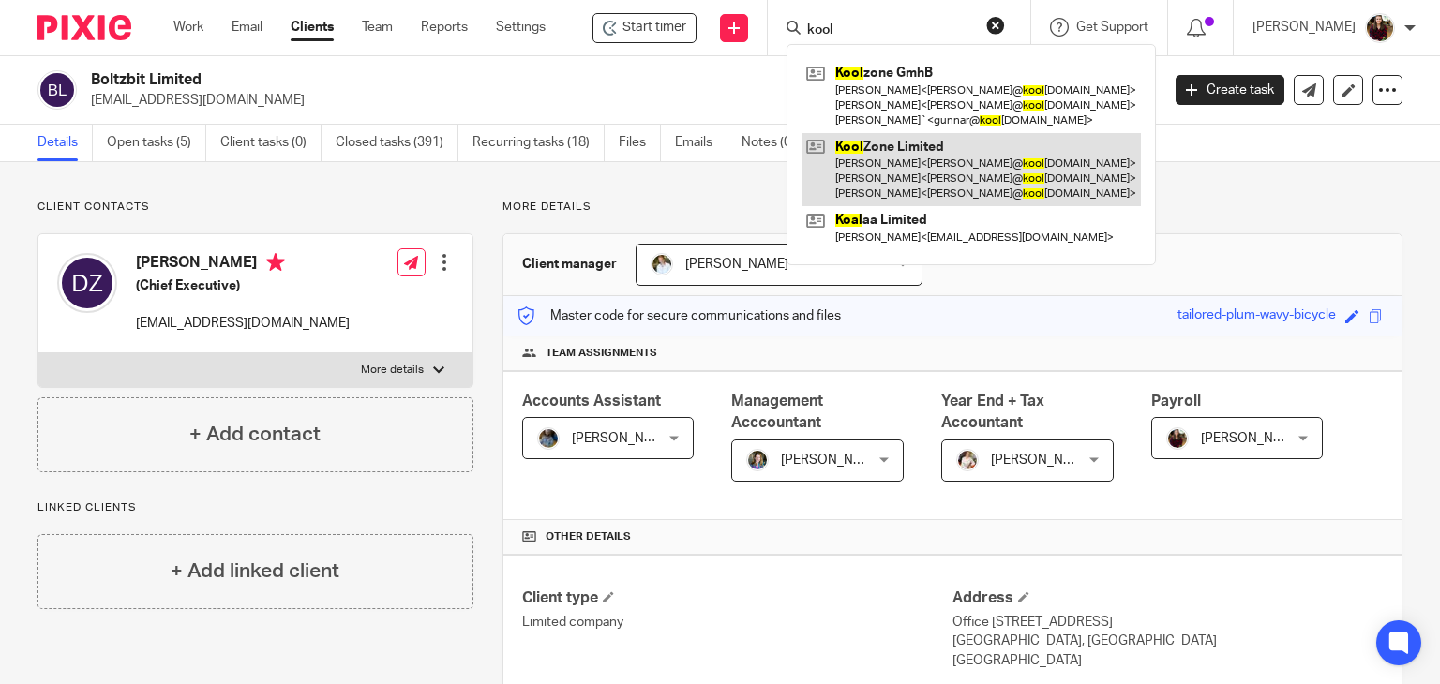
type input "kool"
click at [909, 167] on link at bounding box center [971, 170] width 339 height 74
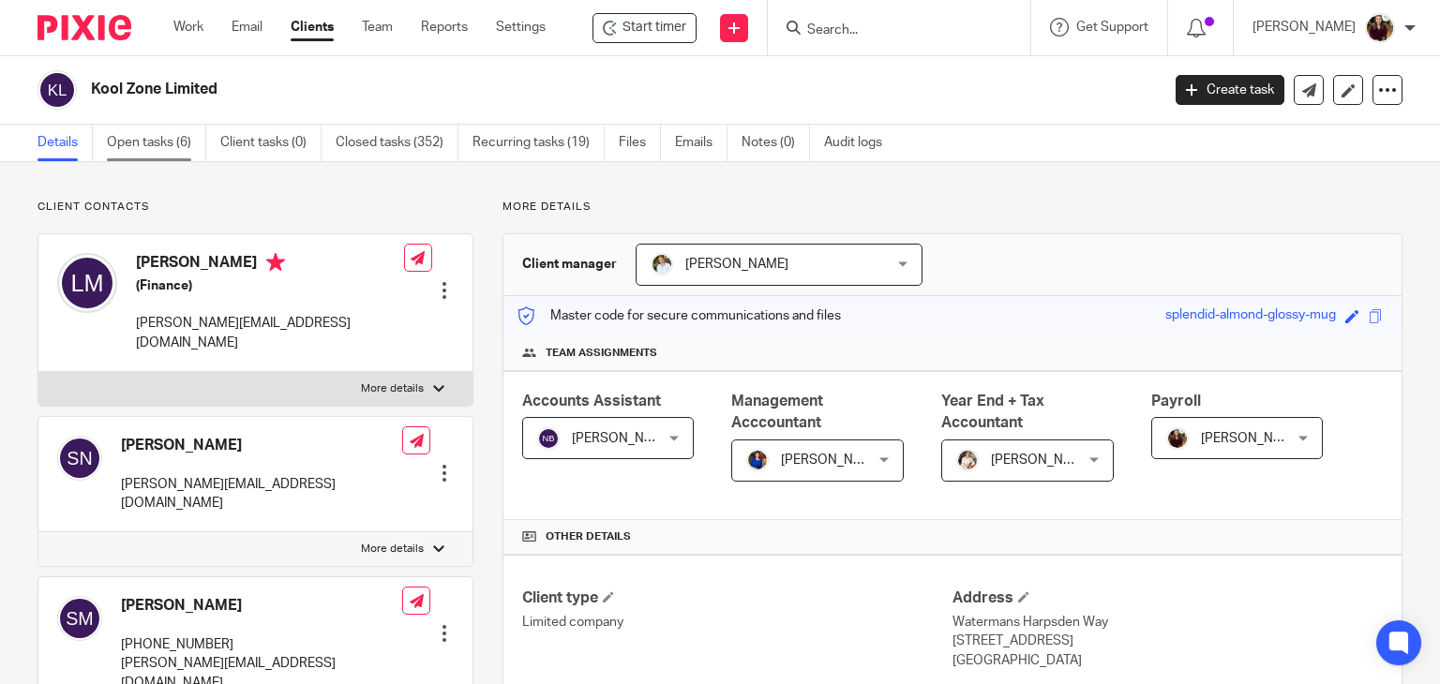
click at [139, 147] on link "Open tasks (6)" at bounding box center [156, 143] width 99 height 37
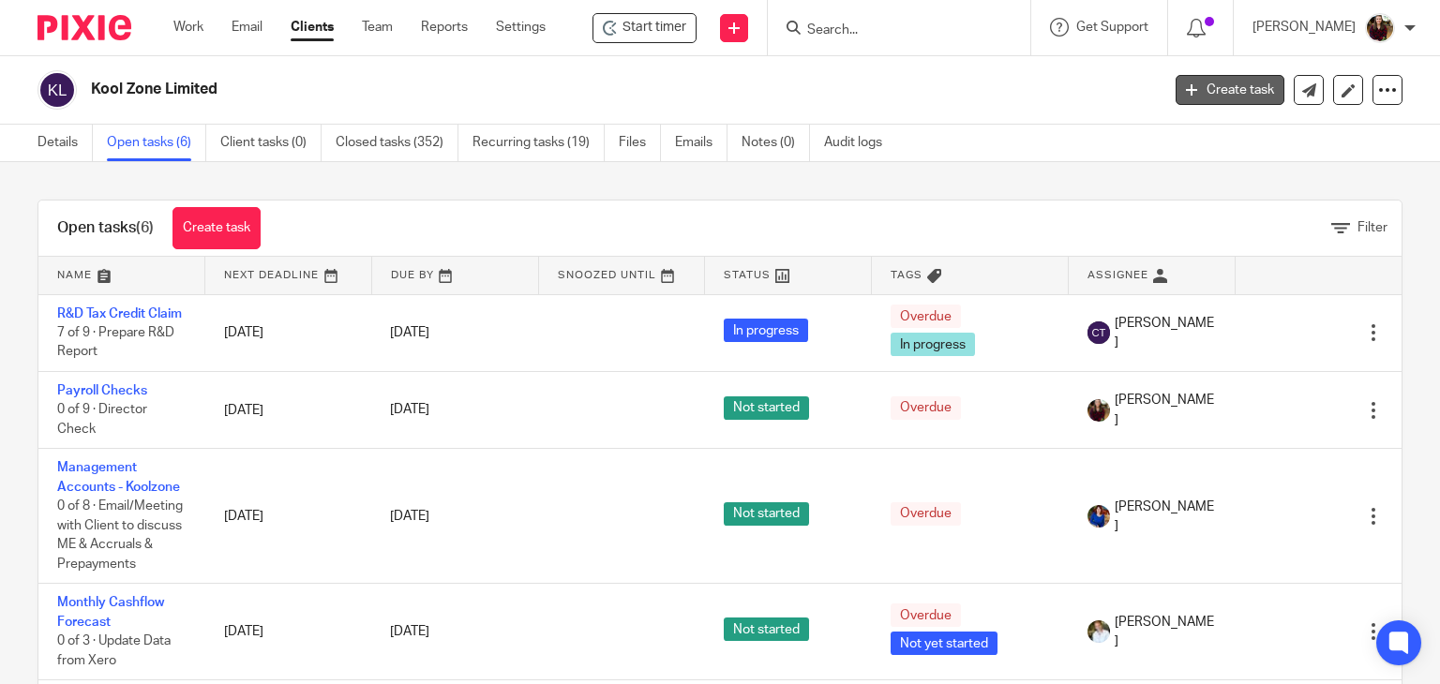
click at [1193, 87] on link "Create task" at bounding box center [1230, 90] width 109 height 30
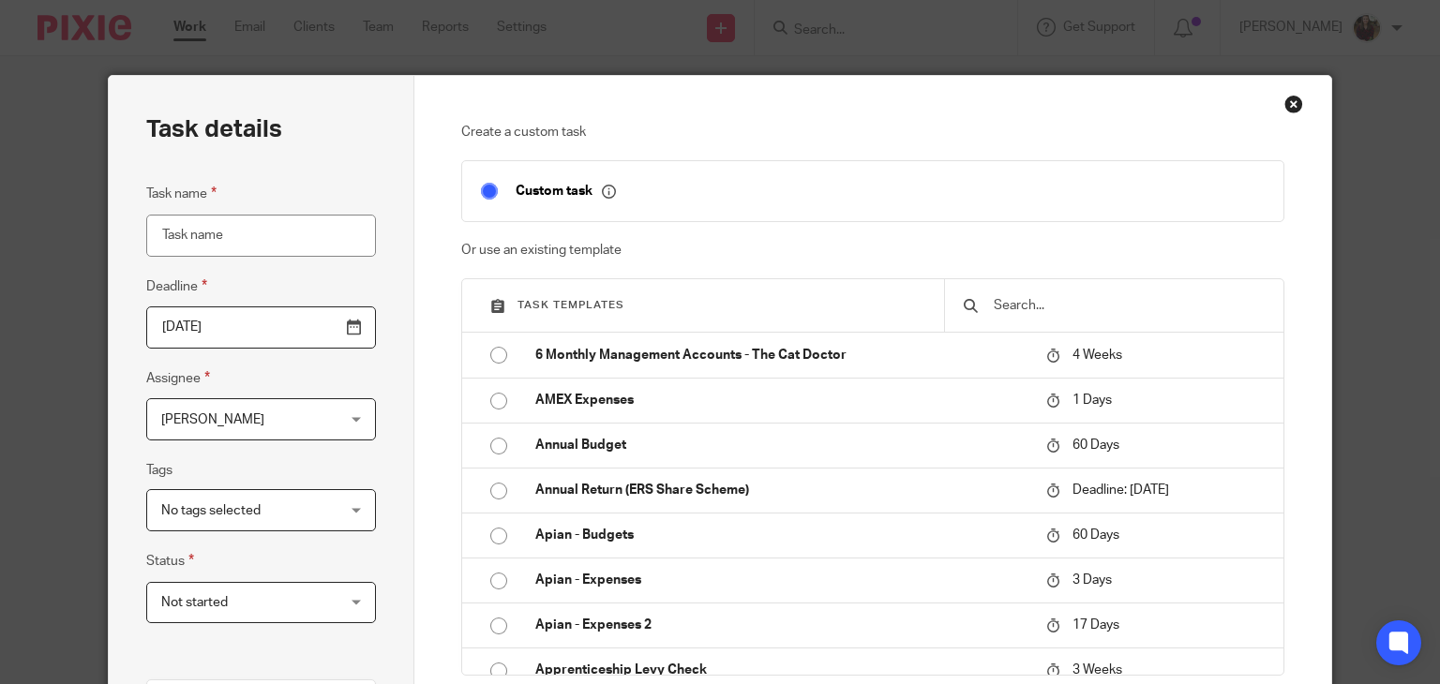
click at [1028, 300] on input "text" at bounding box center [1128, 305] width 273 height 21
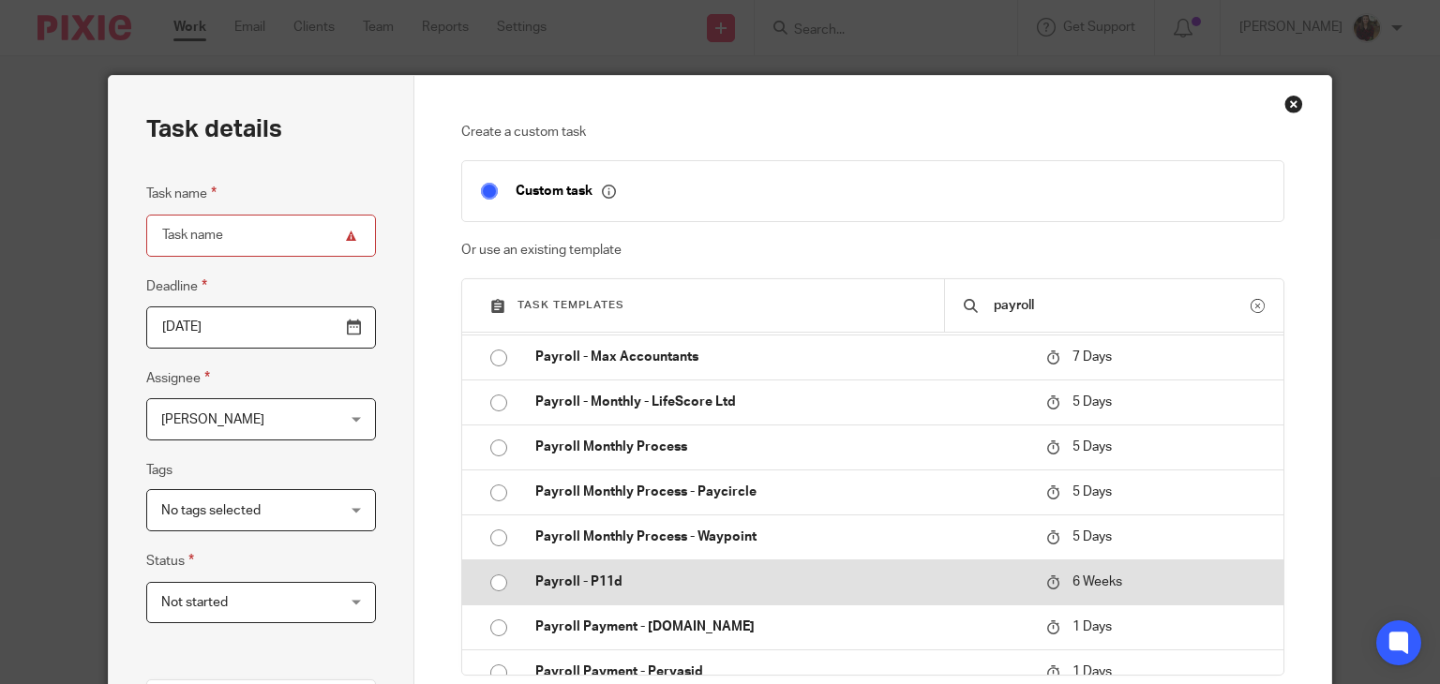
scroll to position [750, 0]
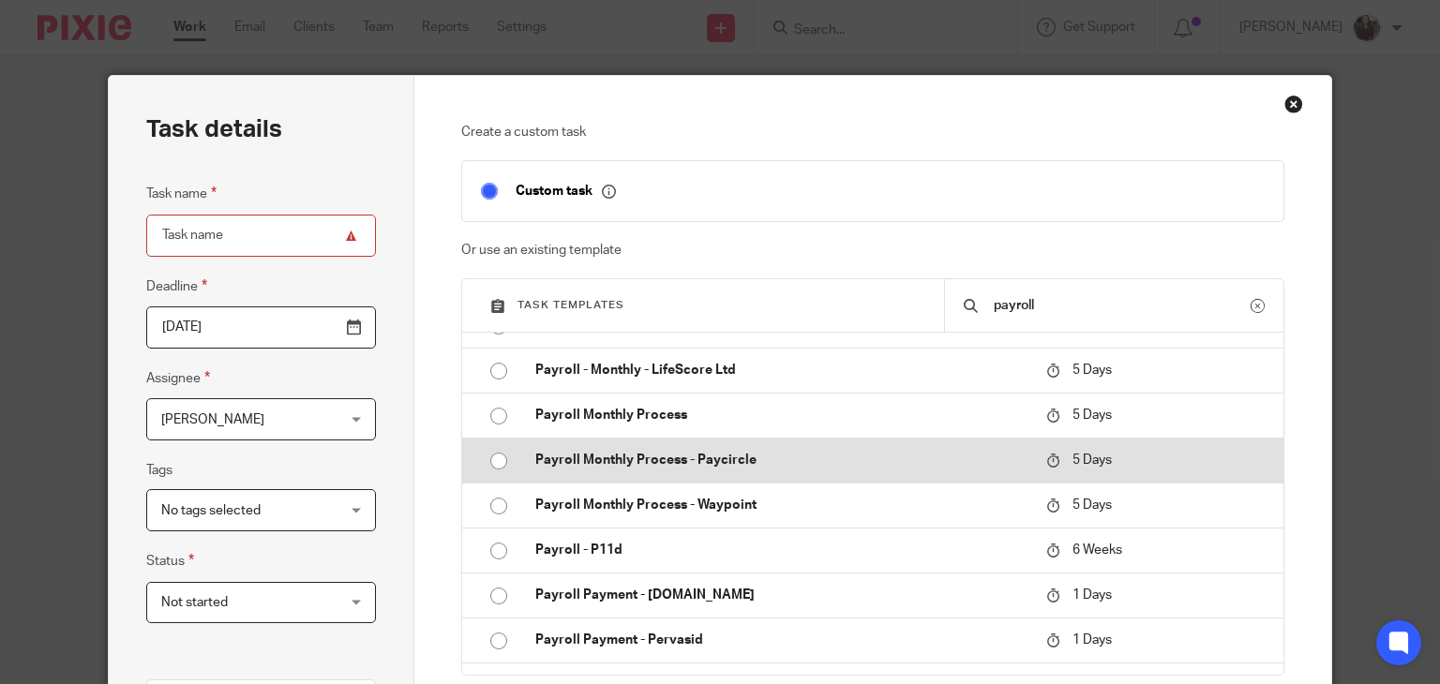
type input "payroll"
click at [731, 458] on p "Payroll Monthly Process - Paycircle" at bounding box center [781, 460] width 492 height 19
type input "2025-08-26"
type input "Payroll Monthly Process - Paycircle"
checkbox input "false"
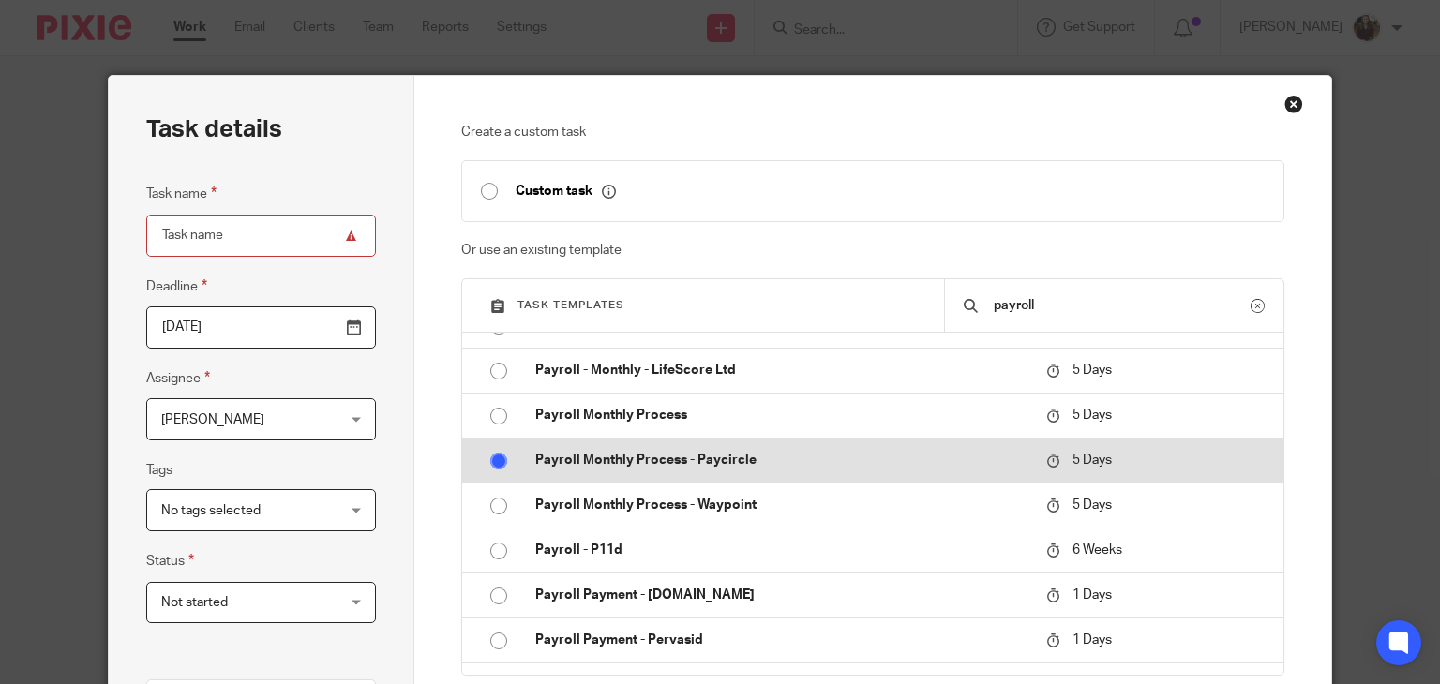
radio input "true"
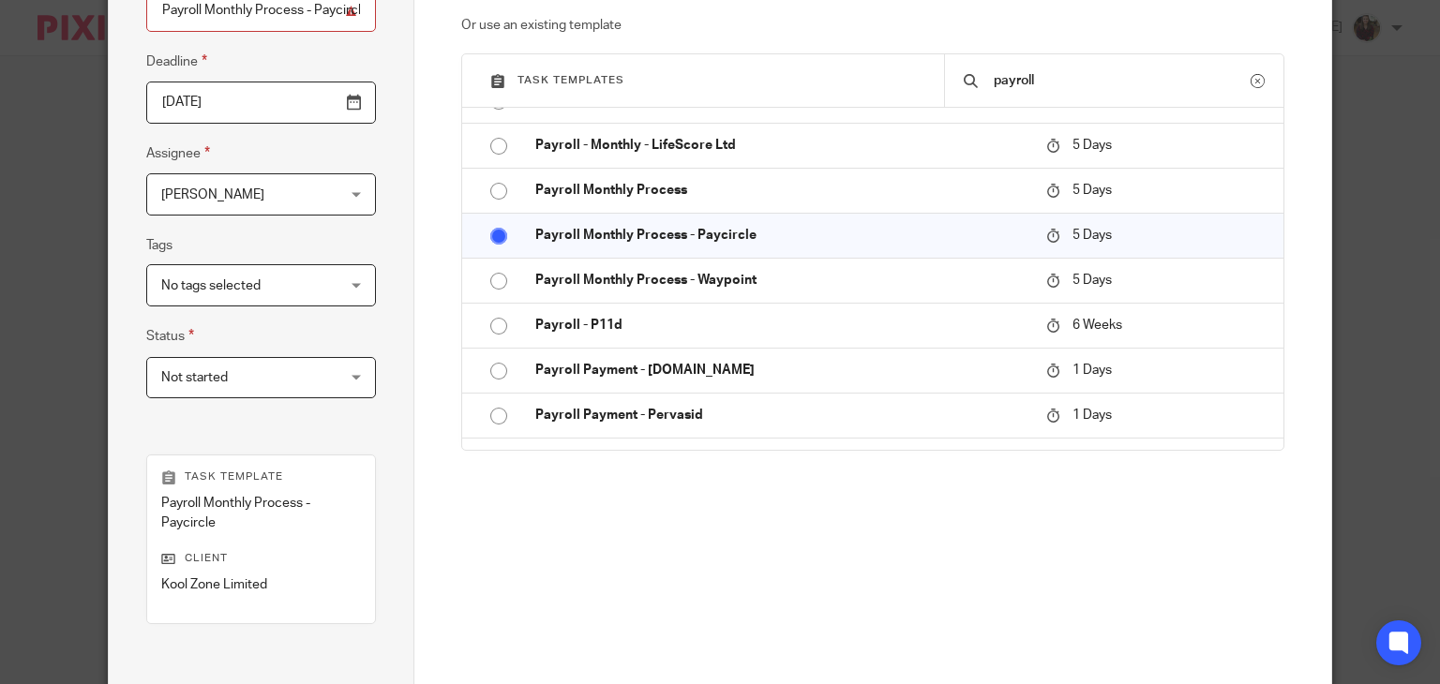
scroll to position [375, 0]
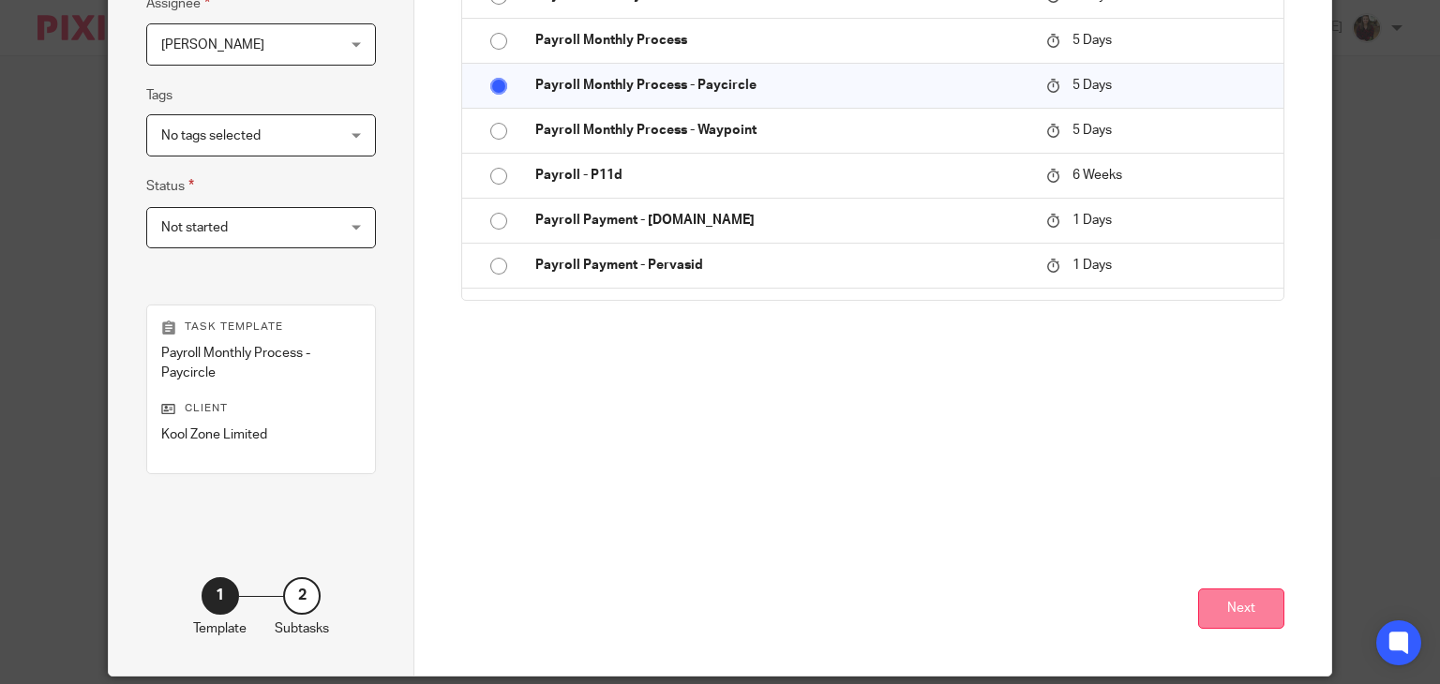
click at [1227, 601] on button "Next" at bounding box center [1241, 609] width 86 height 40
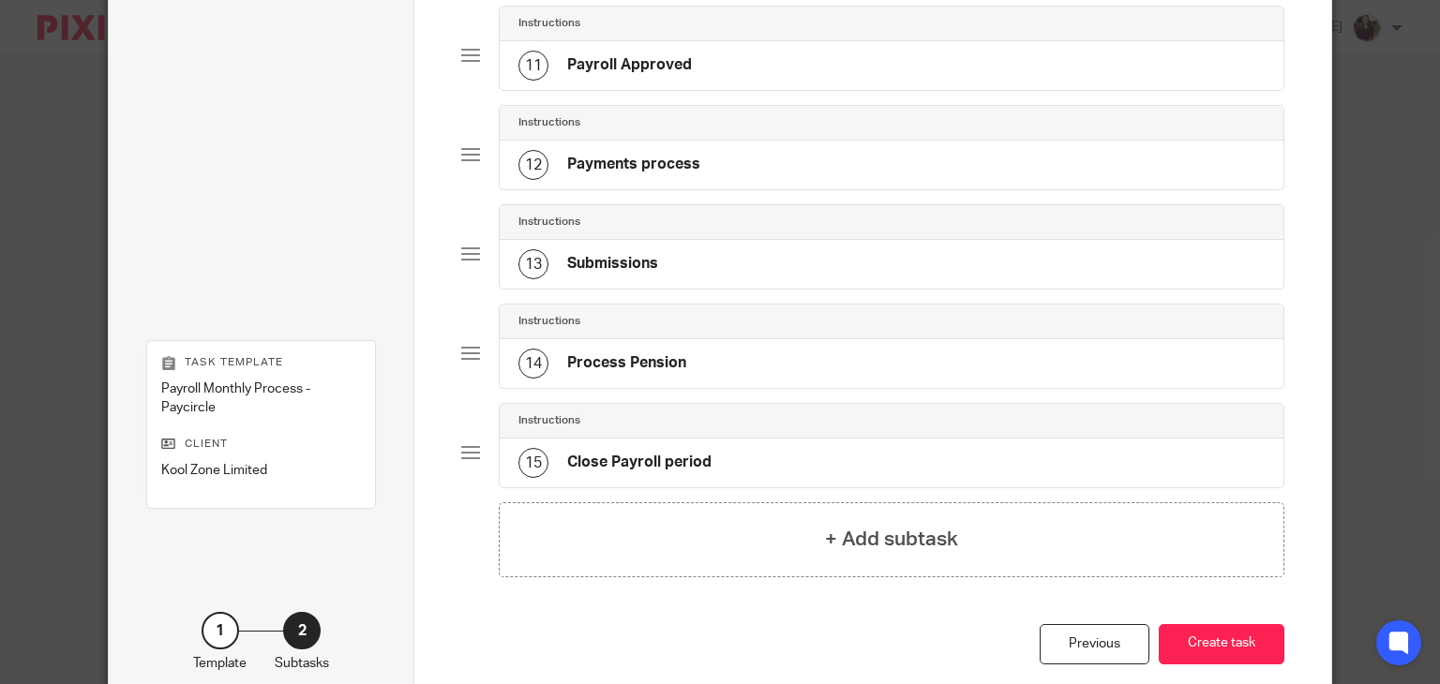
scroll to position [1219, 0]
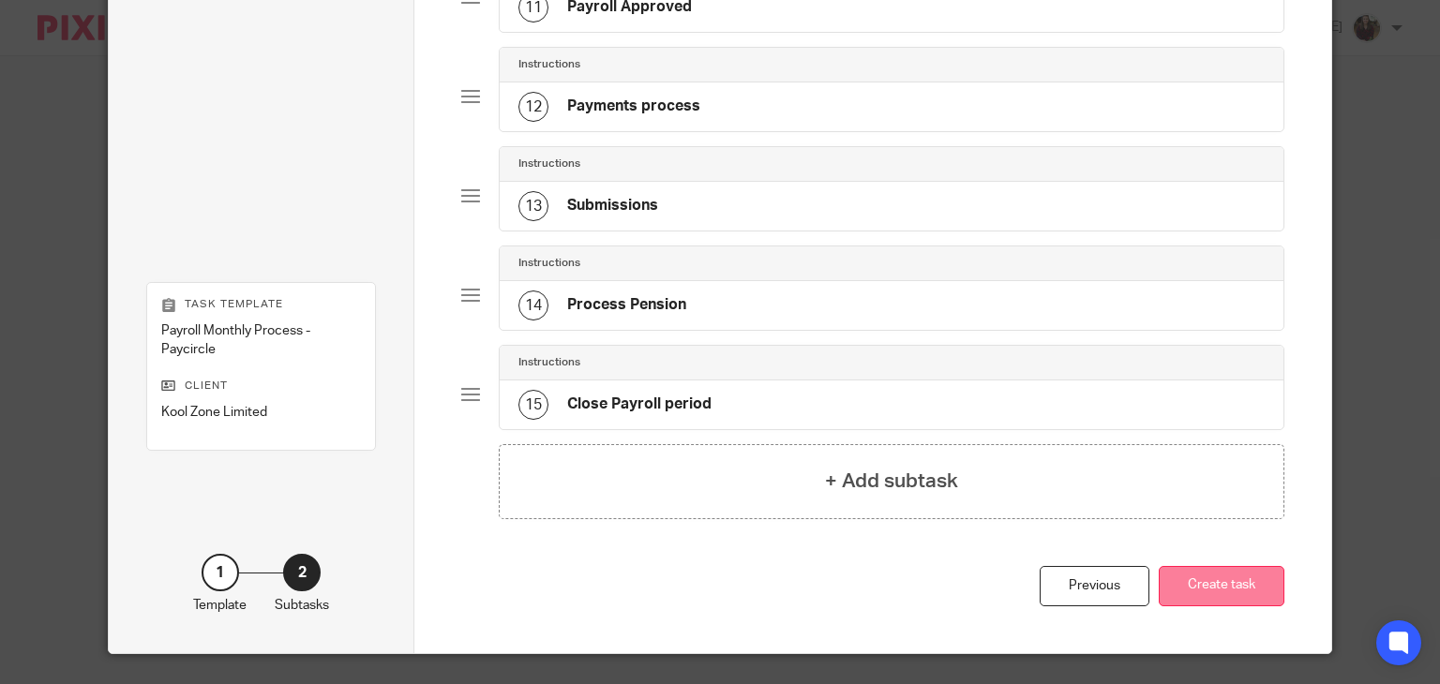
click at [1224, 581] on button "Create task" at bounding box center [1222, 586] width 126 height 40
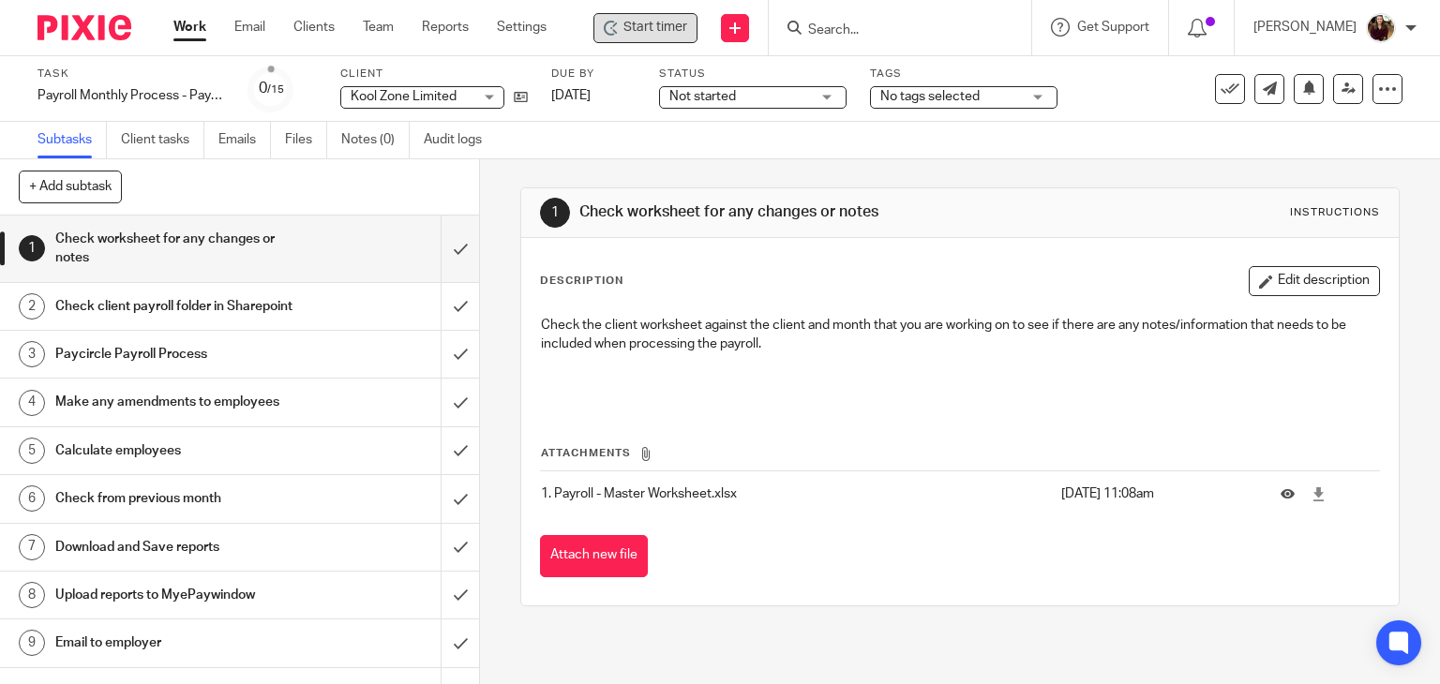
click at [654, 23] on span "Start timer" at bounding box center [656, 28] width 64 height 20
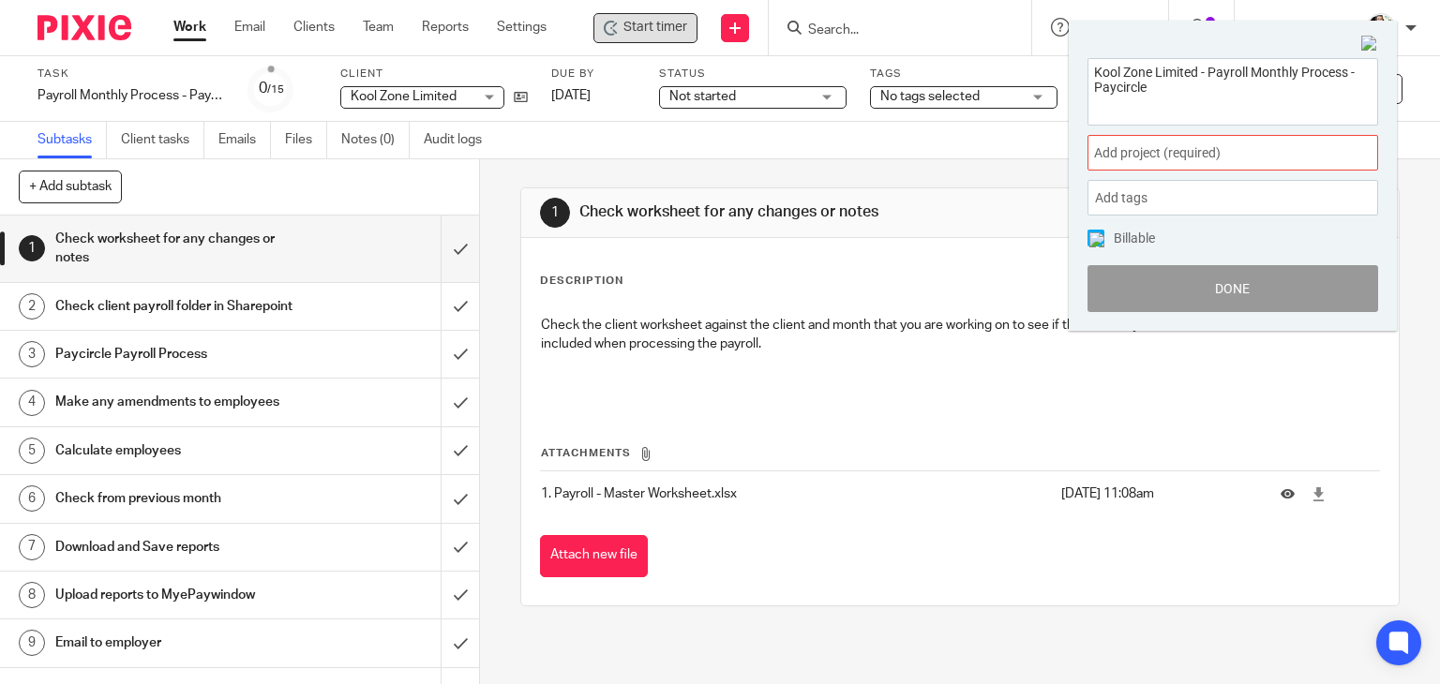
click at [1255, 149] on span "Add project (required) :" at bounding box center [1212, 153] width 236 height 20
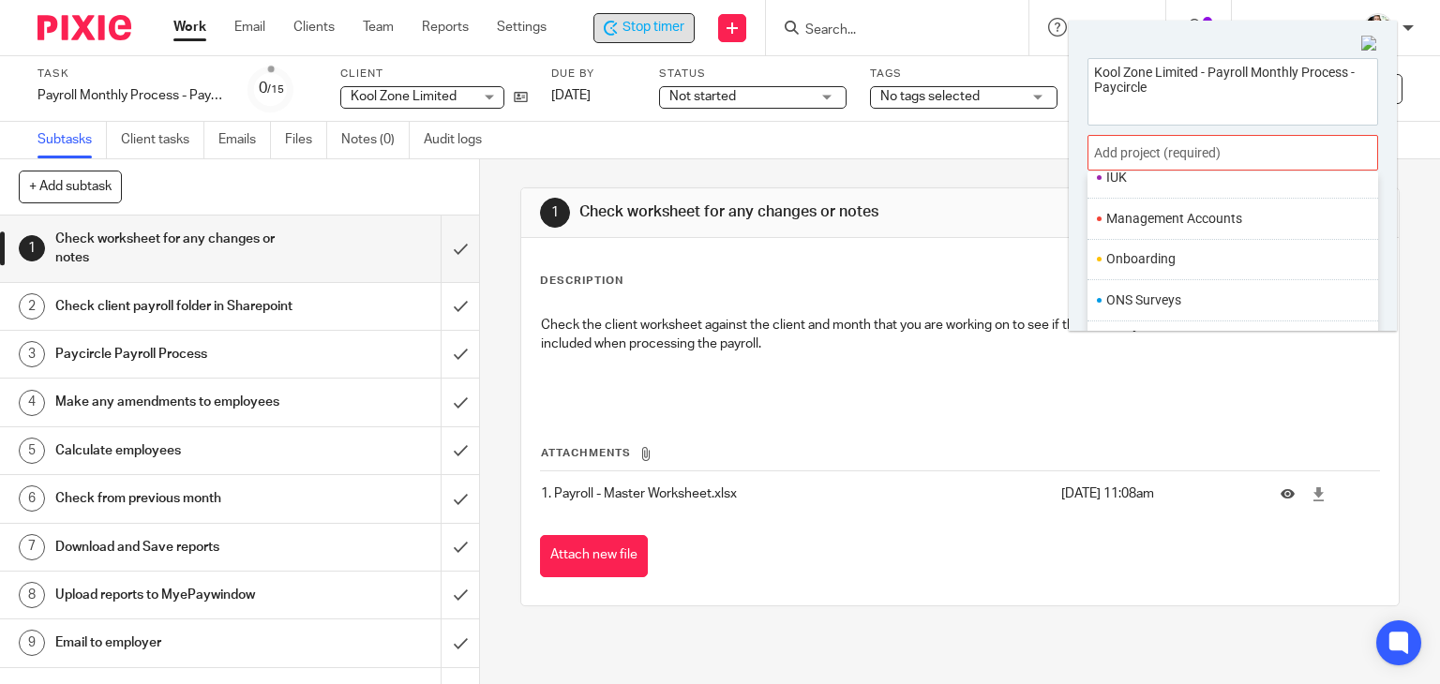
scroll to position [701, 0]
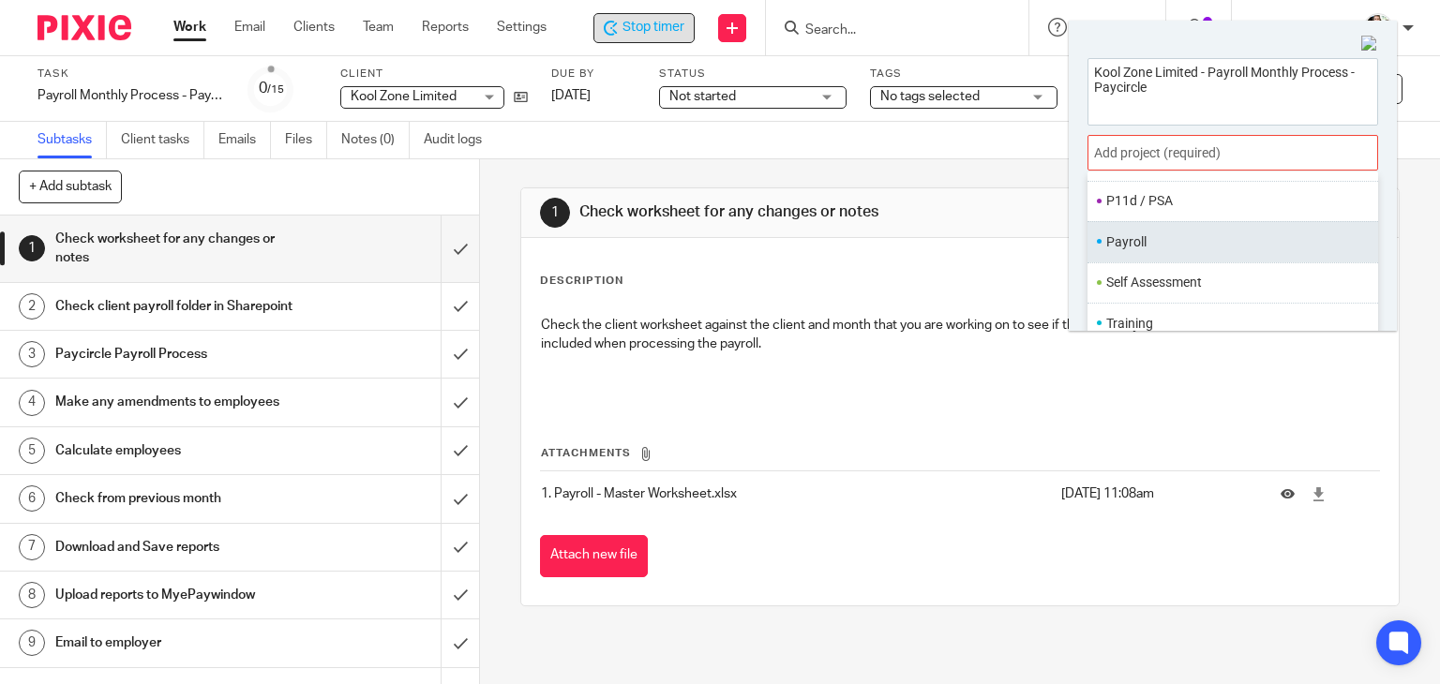
click at [1155, 235] on li "Payroll" at bounding box center [1228, 243] width 245 height 20
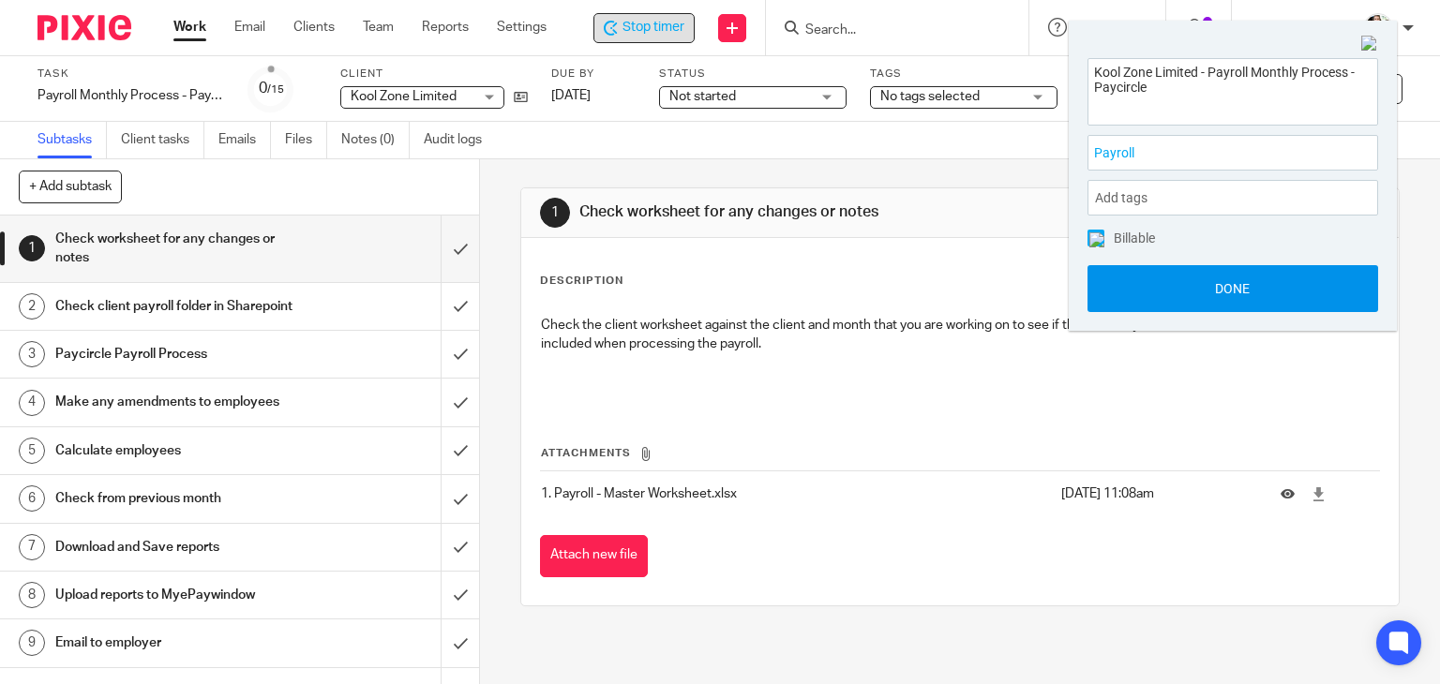
click at [1212, 275] on button "Done" at bounding box center [1233, 288] width 291 height 47
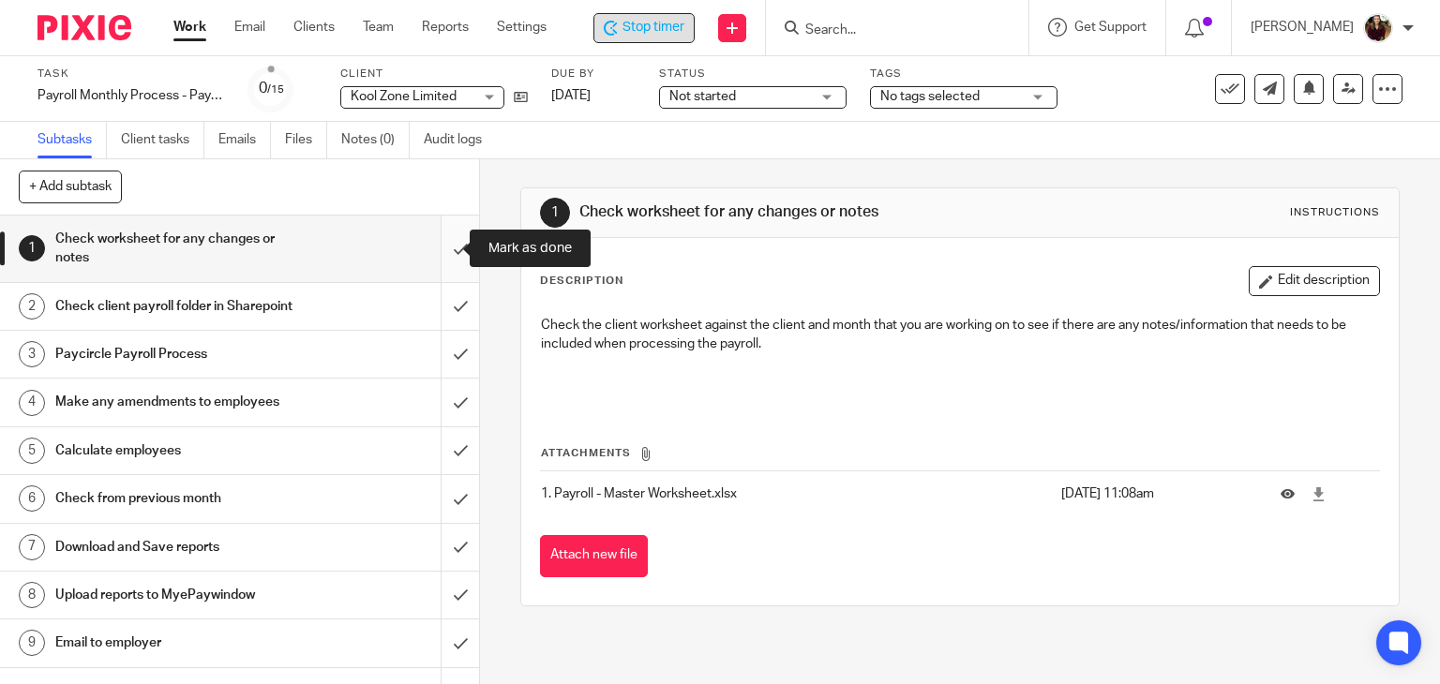
click at [446, 249] on input "submit" at bounding box center [239, 249] width 479 height 67
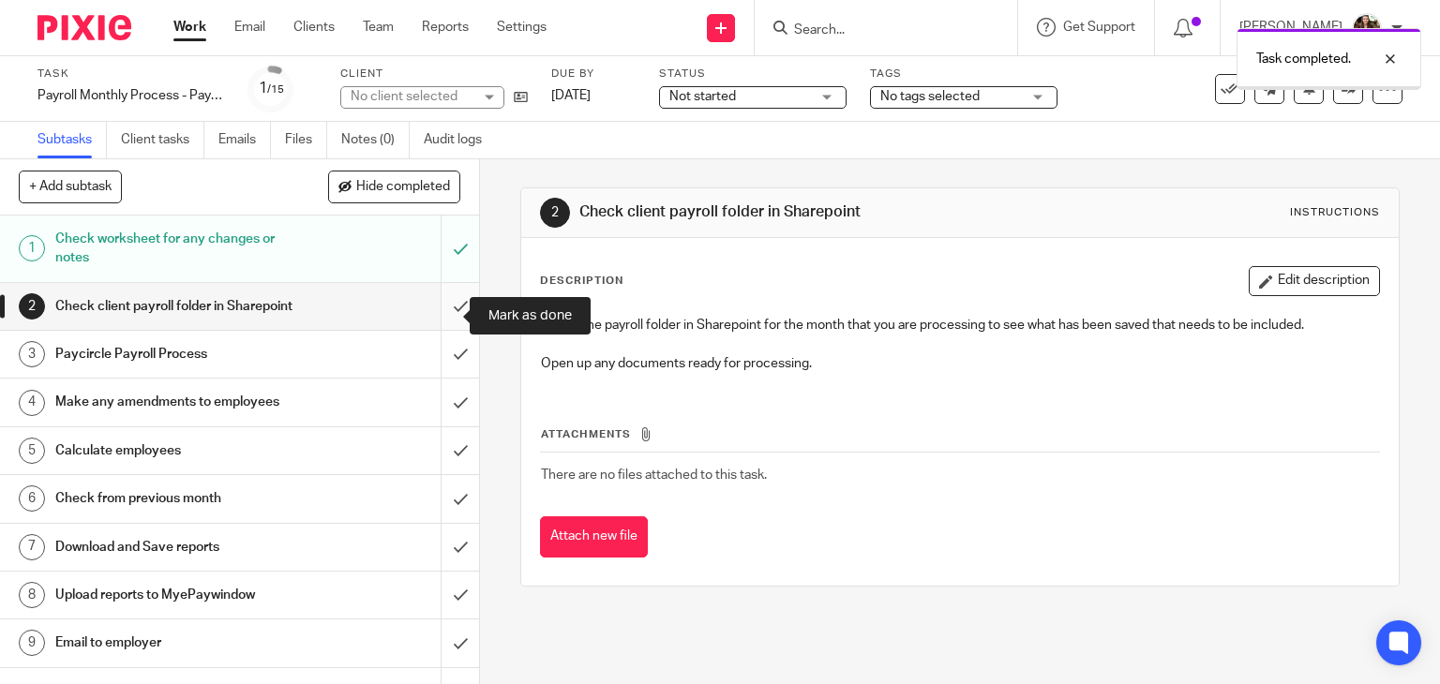
click at [435, 312] on input "submit" at bounding box center [239, 306] width 479 height 47
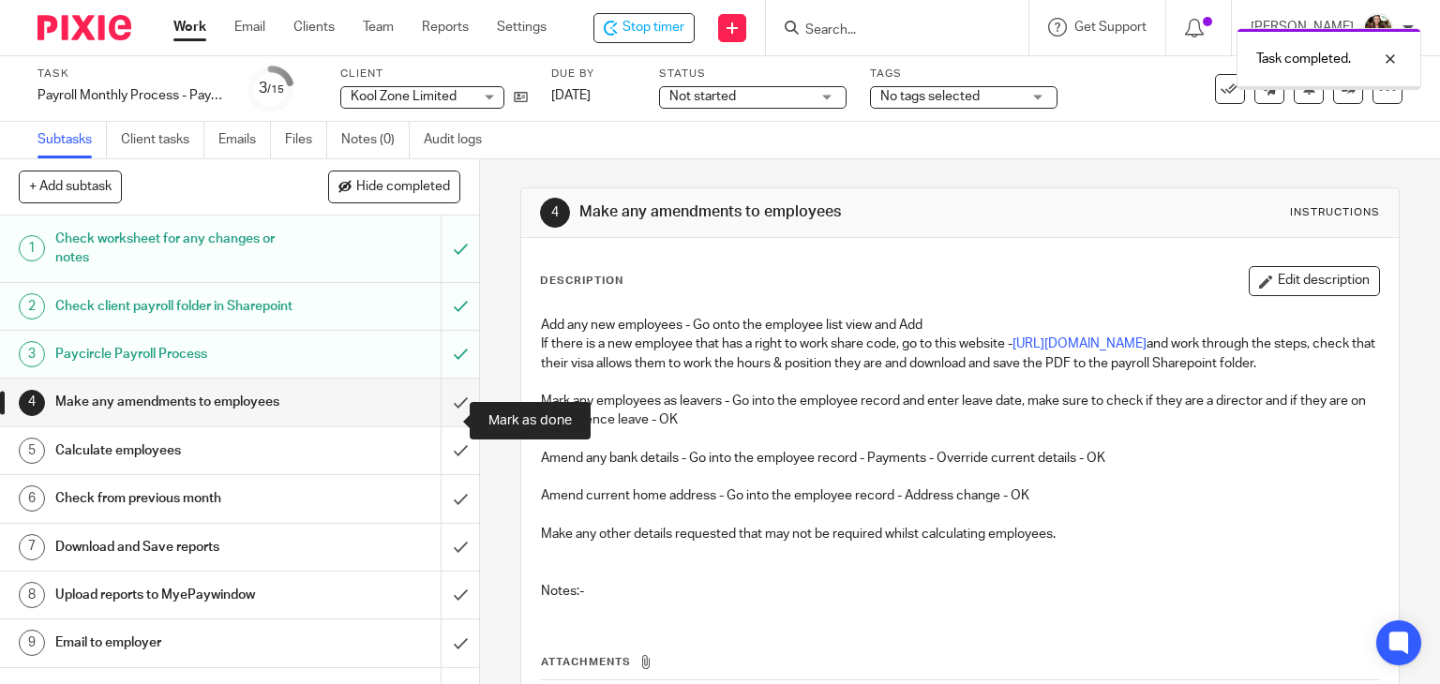
click at [439, 423] on input "submit" at bounding box center [239, 402] width 479 height 47
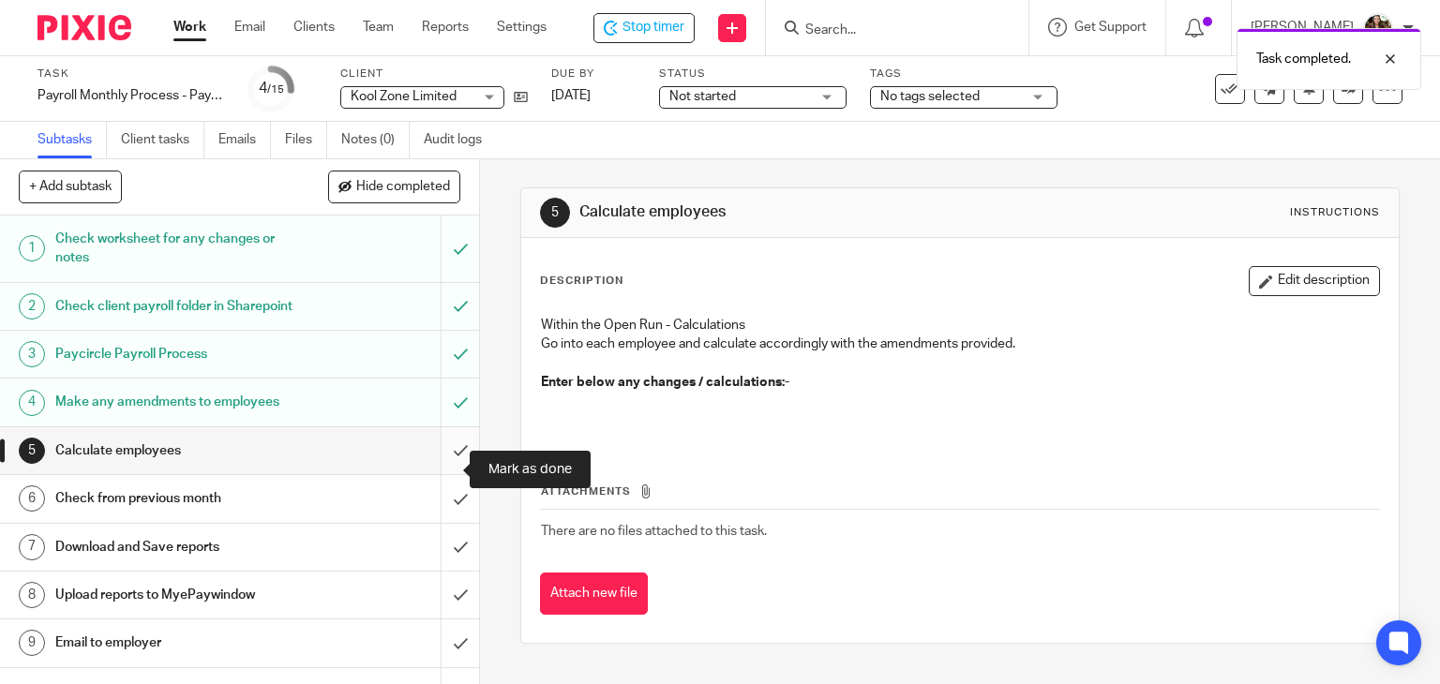
click at [440, 470] on input "submit" at bounding box center [239, 451] width 479 height 47
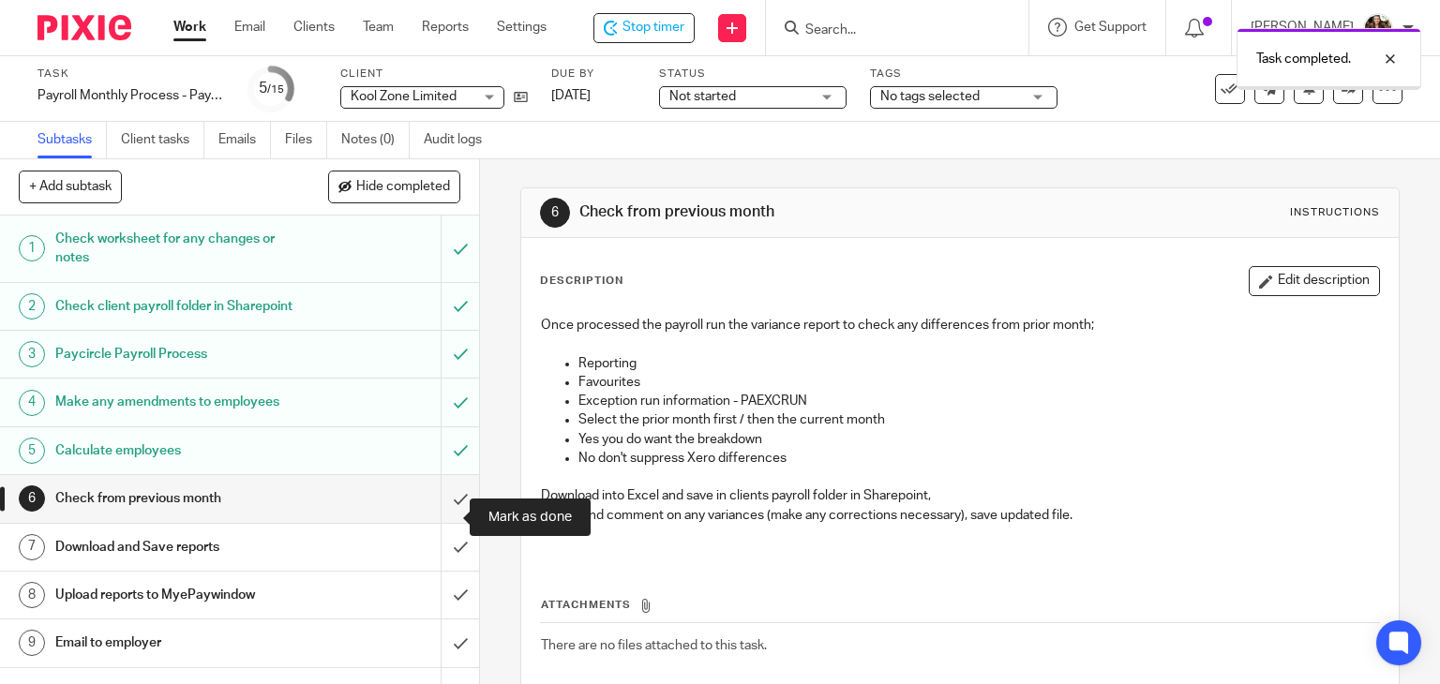
click at [441, 513] on input "submit" at bounding box center [239, 498] width 479 height 47
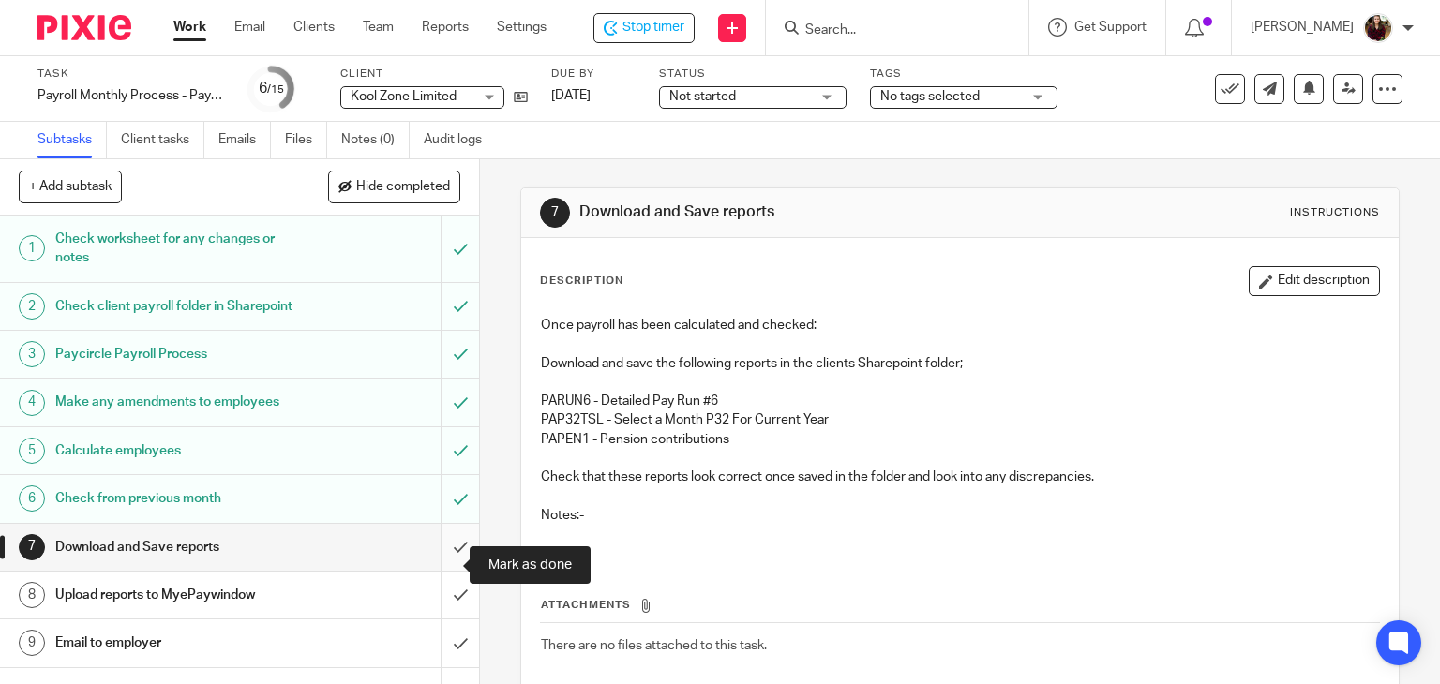
click at [436, 556] on input "submit" at bounding box center [239, 547] width 479 height 47
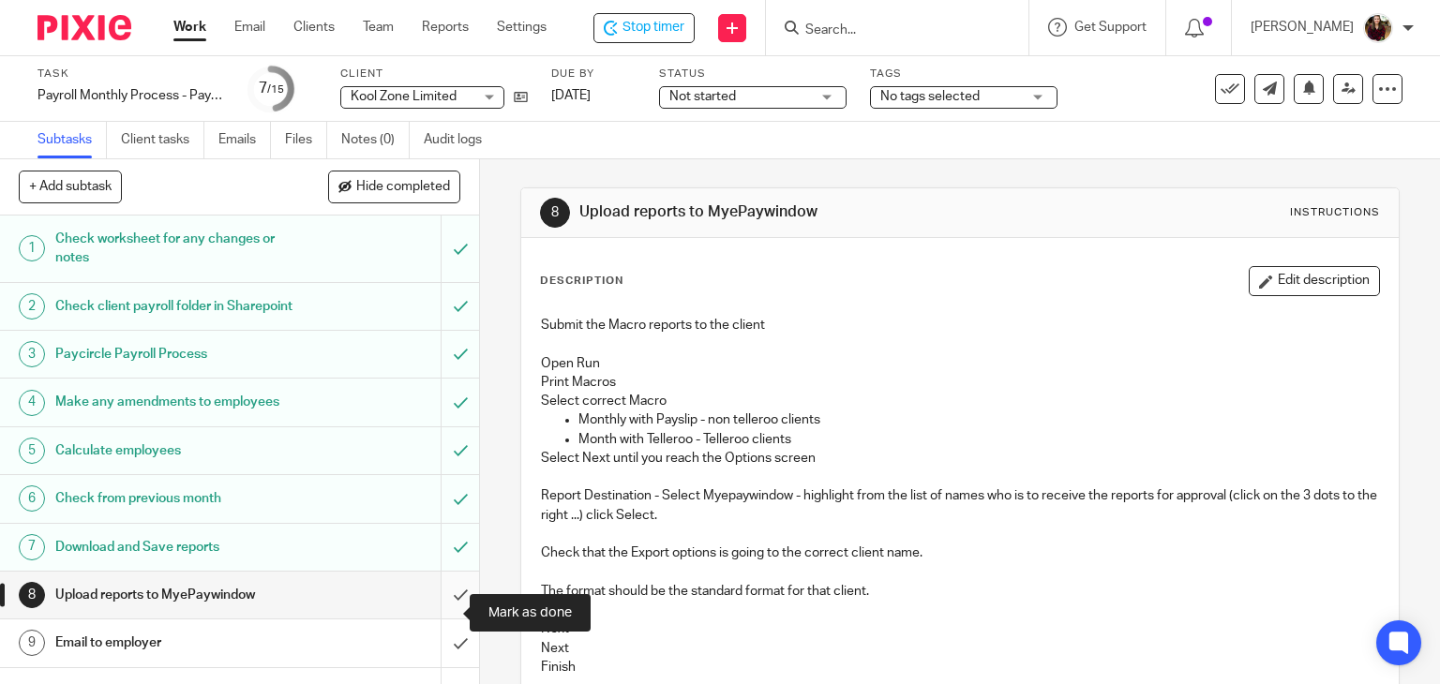
click at [431, 612] on input "submit" at bounding box center [239, 595] width 479 height 47
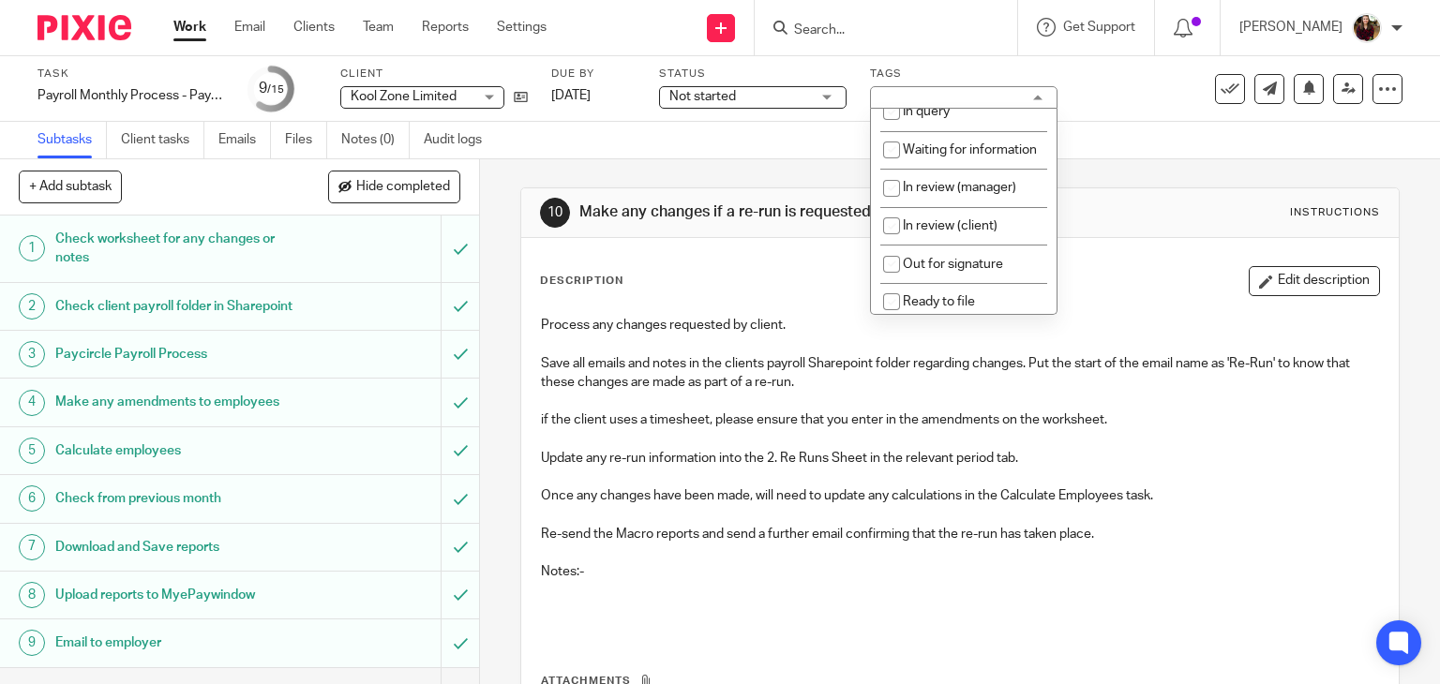
scroll to position [188, 0]
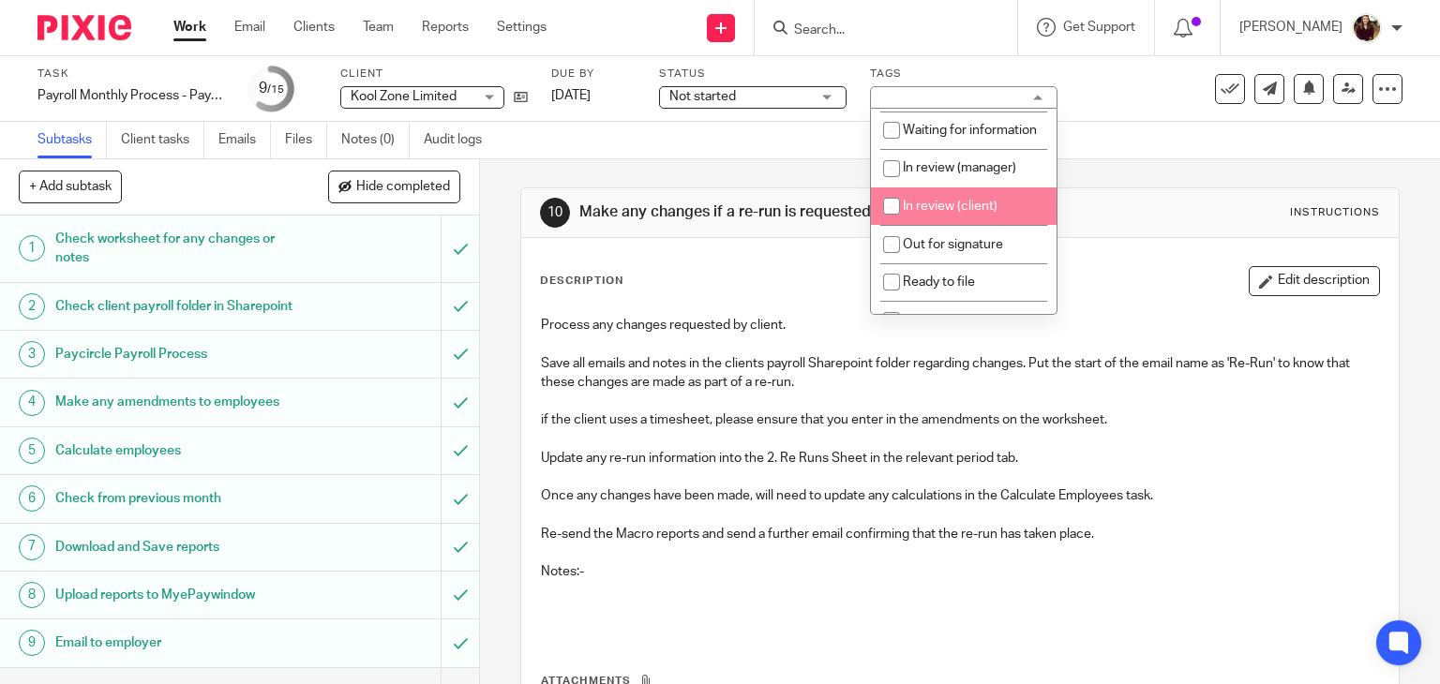
click at [968, 213] on span "In review (client)" at bounding box center [950, 206] width 95 height 13
checkbox input "true"
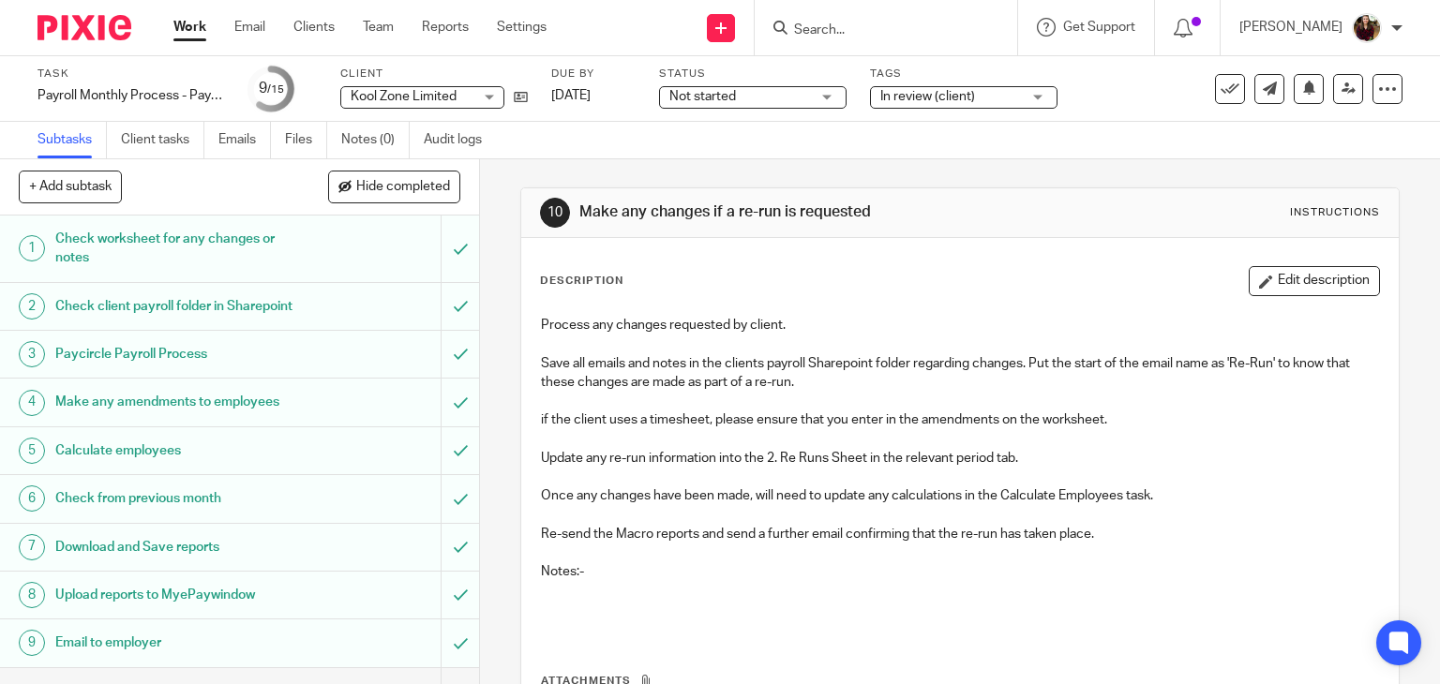
click at [1083, 151] on div "Subtasks Client tasks Emails Files Notes (0) Audit logs" at bounding box center [720, 141] width 1440 height 38
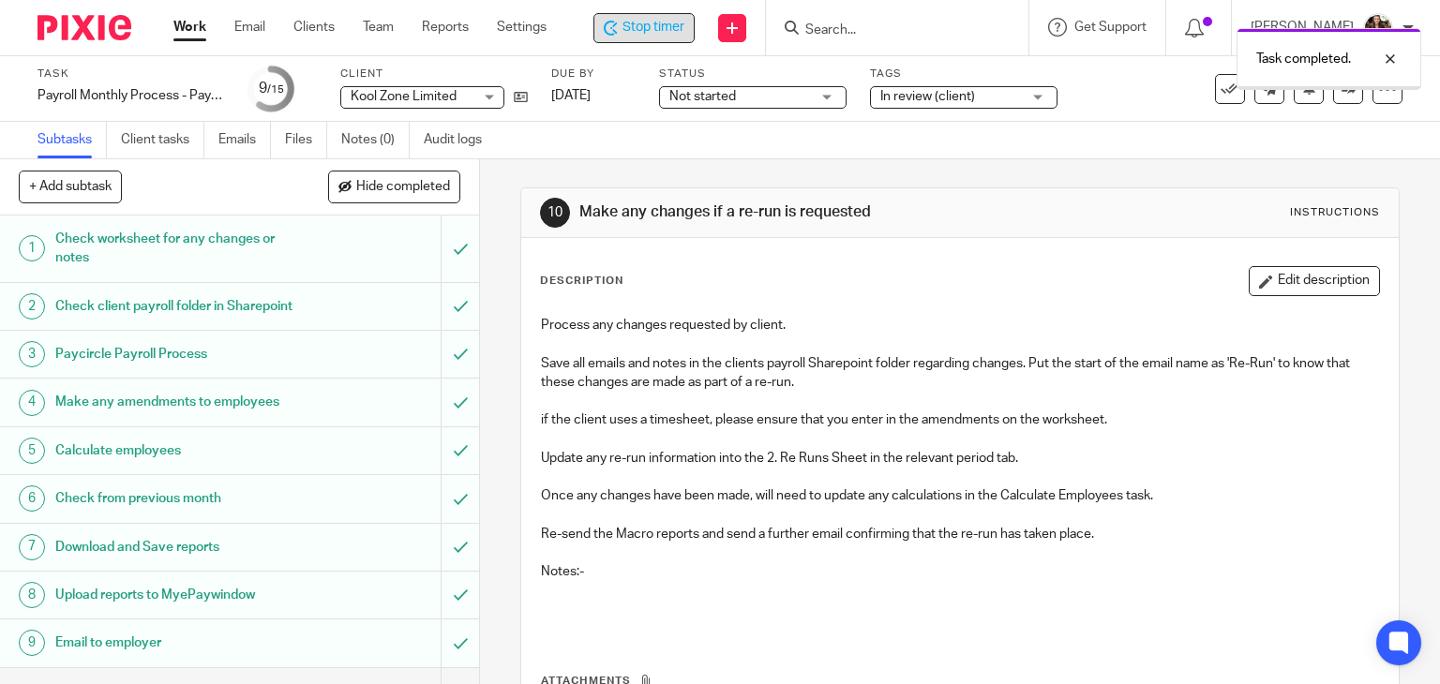
click at [665, 27] on span "Stop timer" at bounding box center [654, 28] width 62 height 20
click at [655, 25] on span "Stop timer" at bounding box center [654, 28] width 62 height 20
